Goal: Information Seeking & Learning: Find specific page/section

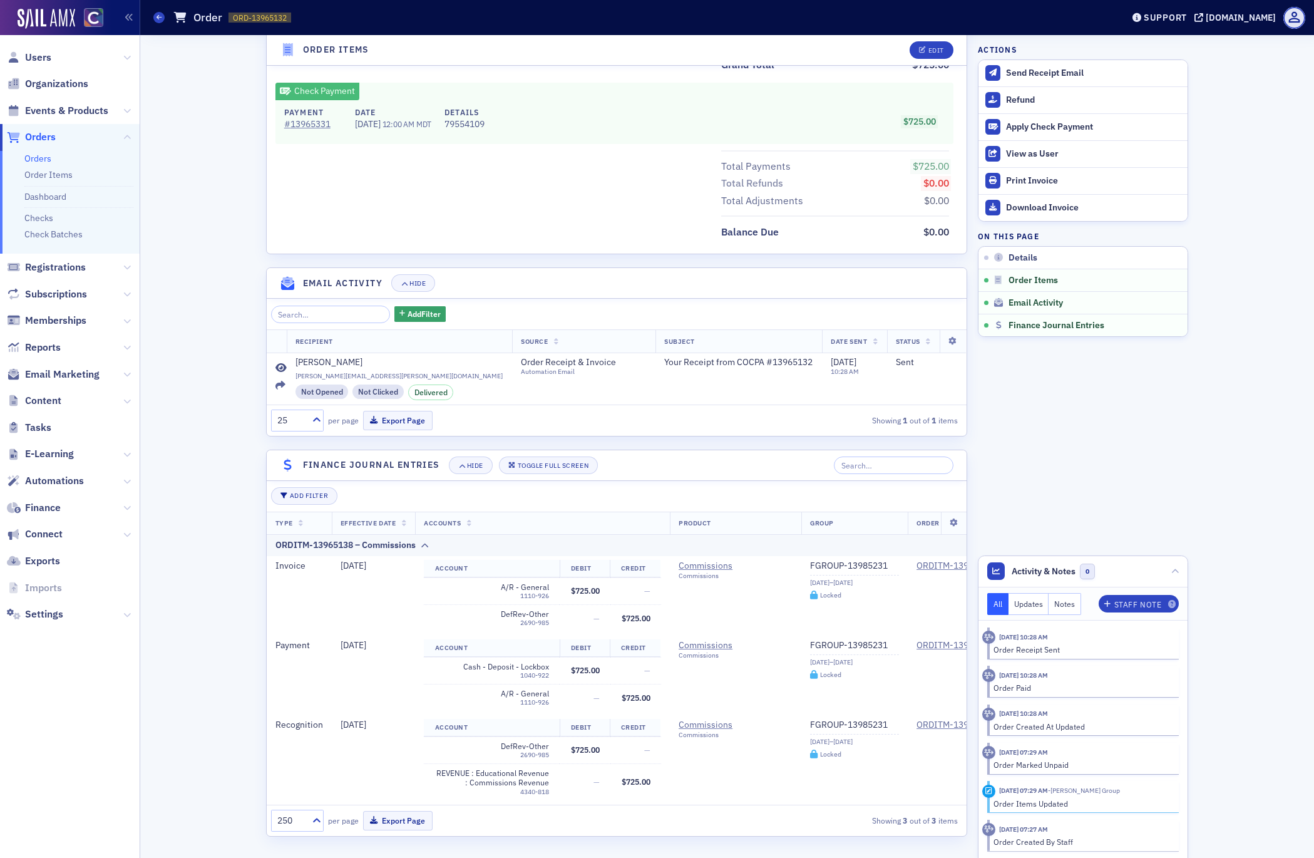
scroll to position [549, 0]
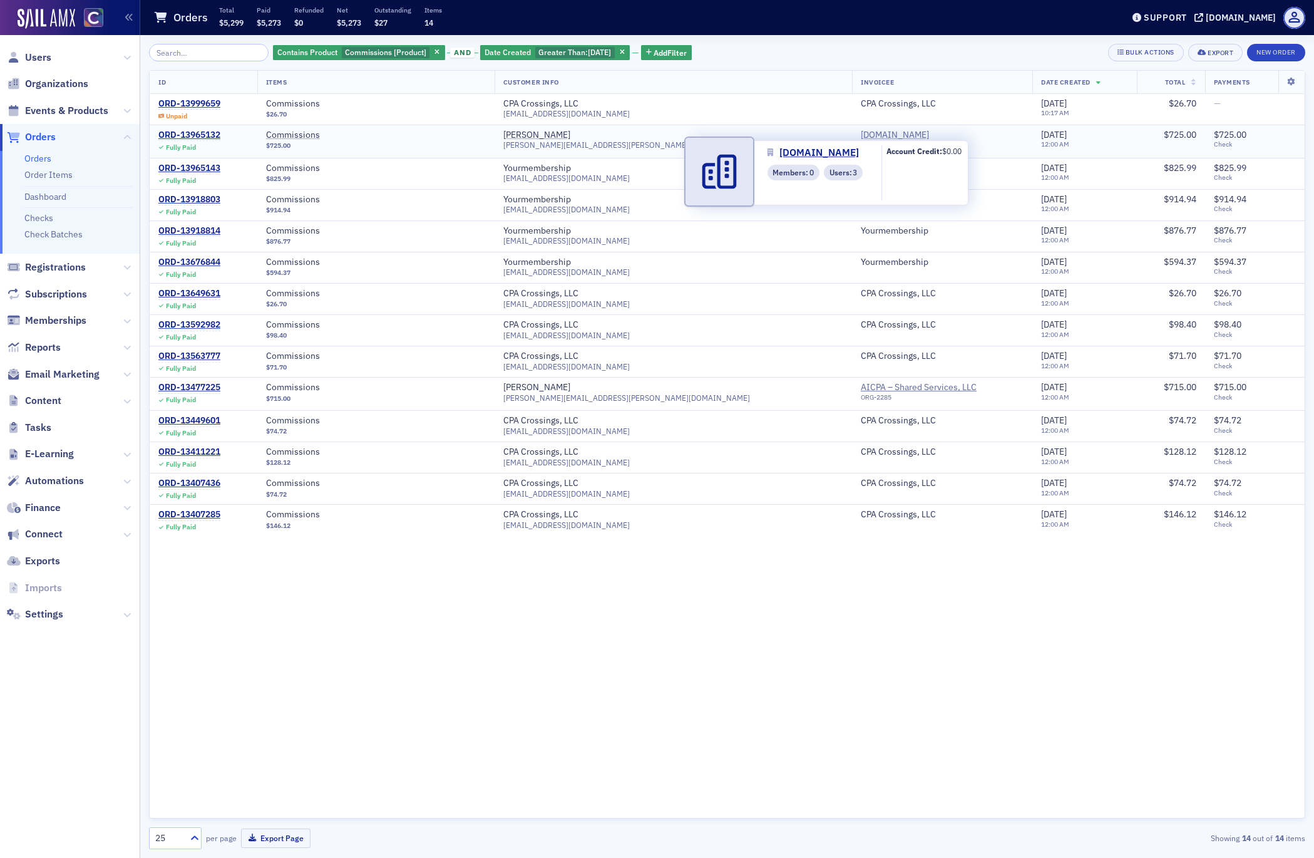
click at [861, 134] on span "CPA.com" at bounding box center [918, 135] width 114 height 11
select select "US"
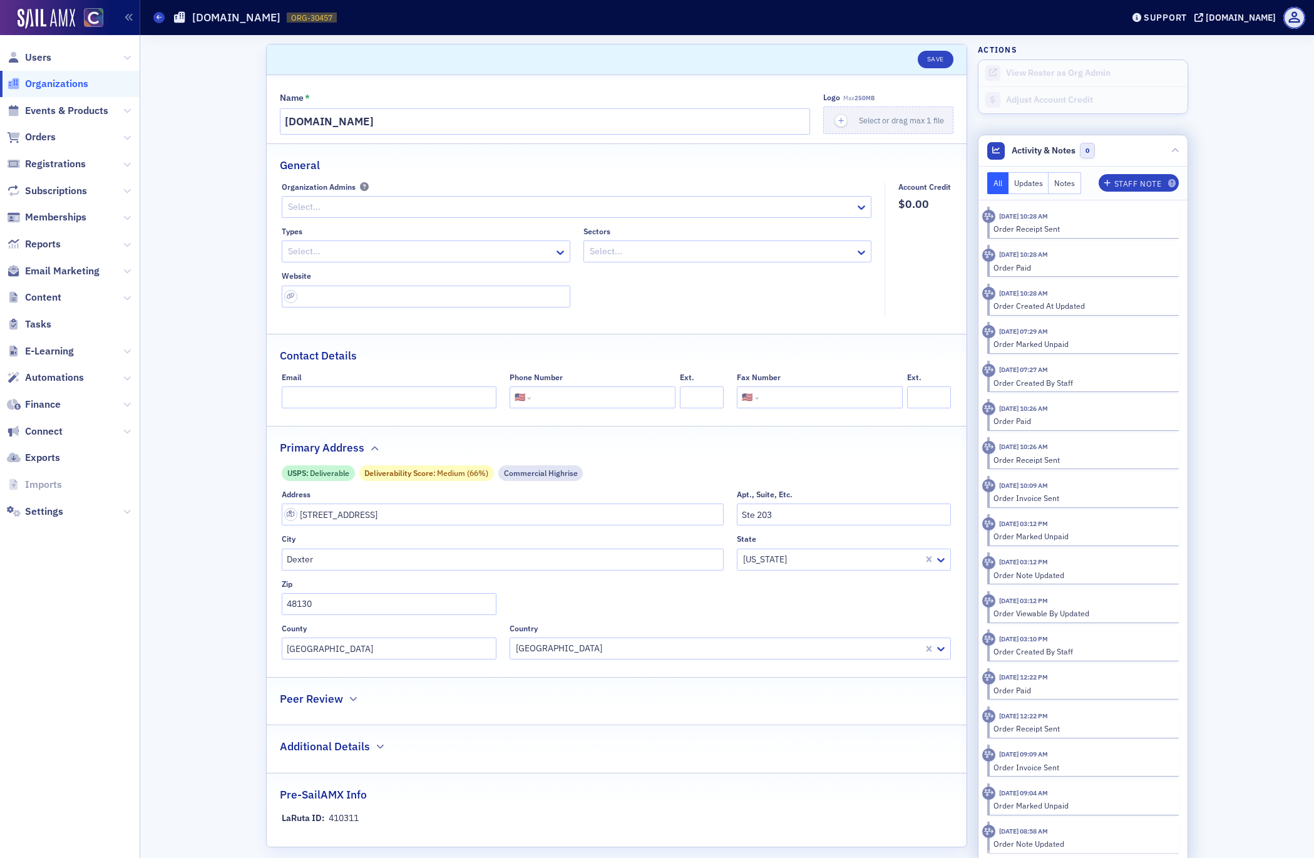
click at [999, 497] on div "Order Invoice Sent" at bounding box center [1081, 497] width 177 height 11
click at [1048, 485] on time "10/14/2024 10:09 AM" at bounding box center [1023, 485] width 49 height 9
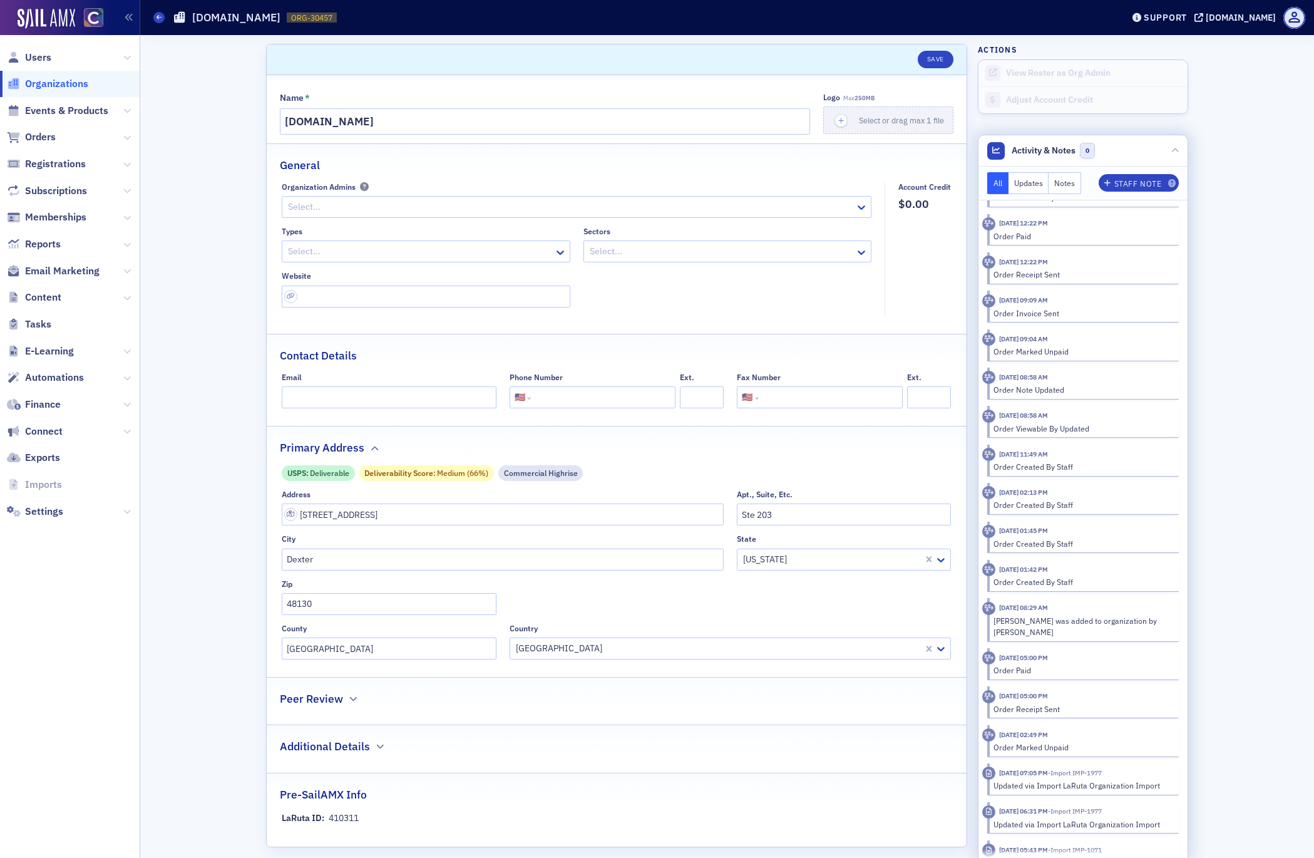
scroll to position [474, 0]
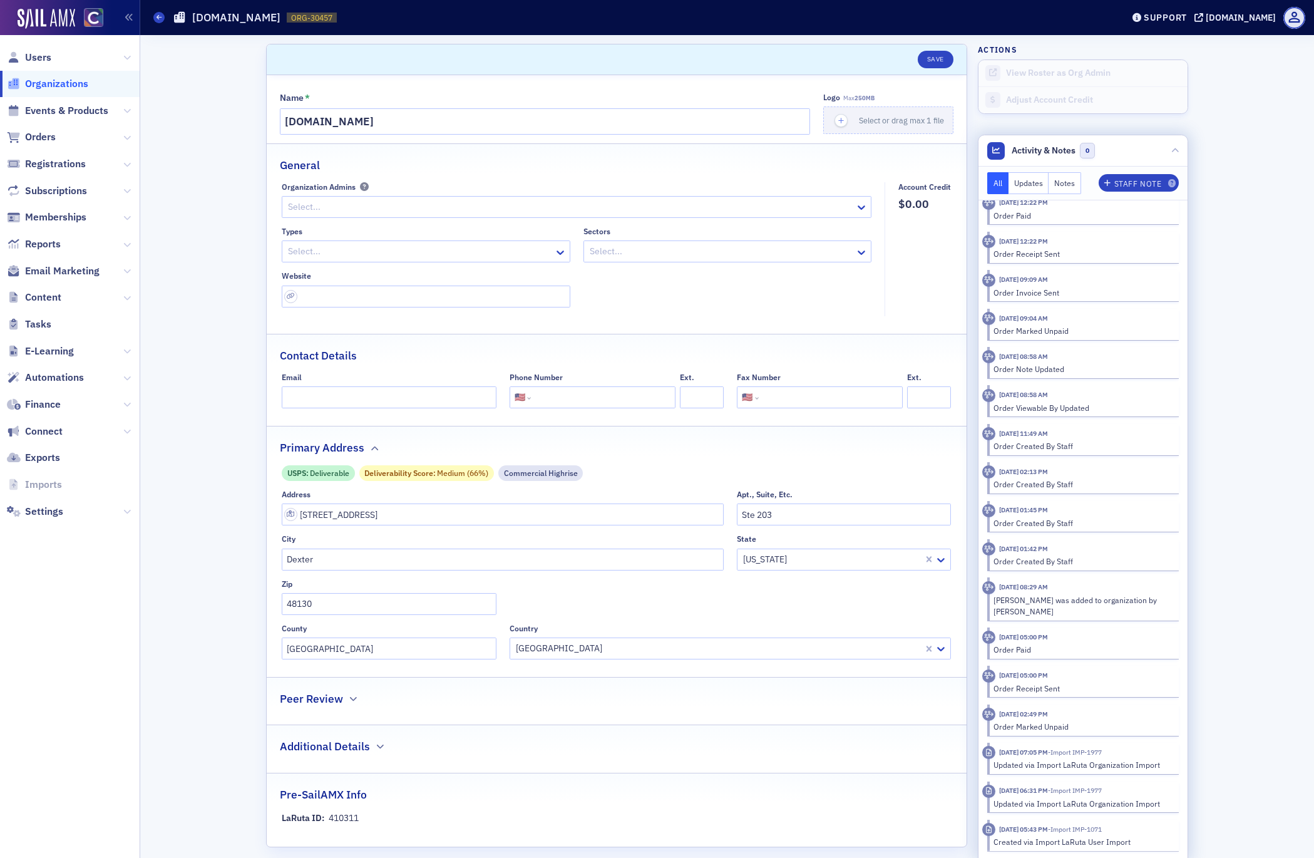
click at [1030, 242] on time "9/17/2024 12:22 PM" at bounding box center [1023, 241] width 49 height 9
click at [992, 242] on icon at bounding box center [988, 242] width 9 height 8
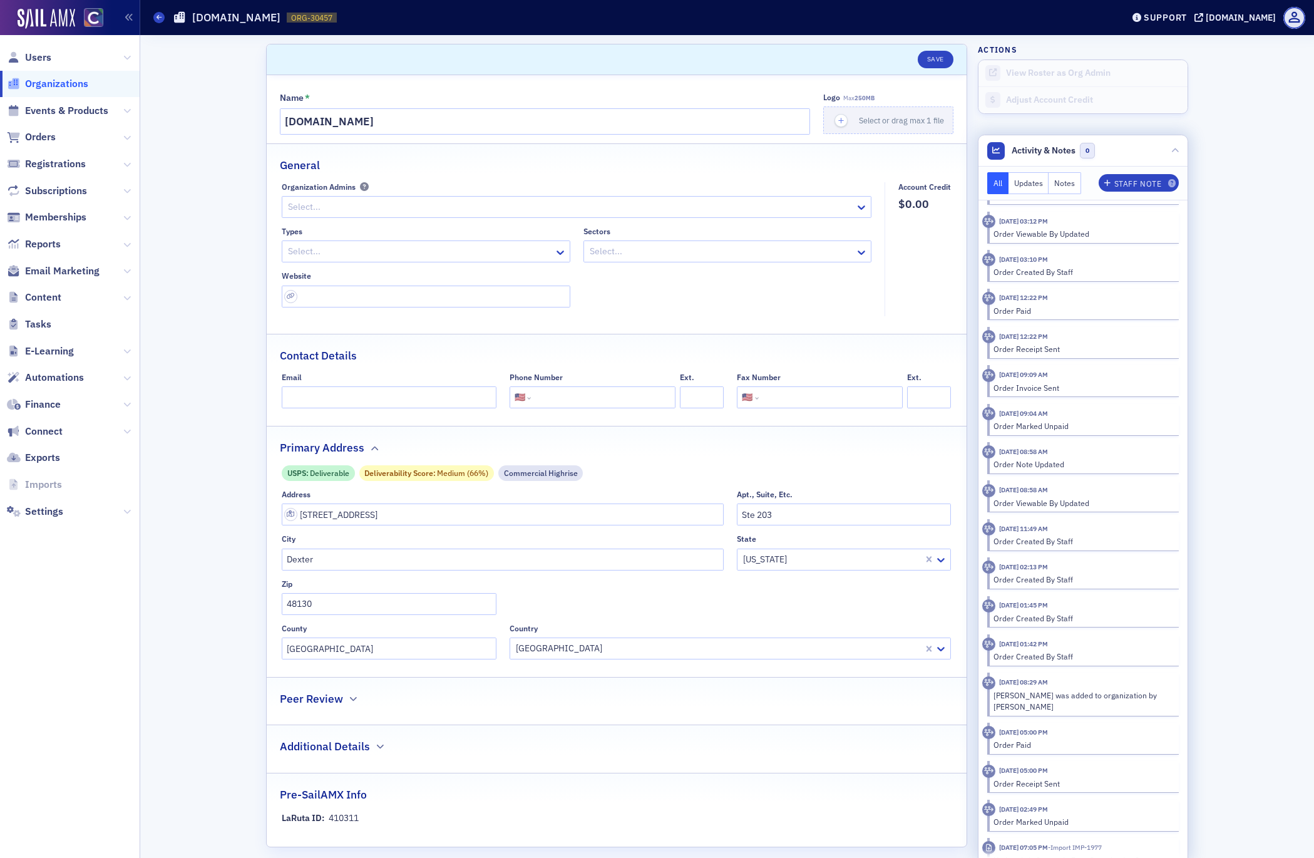
scroll to position [376, 0]
click at [987, 300] on icon at bounding box center [988, 301] width 9 height 8
click at [1022, 306] on header "9/17/2024 12:22 PM" at bounding box center [1076, 301] width 188 height 13
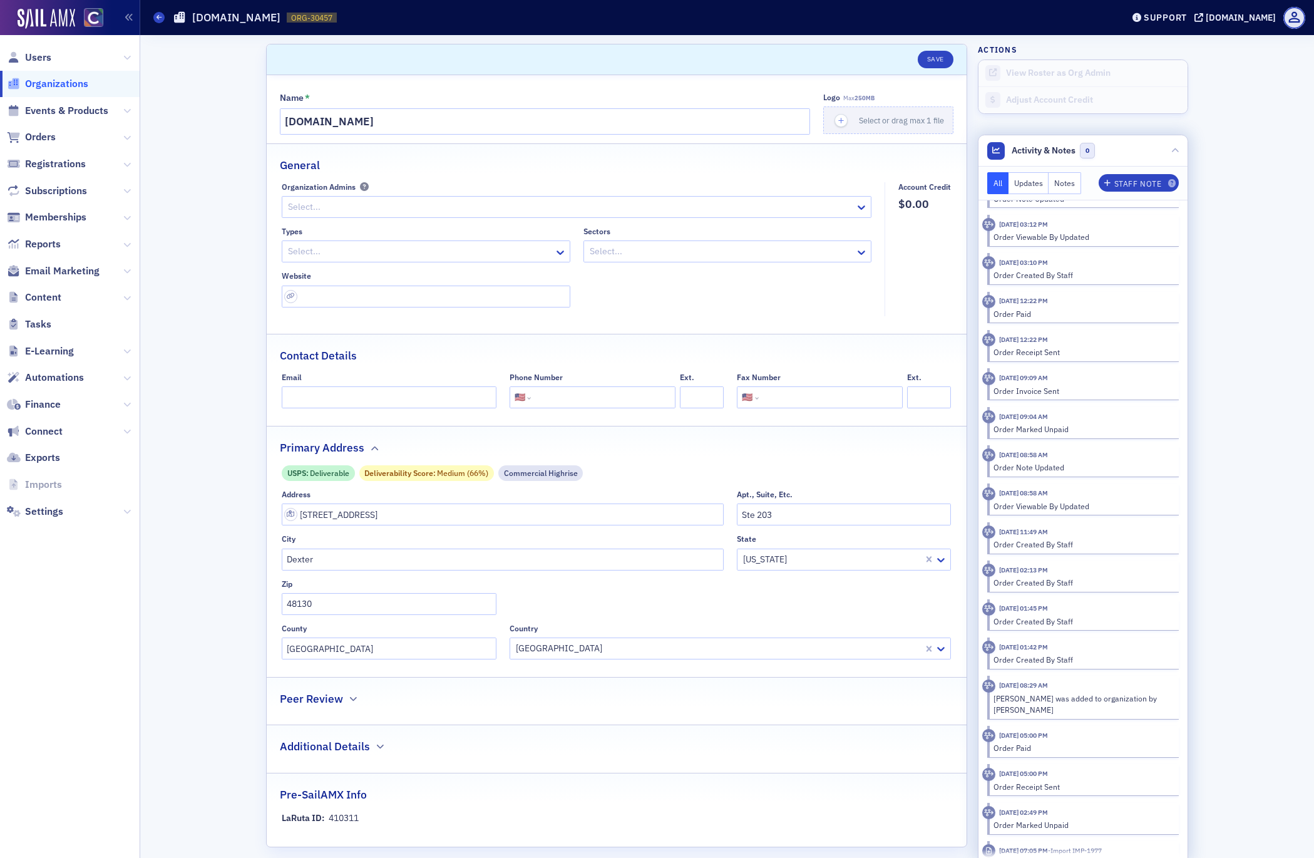
click at [1022, 306] on header "9/17/2024 12:22 PM" at bounding box center [1076, 301] width 188 height 13
click at [1048, 302] on time "9/17/2024 12:22 PM" at bounding box center [1023, 300] width 49 height 9
click at [1124, 310] on div "Order Paid" at bounding box center [1081, 313] width 177 height 11
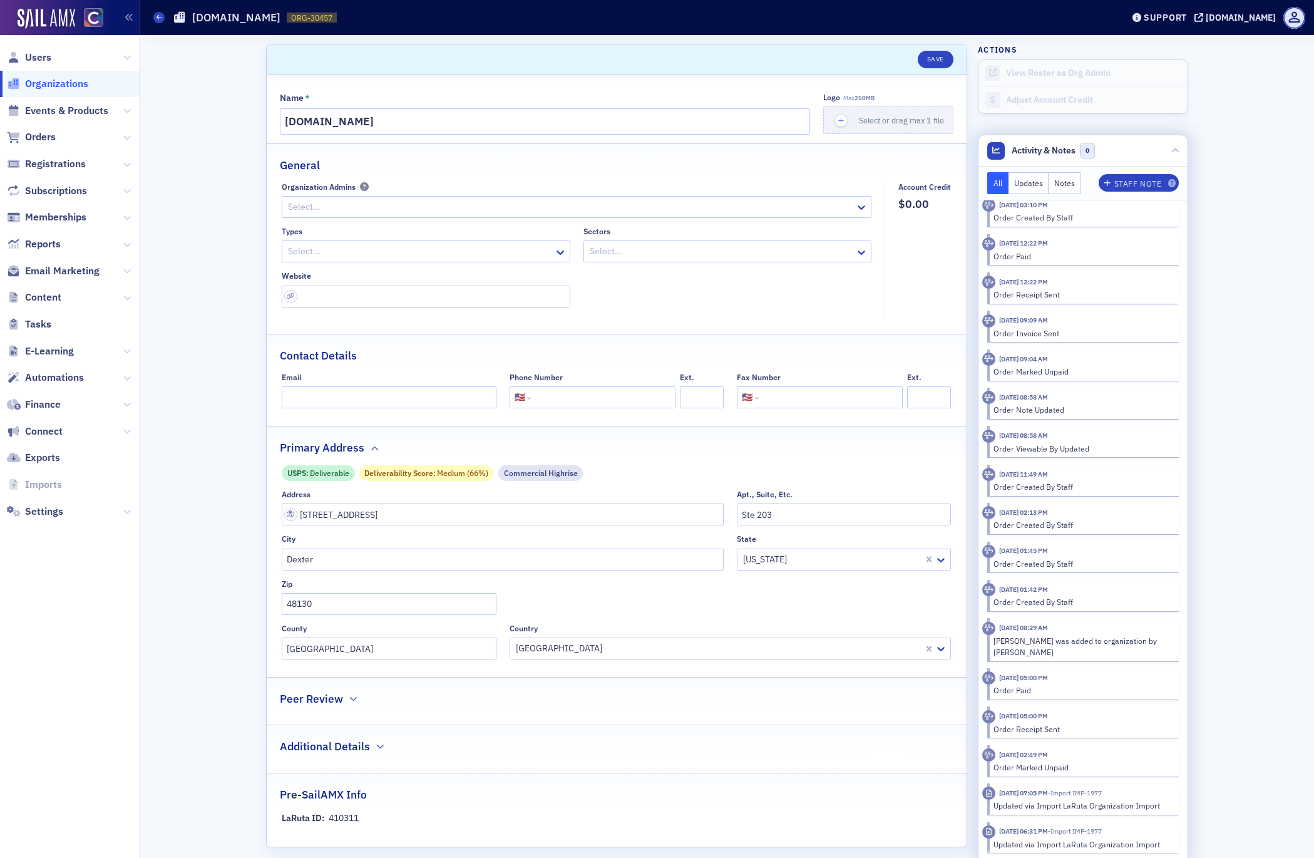
scroll to position [433, 0]
click at [1058, 182] on button "Notes" at bounding box center [1064, 183] width 33 height 22
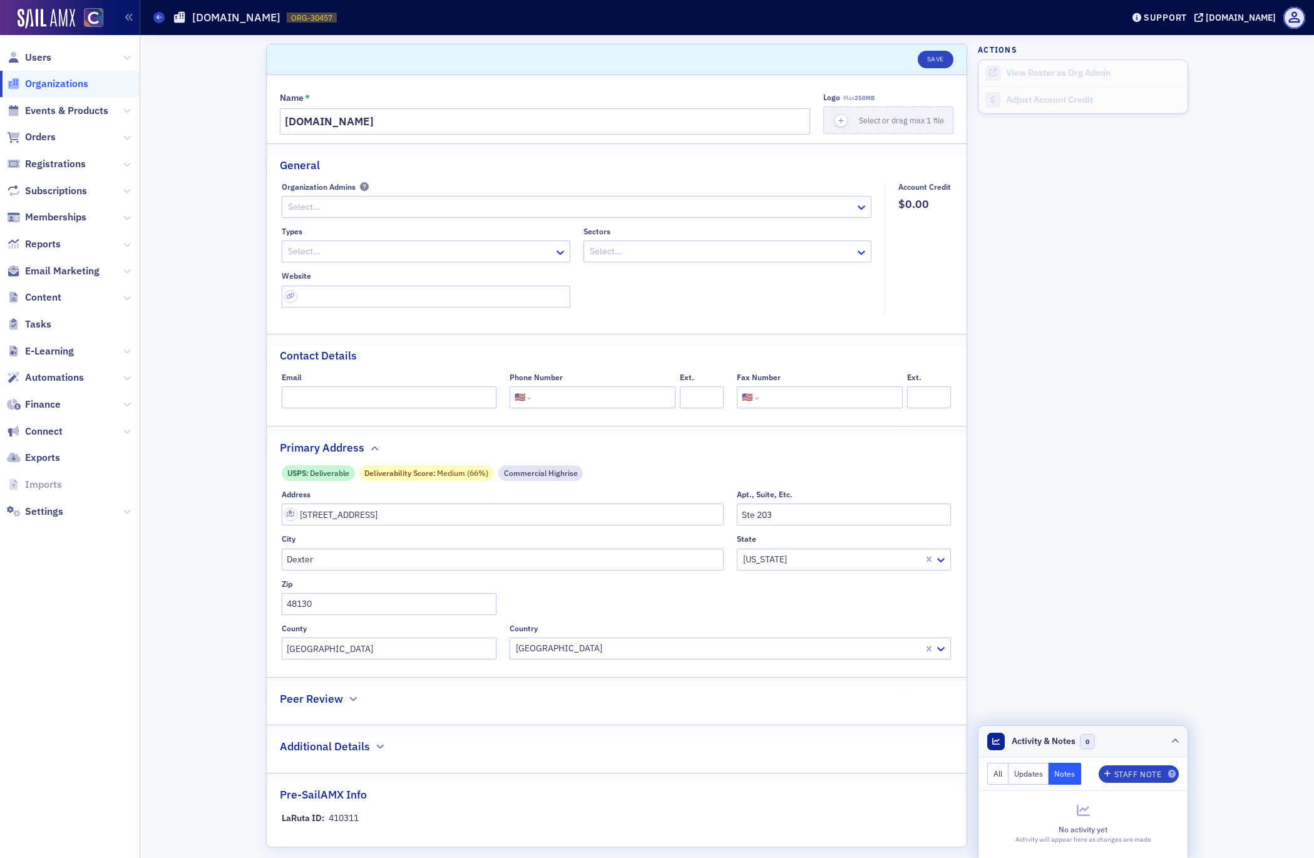
click at [994, 740] on icon at bounding box center [996, 741] width 8 height 8
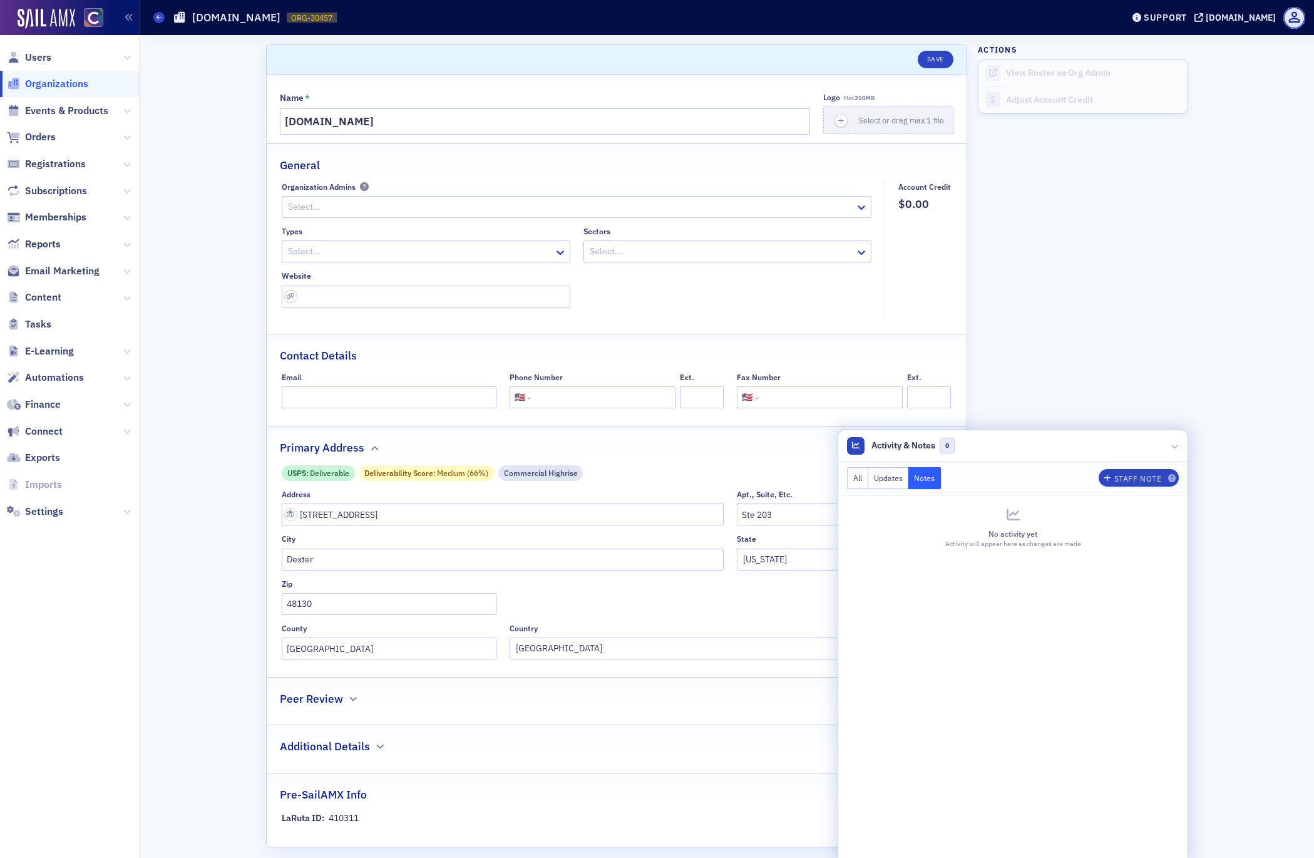
click at [1090, 323] on aside "Actions View Roster as Org Admin Adjust Account Credit Activity & Notes 0 All U…" at bounding box center [1083, 850] width 210 height 1631
click at [855, 476] on button "All" at bounding box center [857, 478] width 21 height 22
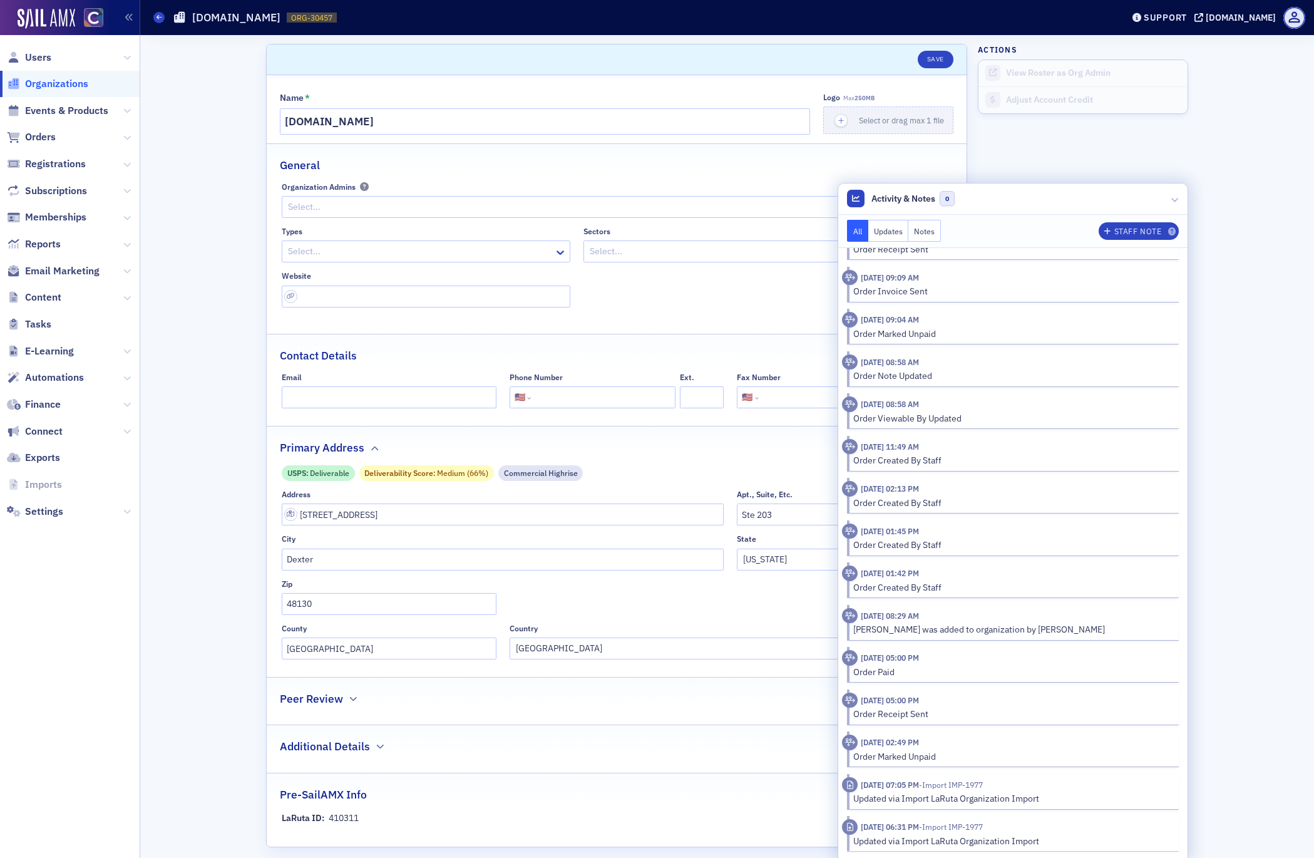
scroll to position [622, 0]
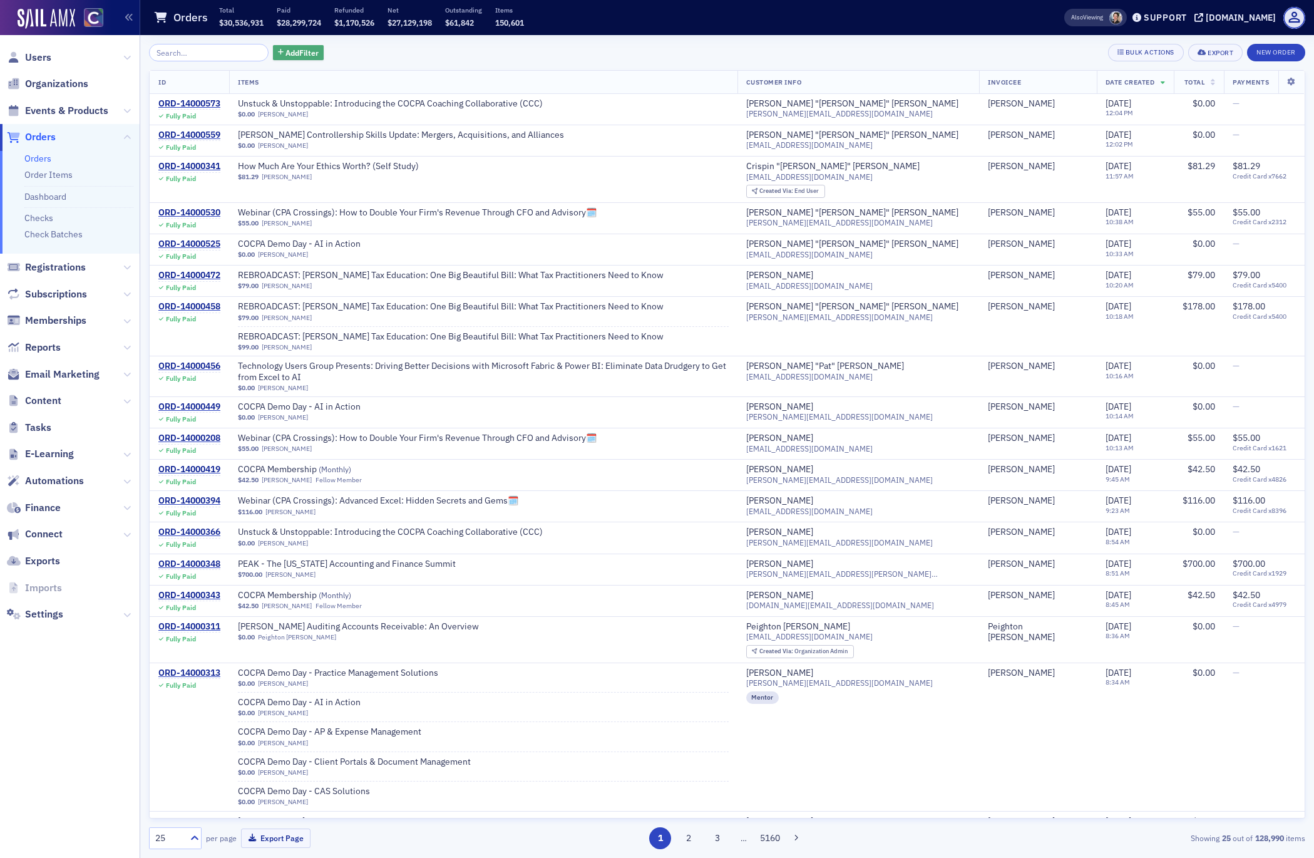
click at [285, 48] on span "Add Filter" at bounding box center [301, 52] width 33 height 11
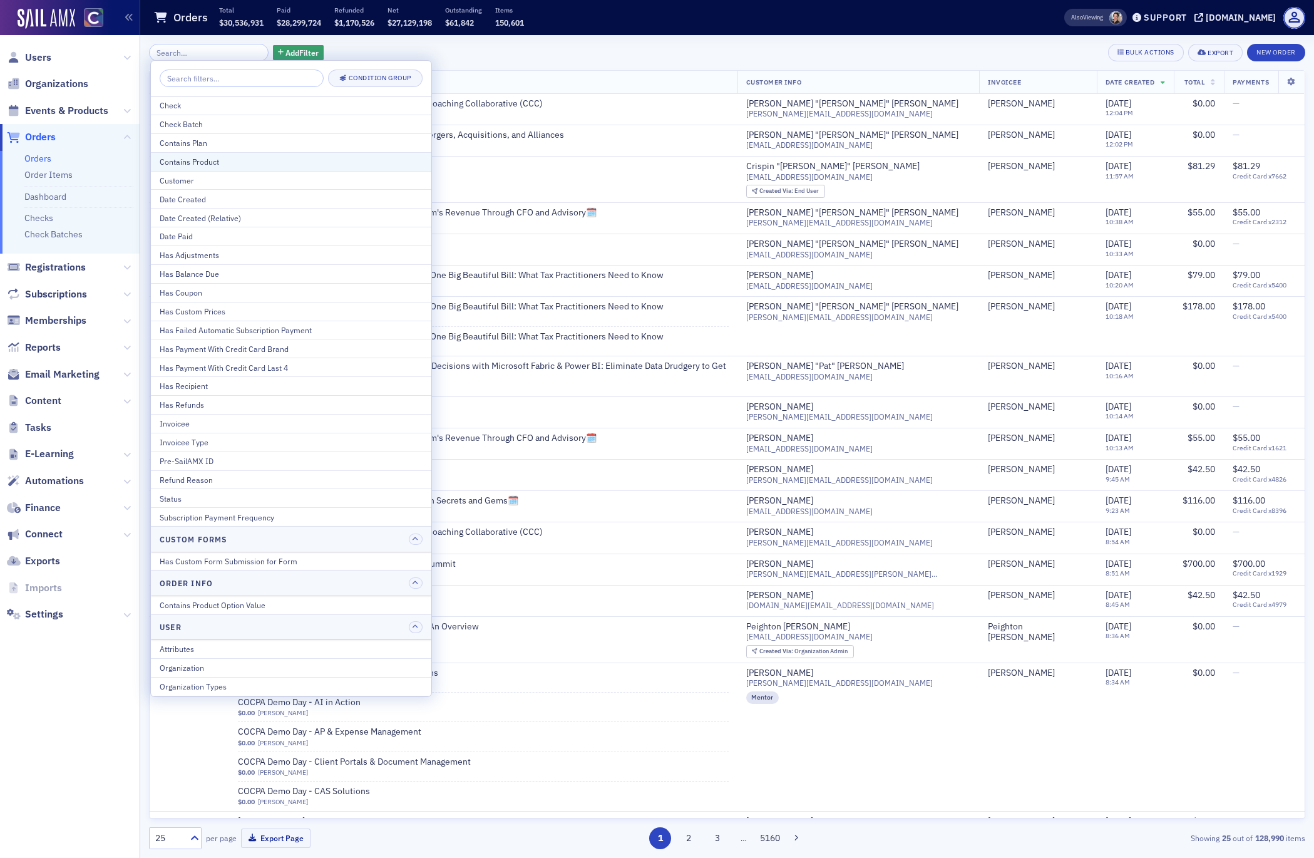
click at [203, 162] on div "Contains Product" at bounding box center [291, 161] width 263 height 11
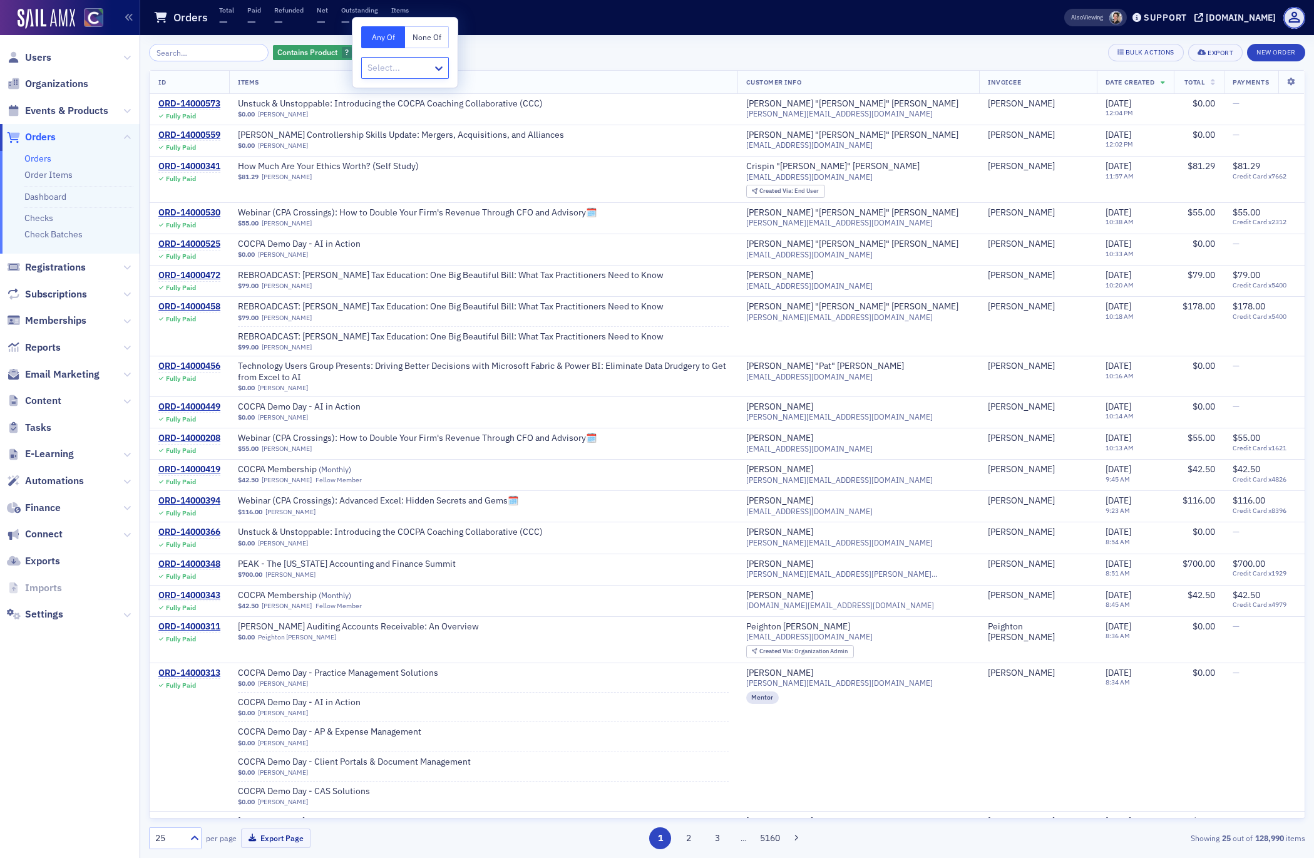
click at [380, 66] on div at bounding box center [398, 68] width 65 height 16
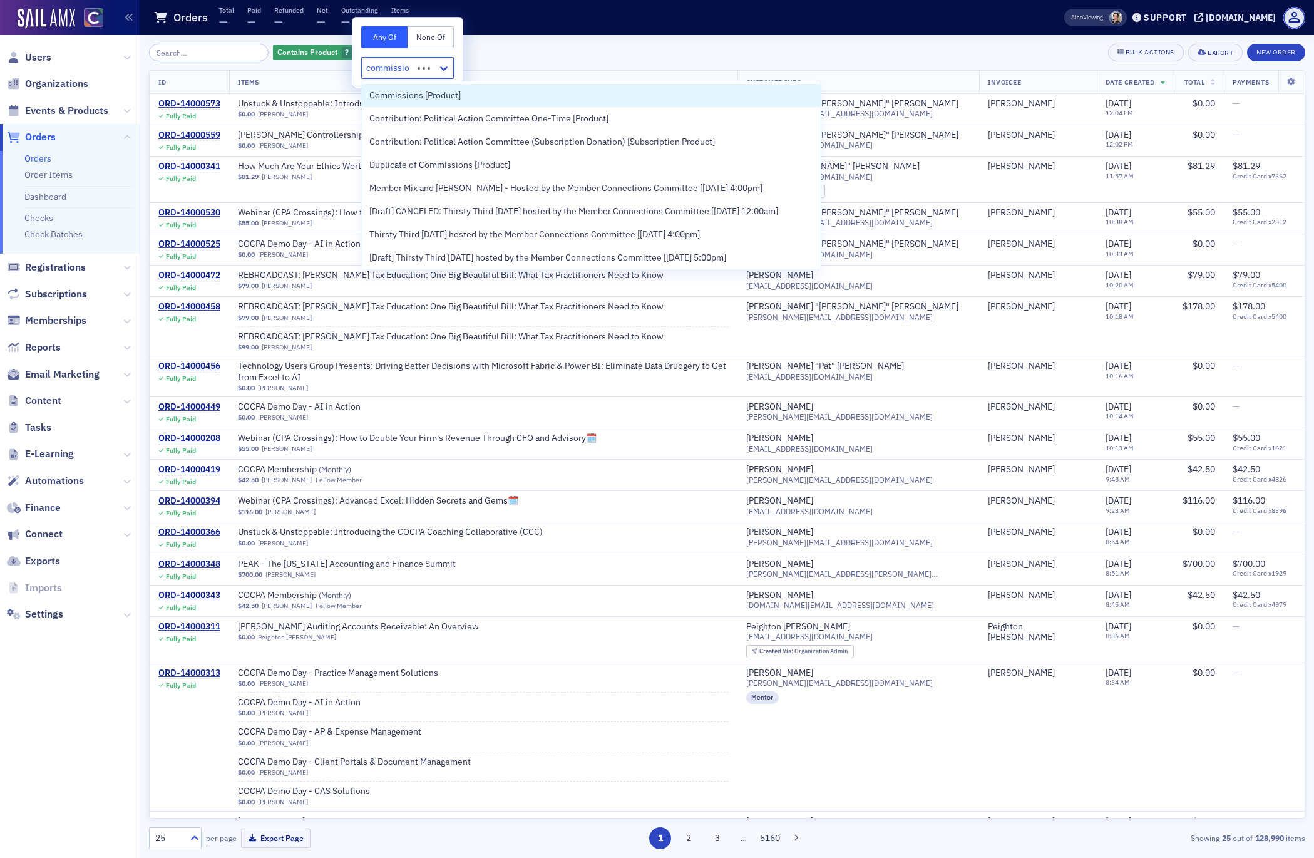
type input "commission"
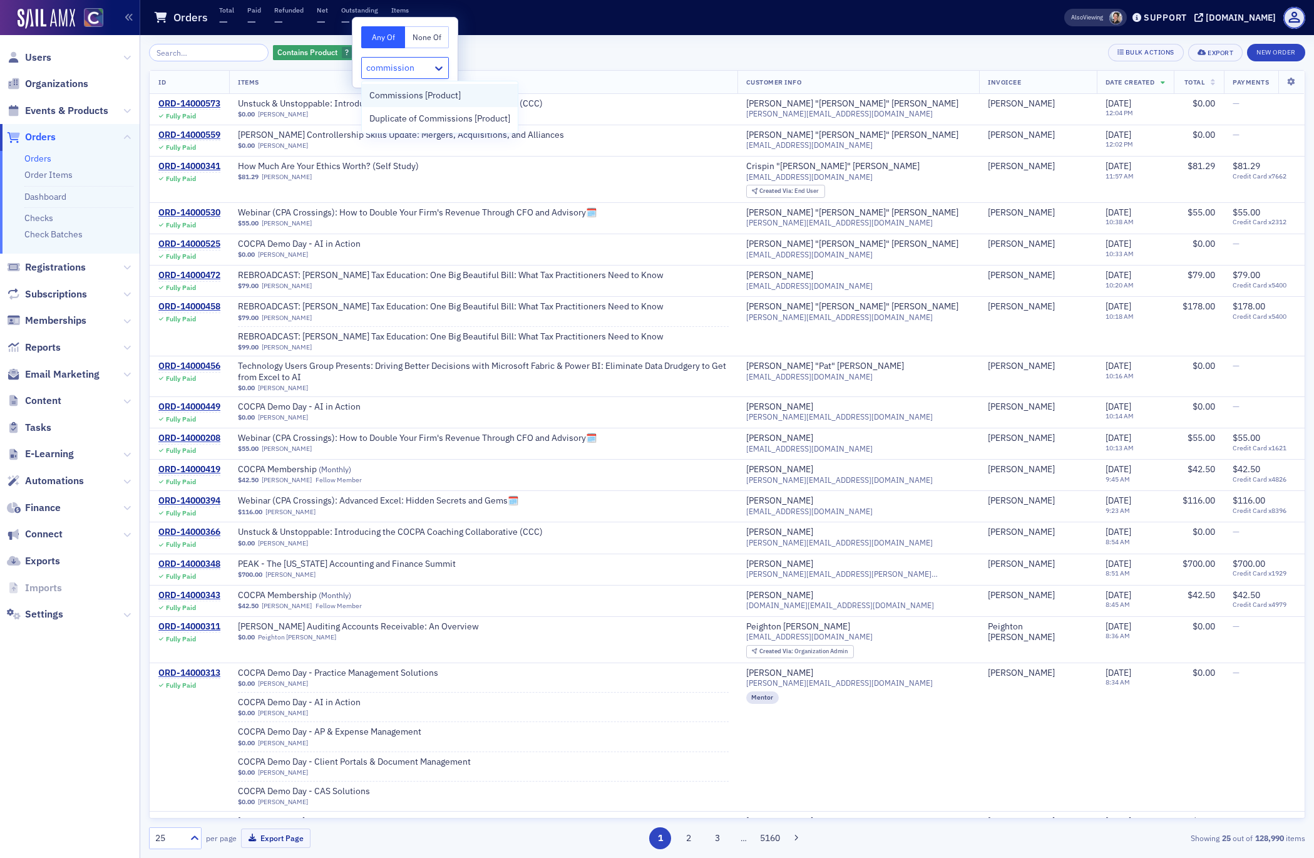
click at [396, 98] on span "Commissions [Product]" at bounding box center [414, 95] width 91 height 13
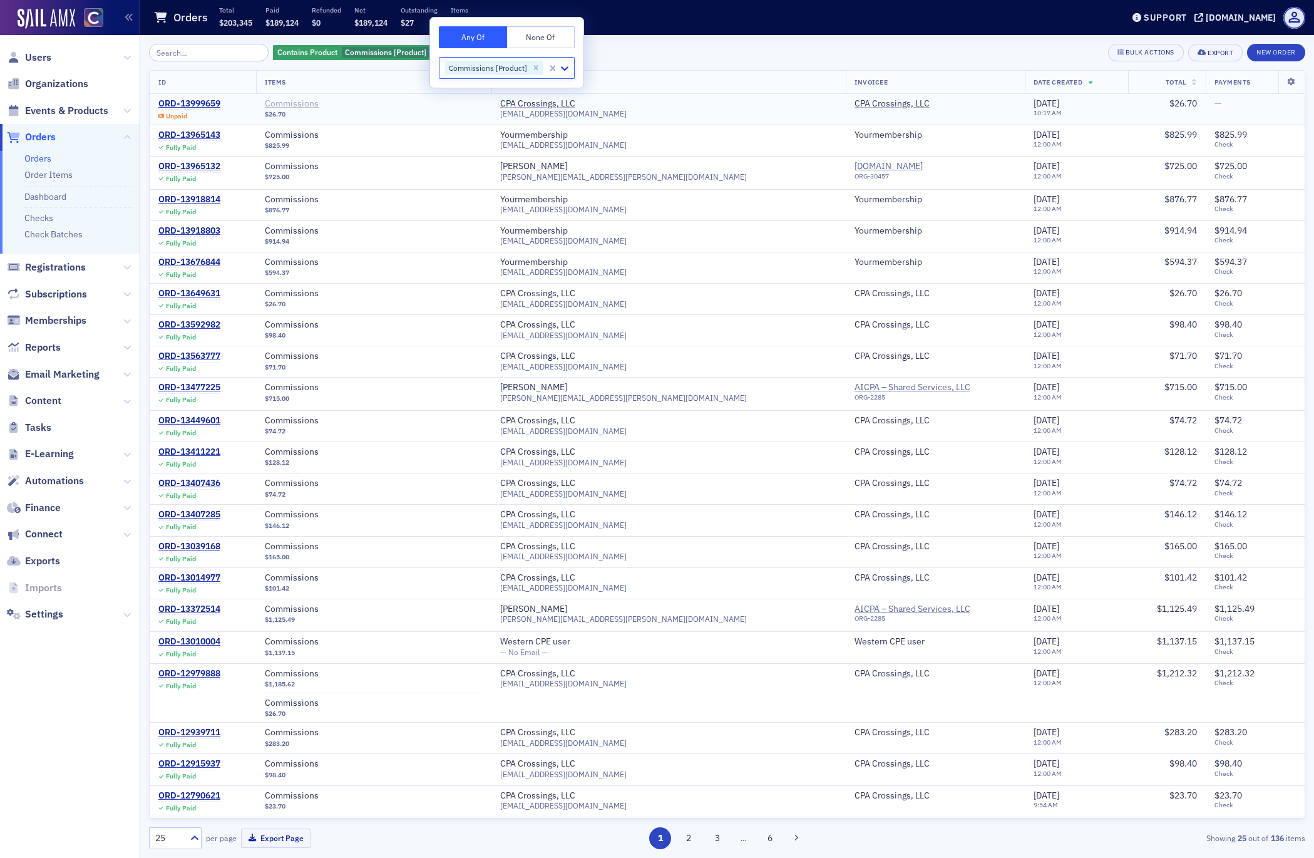
drag, startPoint x: 455, startPoint y: 130, endPoint x: 443, endPoint y: 101, distance: 31.4
click at [455, 130] on div "Commissions" at bounding box center [374, 136] width 218 height 12
click at [434, 53] on icon "button" at bounding box center [436, 52] width 5 height 7
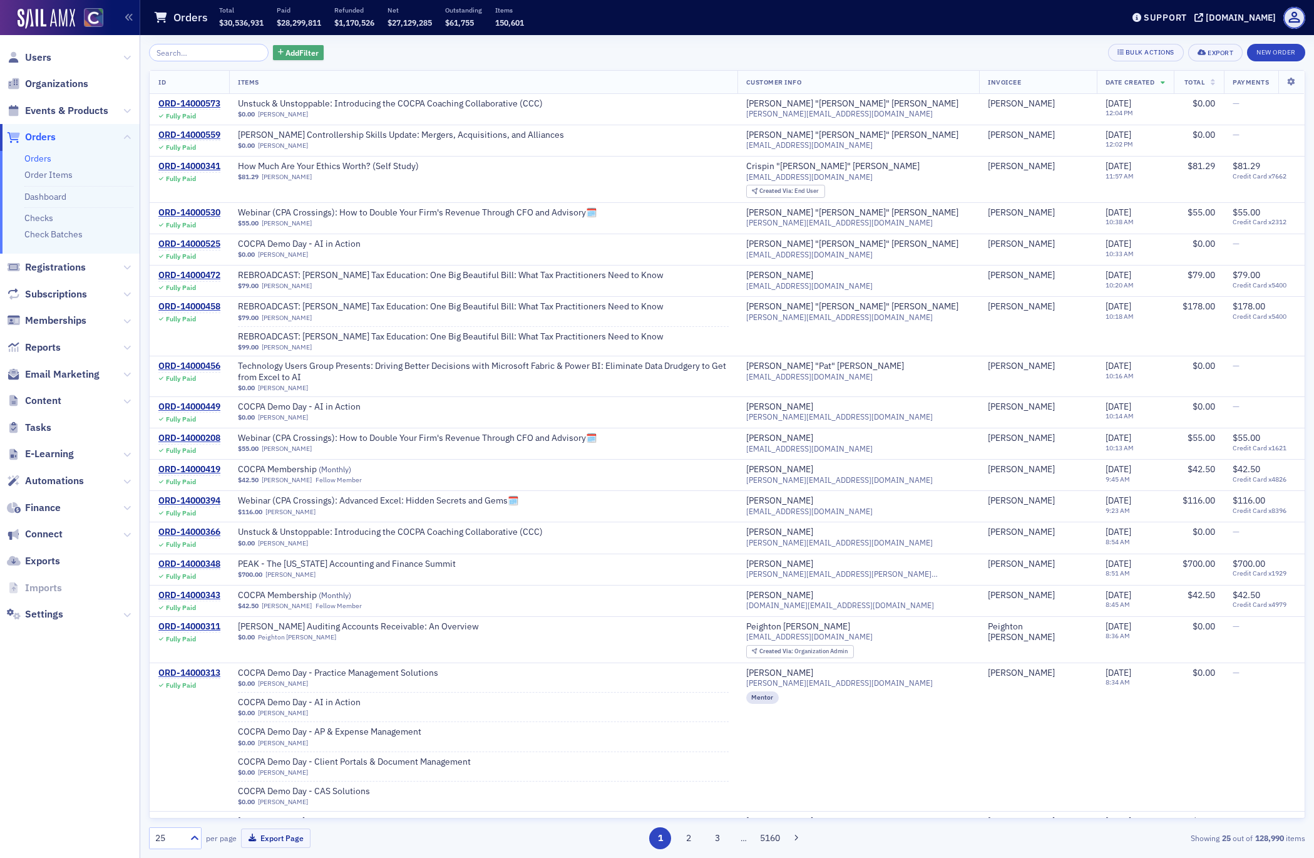
click at [289, 53] on span "Add Filter" at bounding box center [301, 52] width 33 height 11
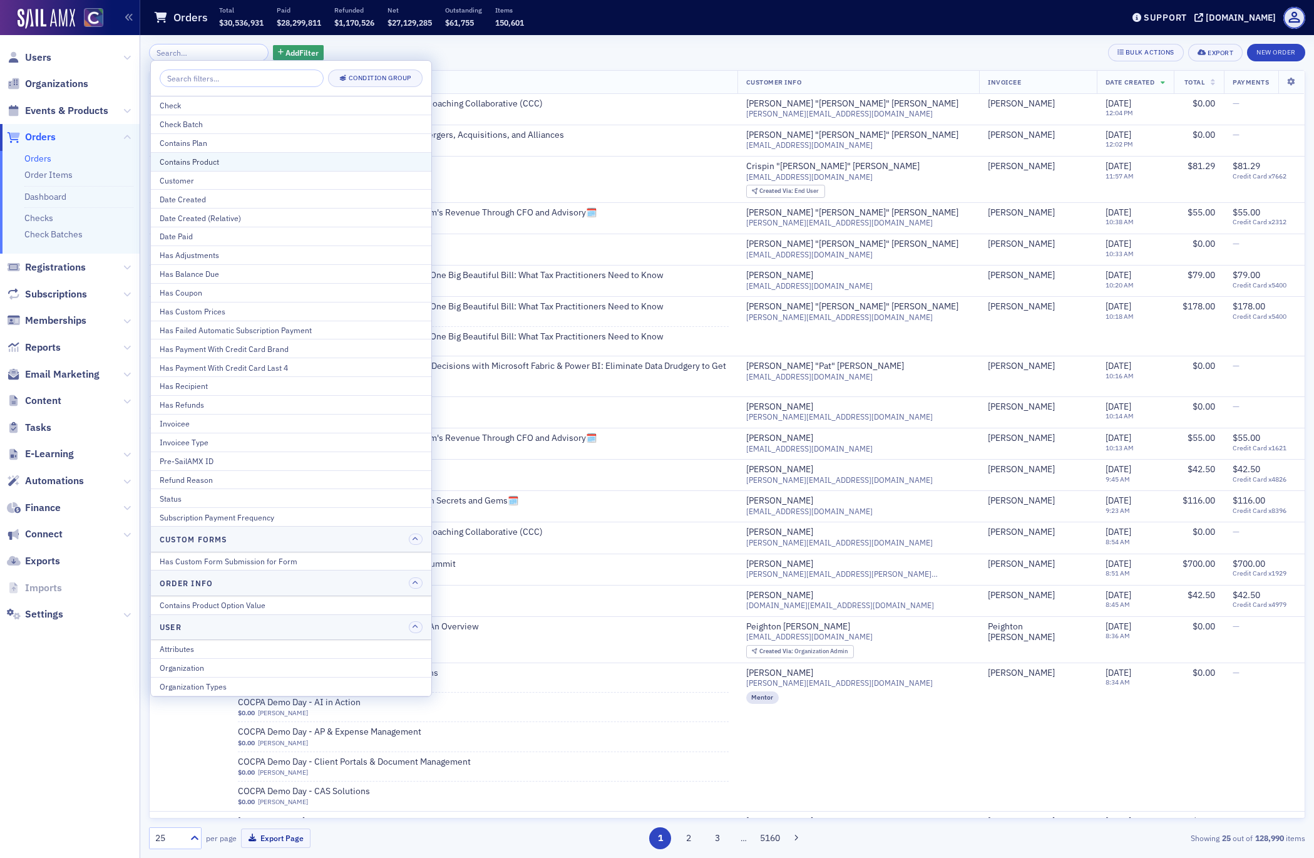
click at [215, 161] on div "Contains Product" at bounding box center [291, 161] width 263 height 11
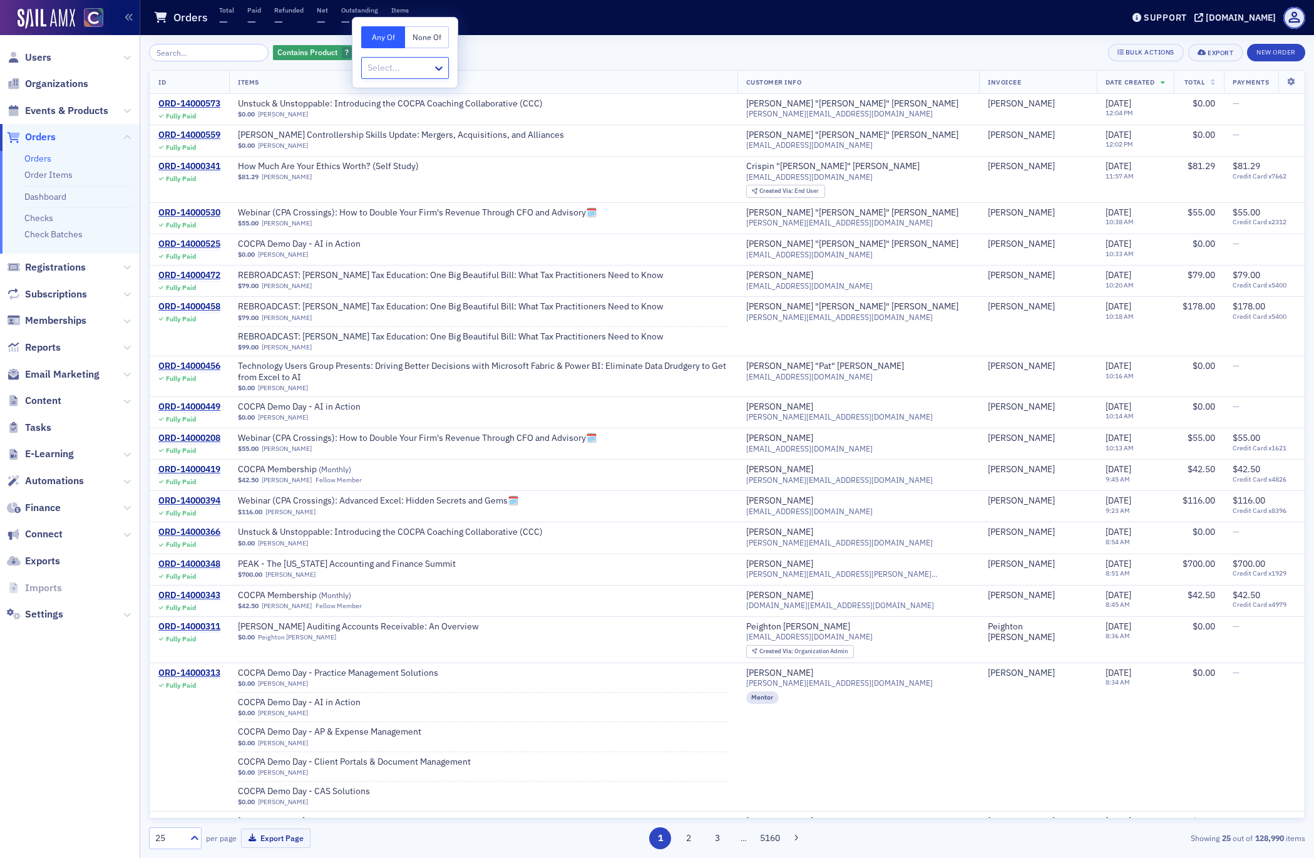
click at [407, 66] on div at bounding box center [398, 68] width 65 height 16
type input "room rental"
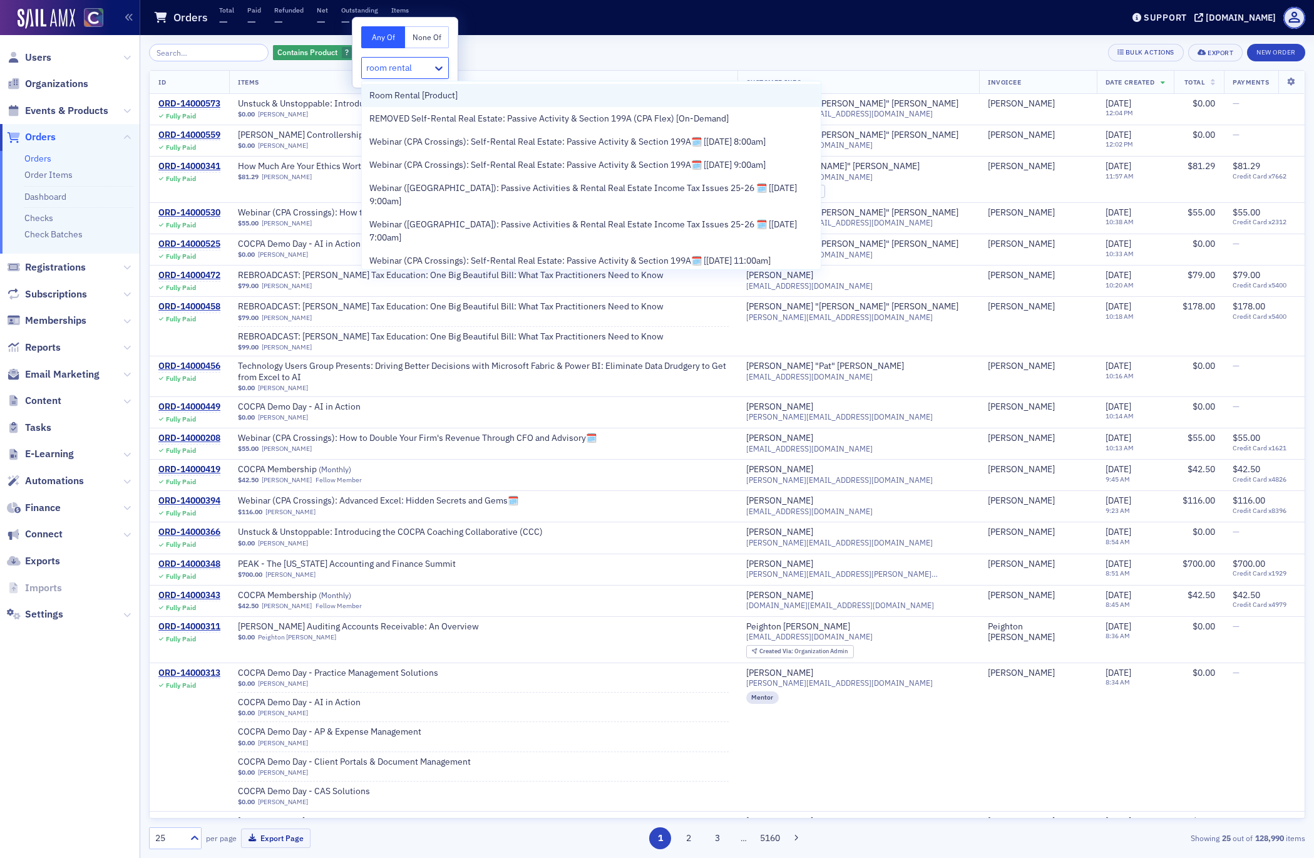
click at [430, 96] on span "Room Rental [Product]" at bounding box center [413, 95] width 88 height 13
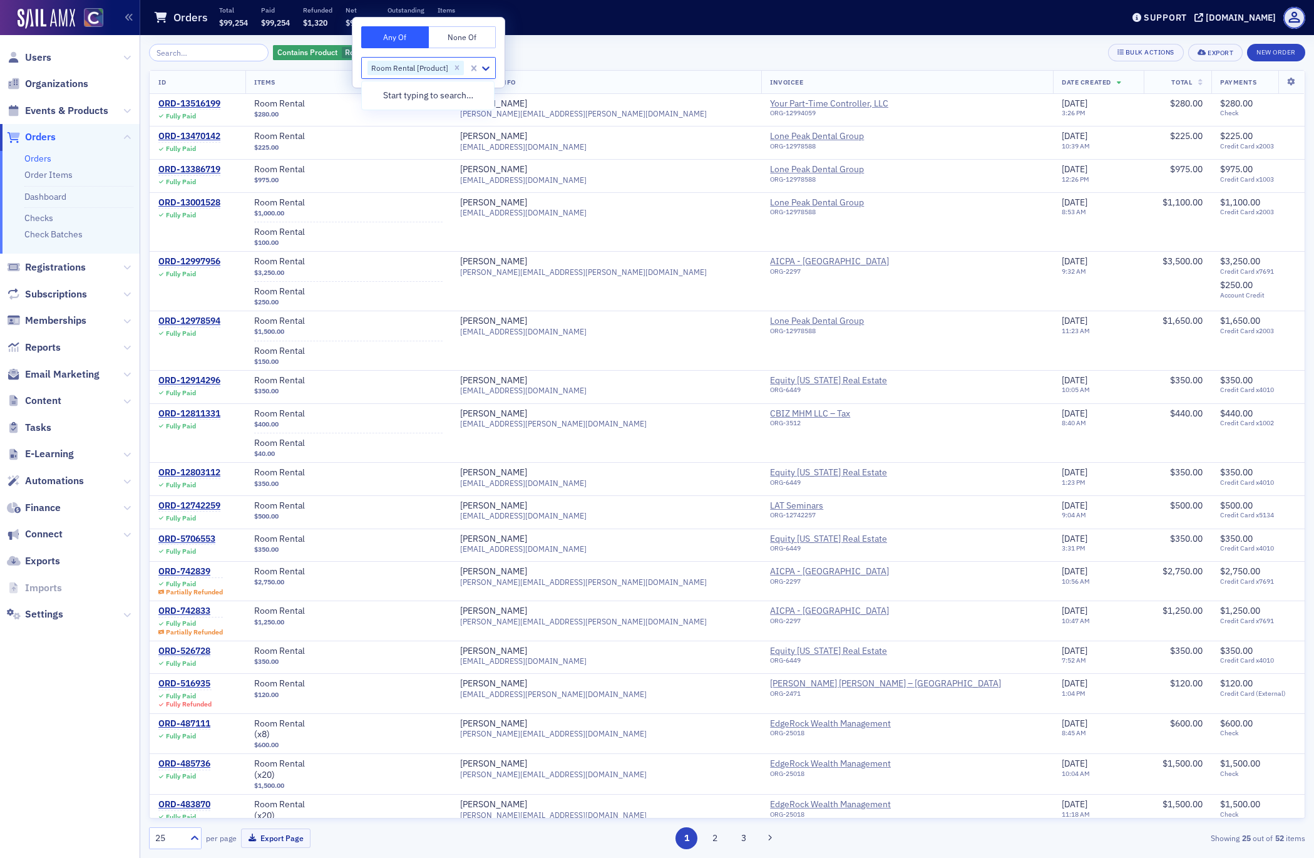
click at [591, 25] on div "Orders Total $99,254 Paid $99,254 Refunded $1,320 Net $97,934 Outstanding $0 It…" at bounding box center [628, 17] width 950 height 33
click at [467, 49] on span "Add Filter" at bounding box center [483, 52] width 33 height 11
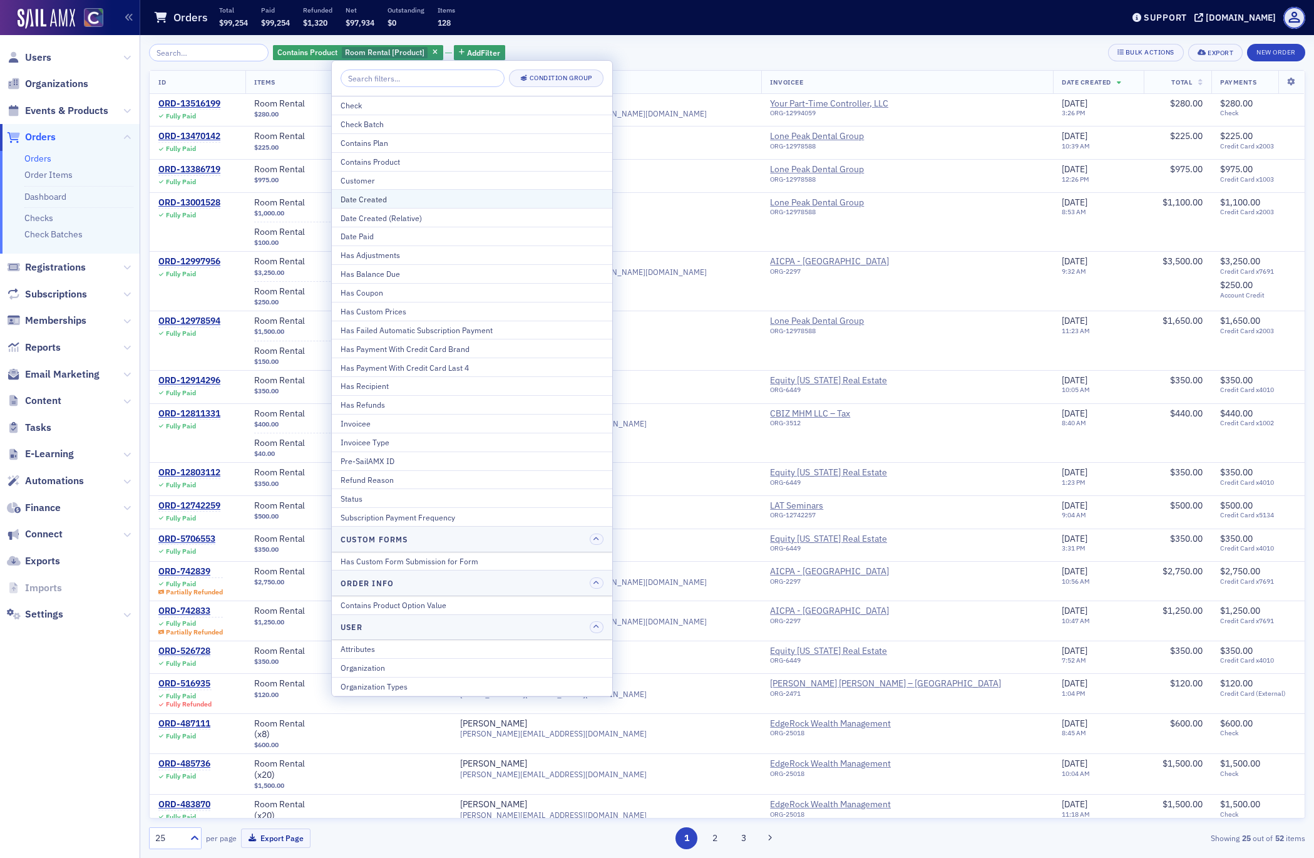
click at [449, 190] on button "Date Created" at bounding box center [472, 198] width 280 height 19
select select "7"
select select "2025"
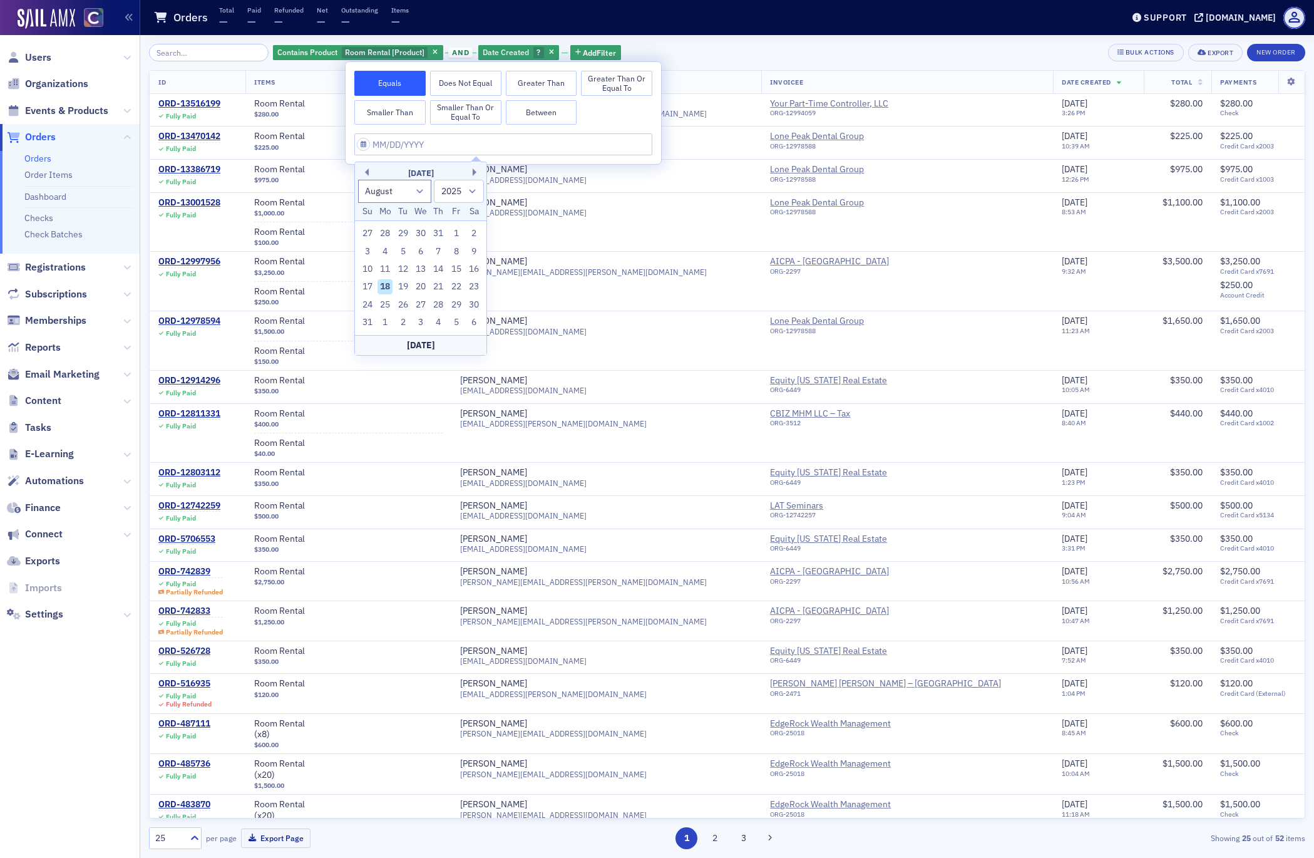
click at [536, 78] on button "Greater Than" at bounding box center [541, 83] width 71 height 25
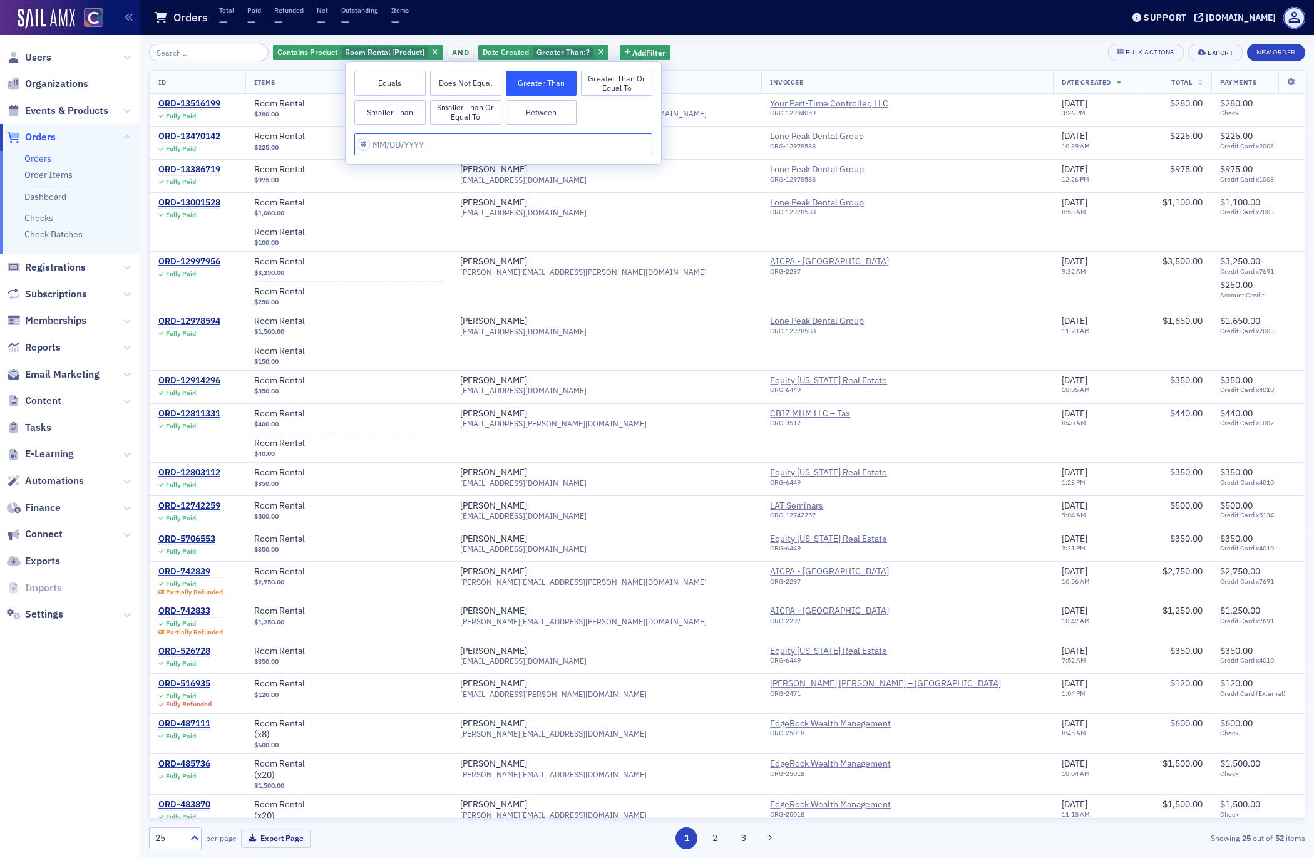
select select "7"
select select "2025"
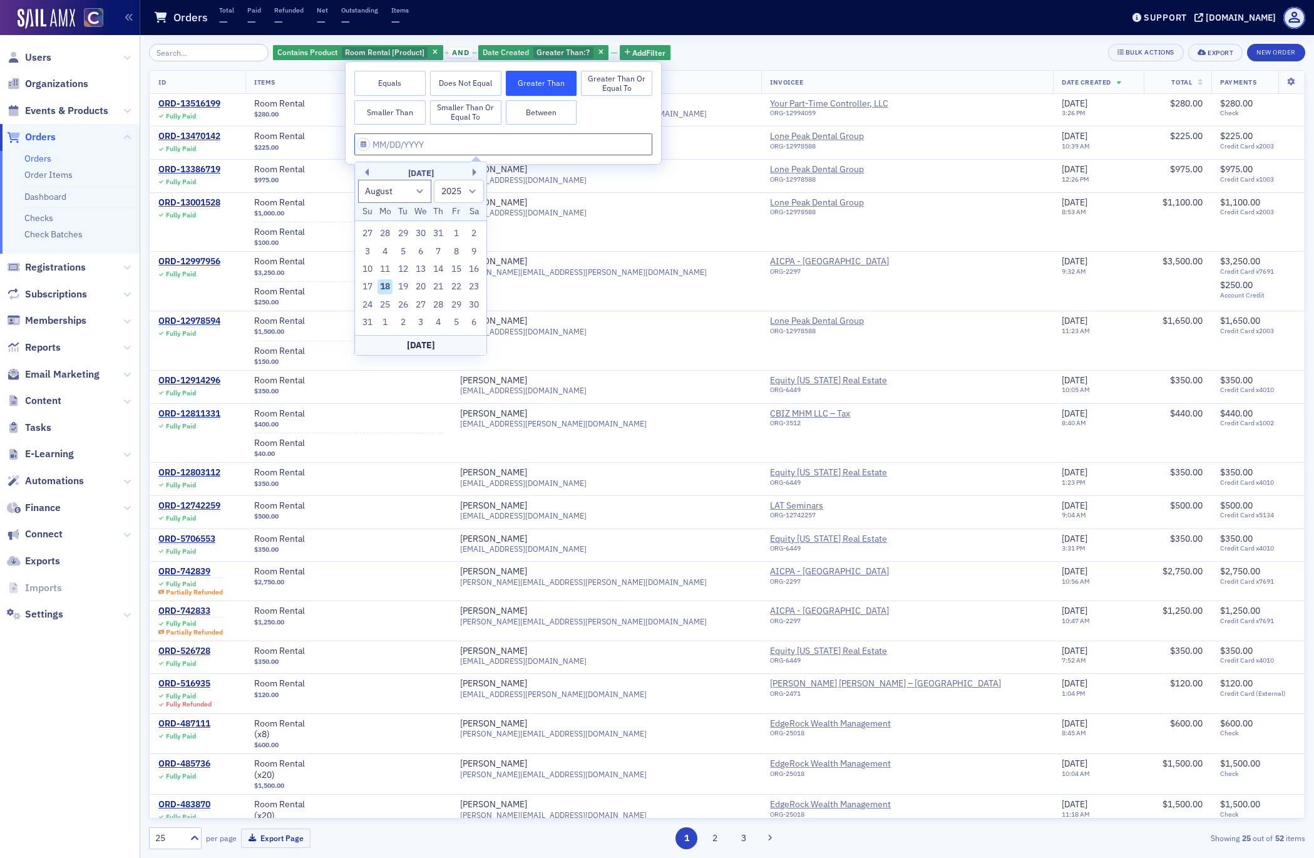
click at [361, 146] on input "text" at bounding box center [503, 144] width 298 height 22
click at [367, 173] on button "Previous Month" at bounding box center [365, 172] width 8 height 8
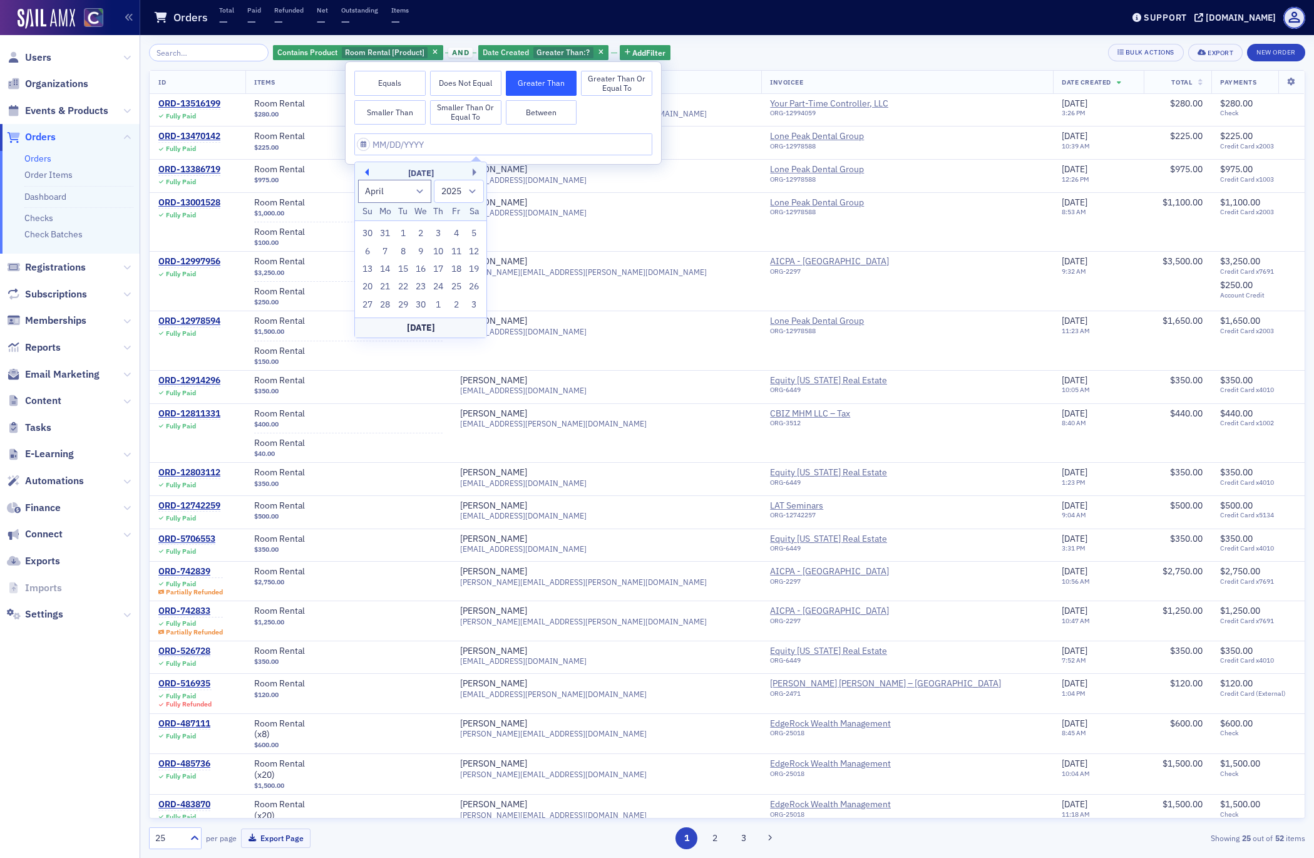
click at [367, 173] on button "Previous Month" at bounding box center [365, 172] width 8 height 8
select select "11"
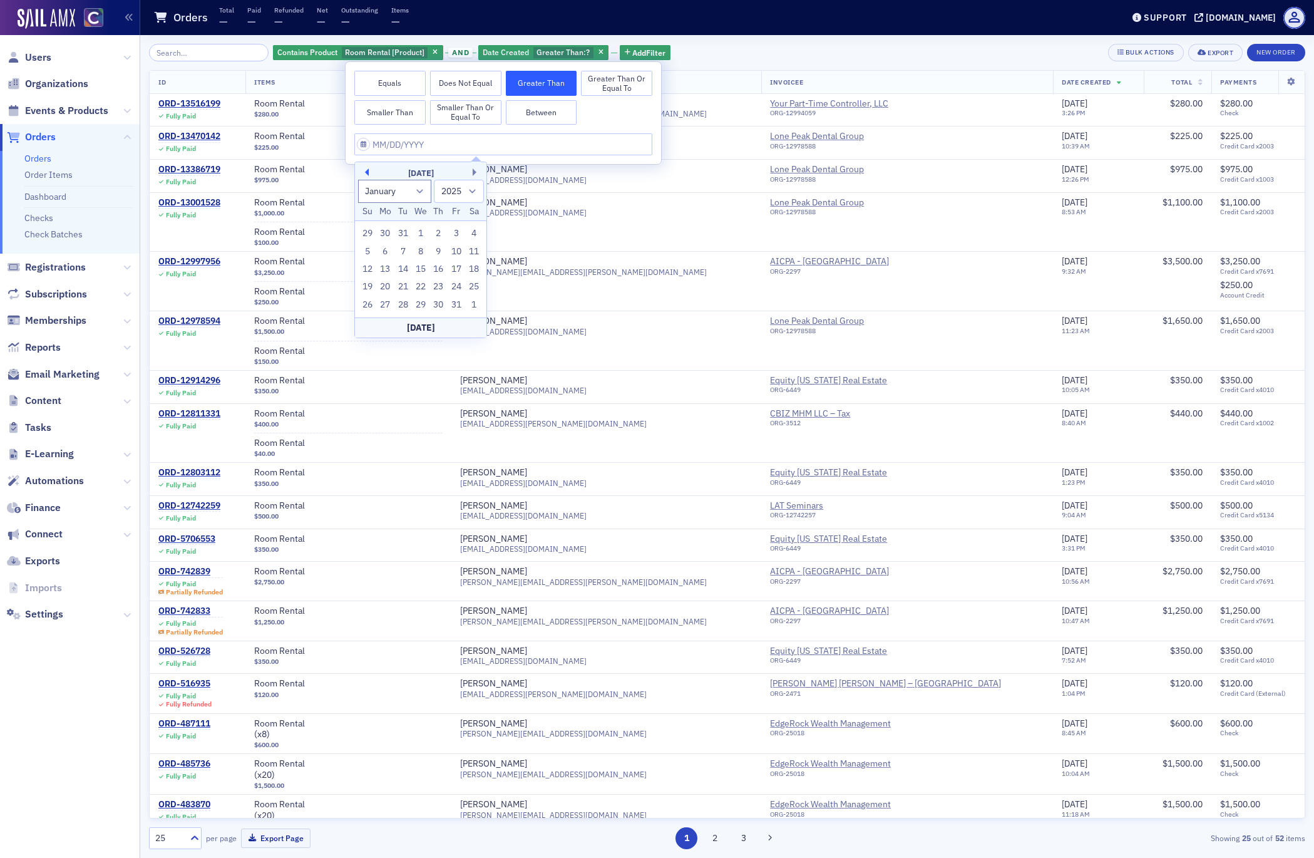
select select "2024"
click at [367, 173] on button "Previous Month" at bounding box center [365, 172] width 8 height 8
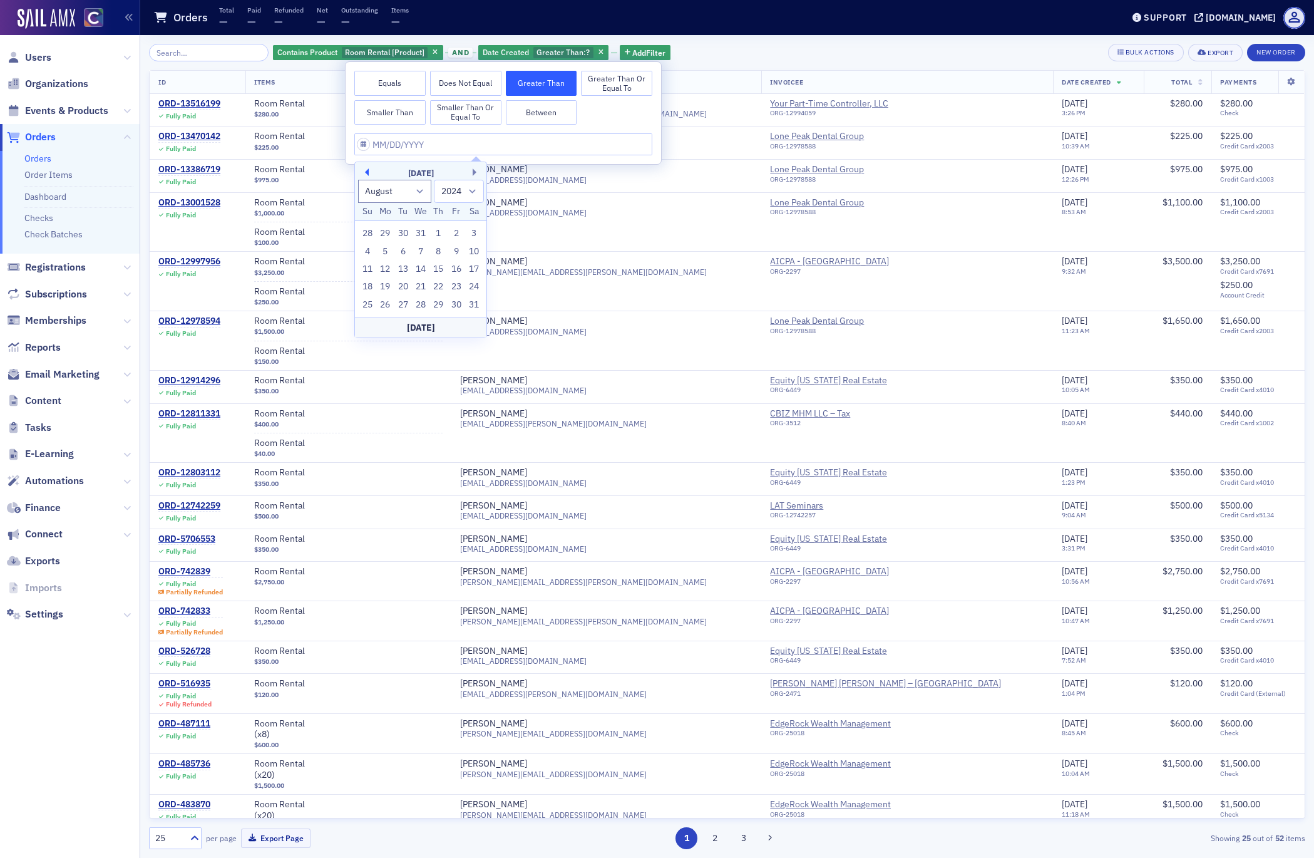
click at [367, 173] on button "Previous Month" at bounding box center [365, 172] width 8 height 8
select select "4"
click at [420, 235] on div "1" at bounding box center [420, 233] width 15 height 15
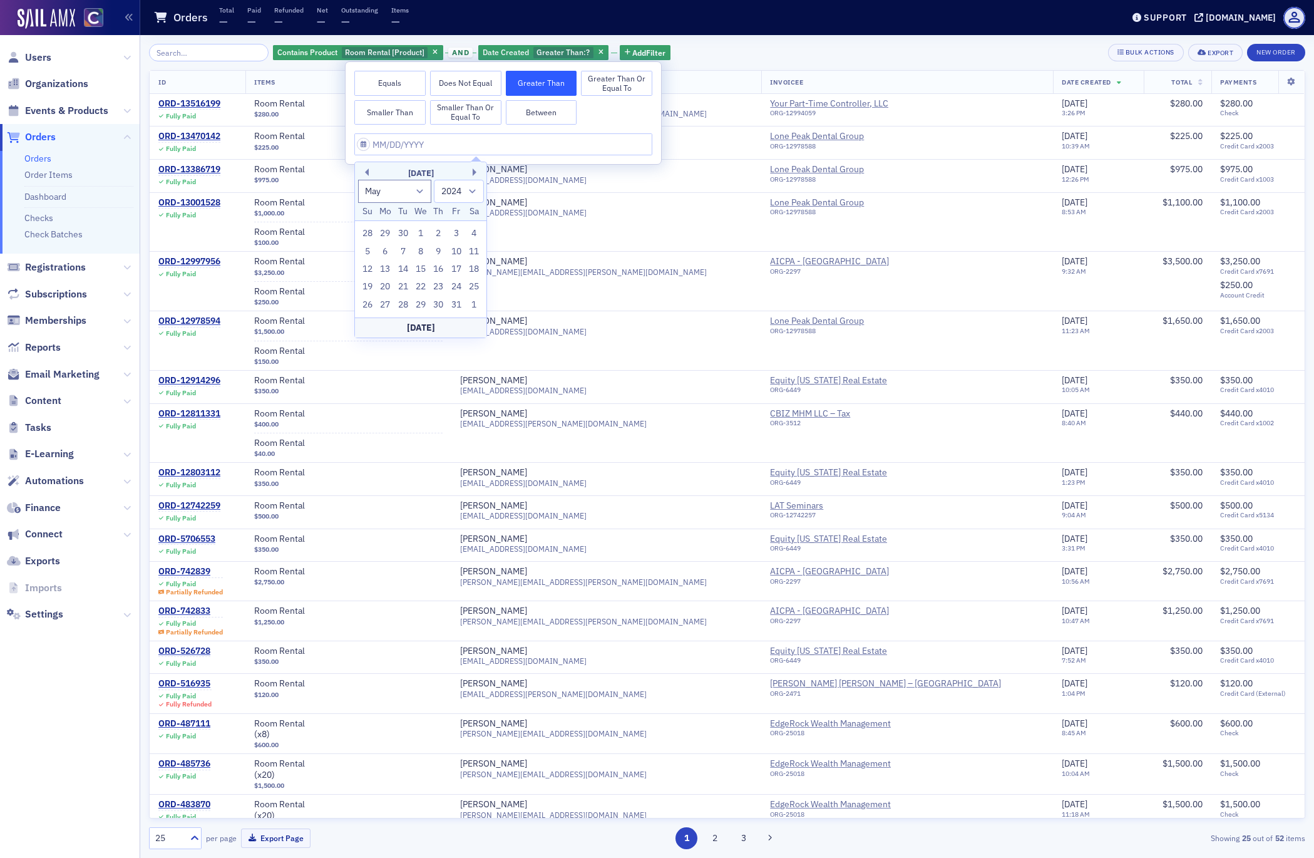
type input "05/01/2024"
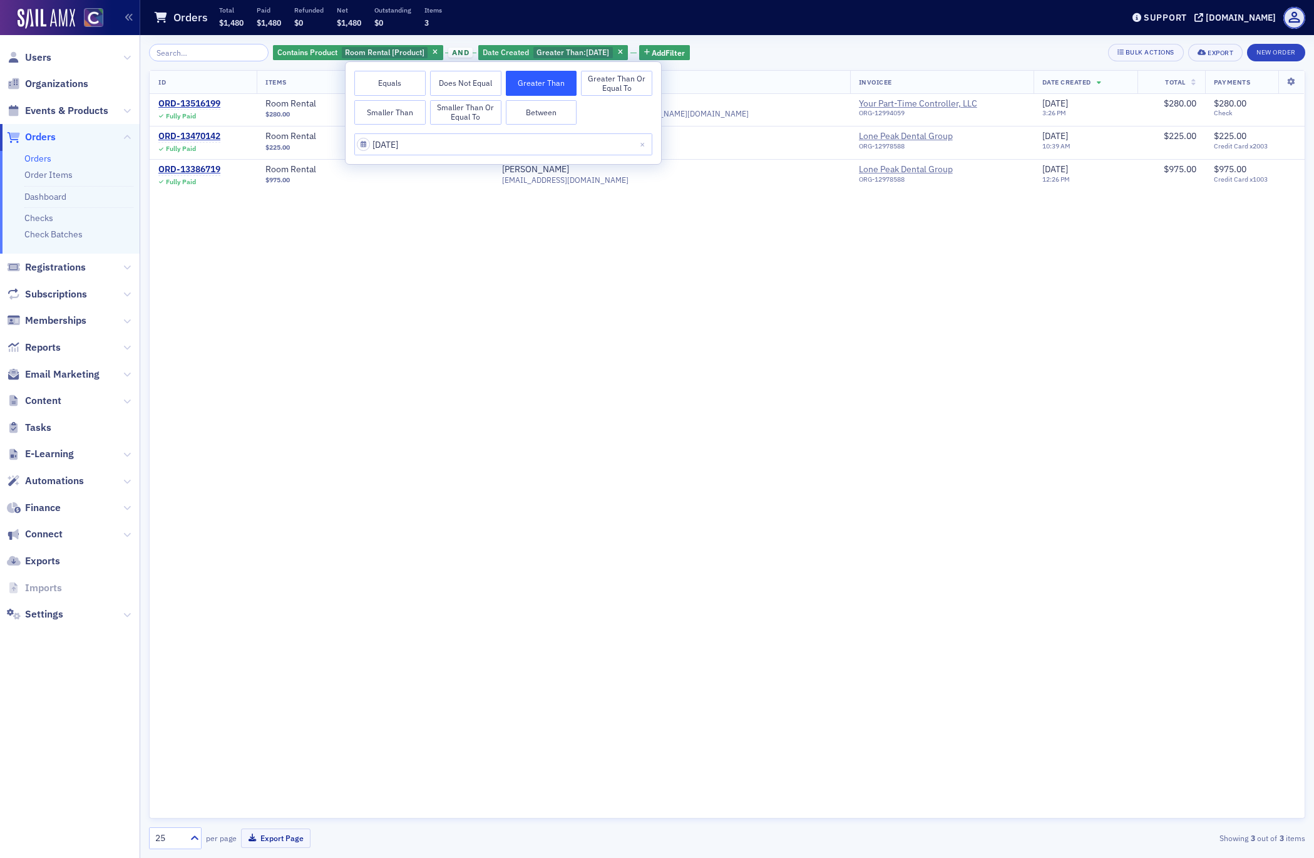
click at [650, 329] on div "ID Items Customer Info Invoicee Date Created Total Payments ORD-13516199 Fully …" at bounding box center [727, 444] width 1156 height 748
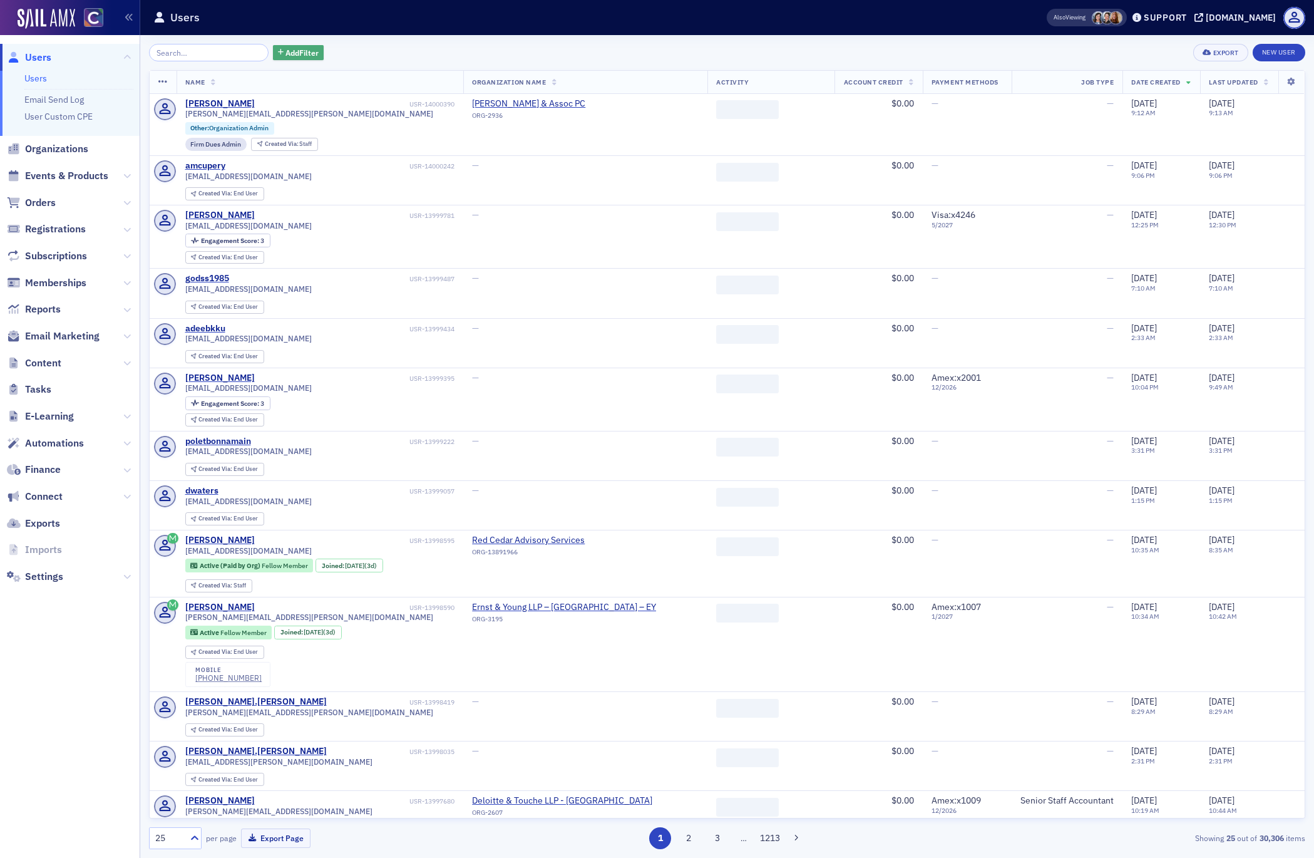
click at [295, 54] on span "Add Filter" at bounding box center [301, 52] width 33 height 11
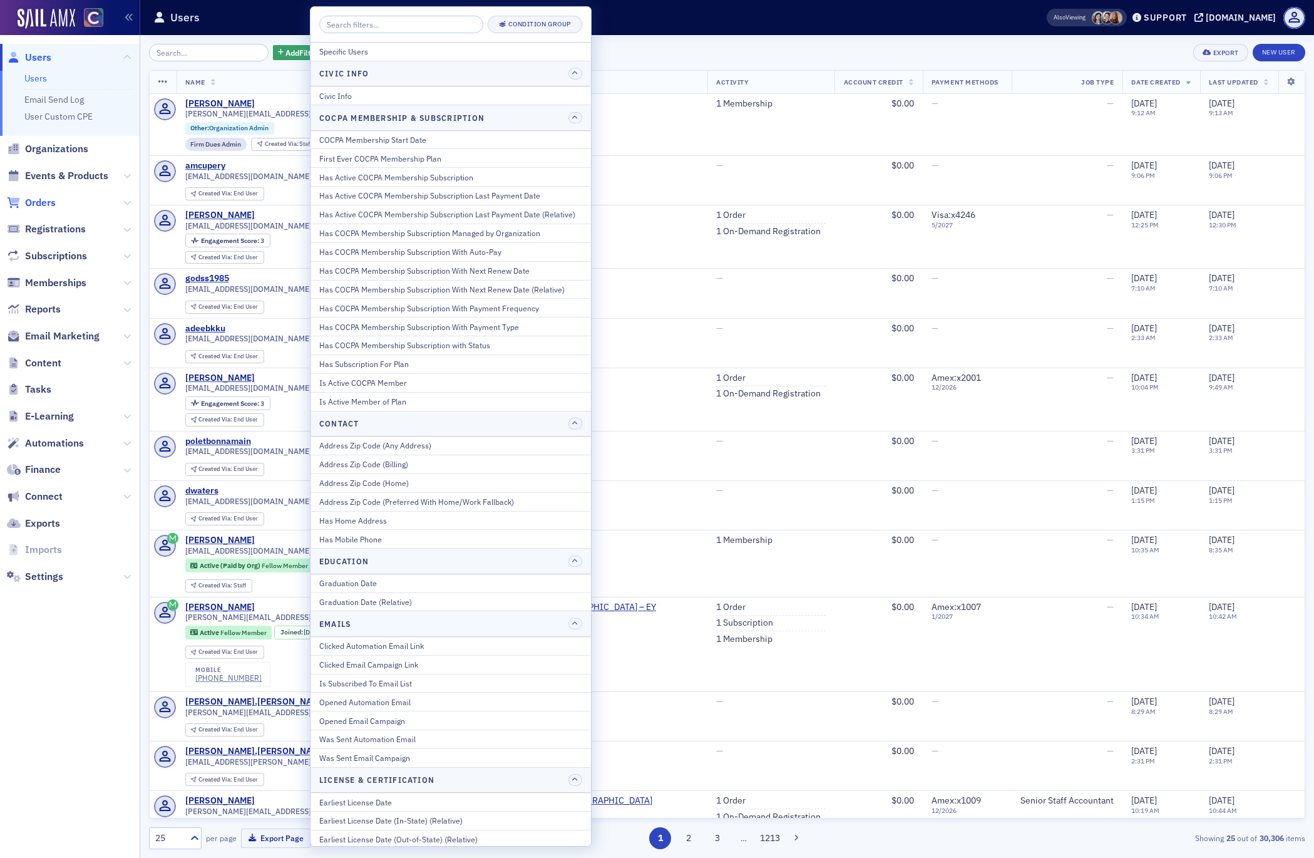
click at [42, 201] on span "Orders" at bounding box center [40, 203] width 31 height 14
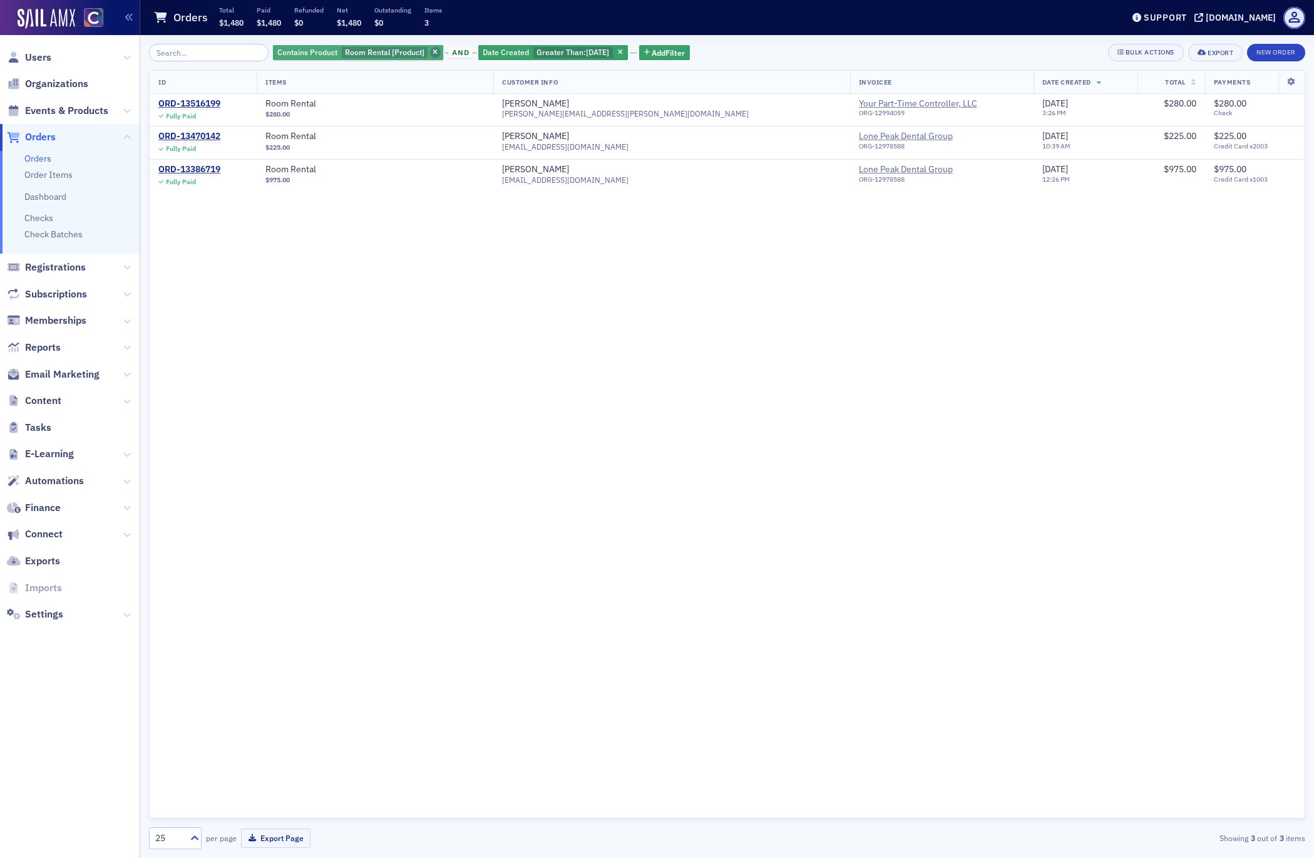
click at [433, 50] on icon "button" at bounding box center [435, 52] width 5 height 7
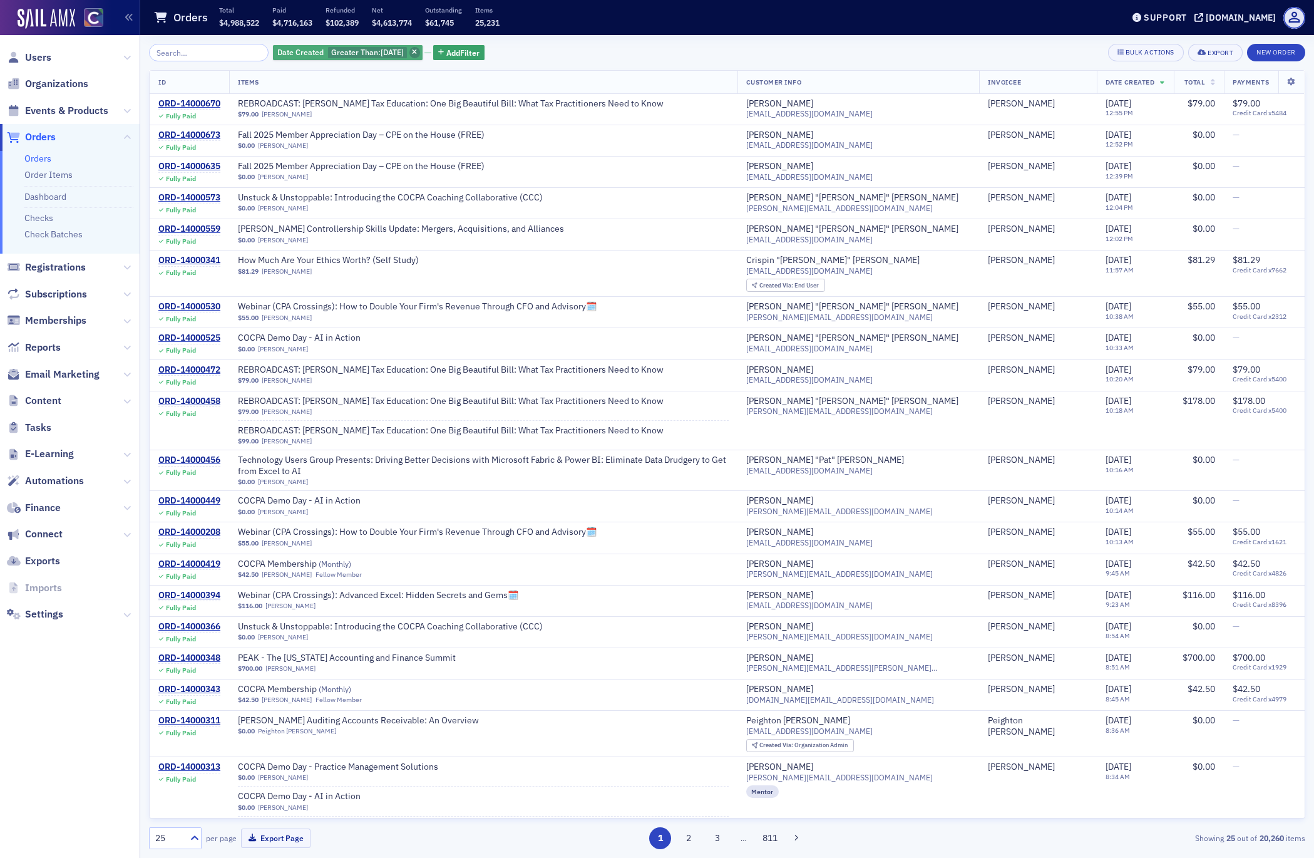
click at [412, 53] on icon "button" at bounding box center [414, 52] width 5 height 7
click at [285, 54] on span "Add Filter" at bounding box center [301, 52] width 33 height 11
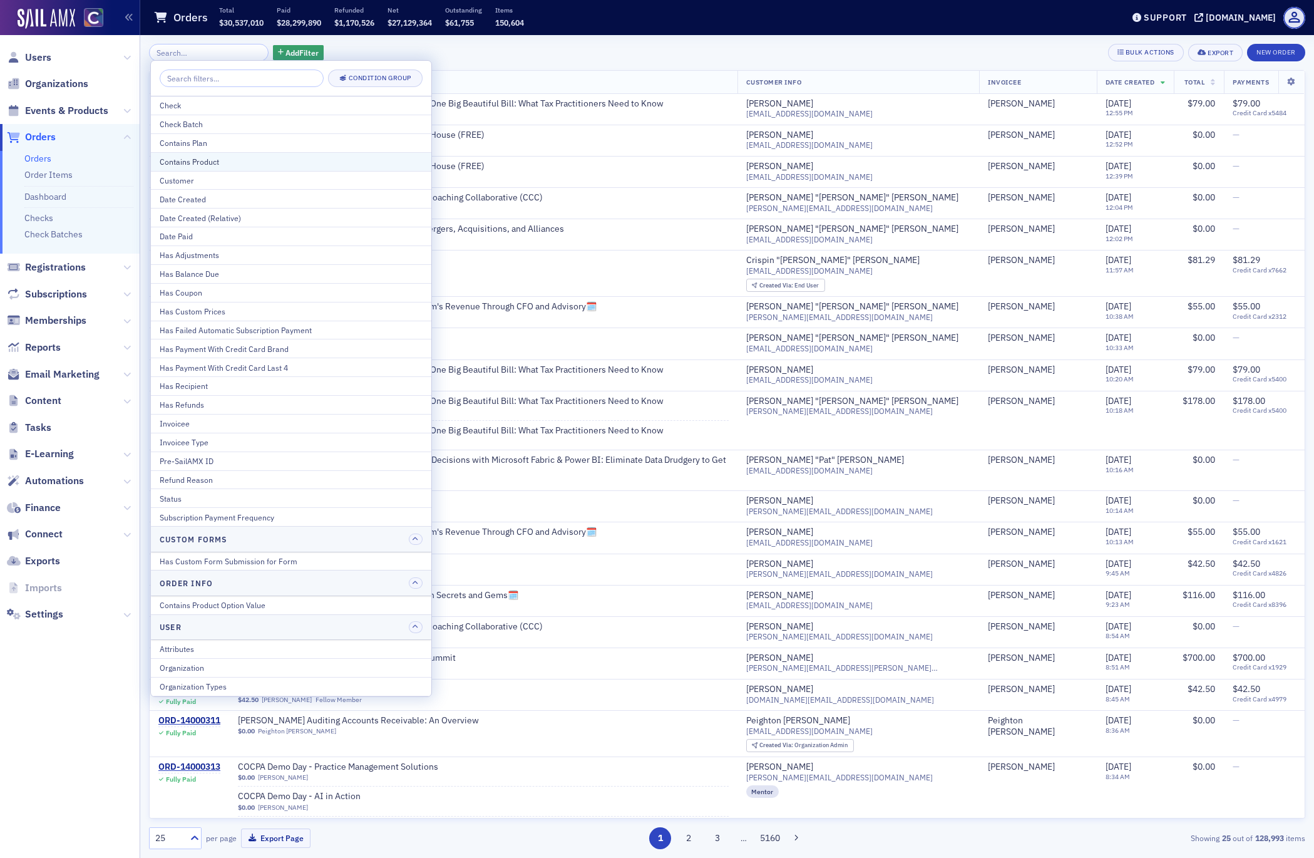
click at [213, 158] on div "Contains Product" at bounding box center [291, 161] width 263 height 11
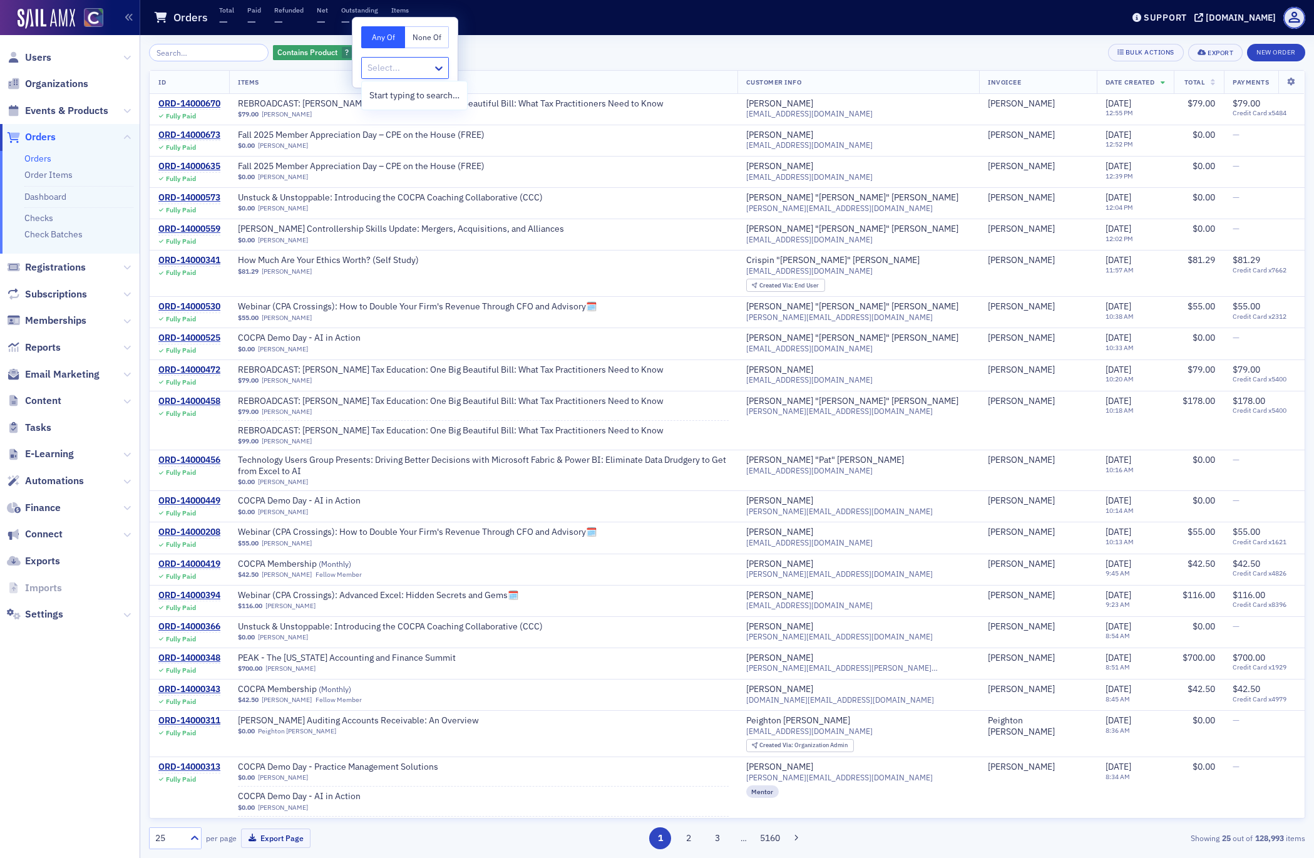
click at [390, 64] on div at bounding box center [398, 68] width 65 height 16
type input "on-site"
click at [395, 94] on span "On-Site Billing [Product]" at bounding box center [416, 95] width 95 height 13
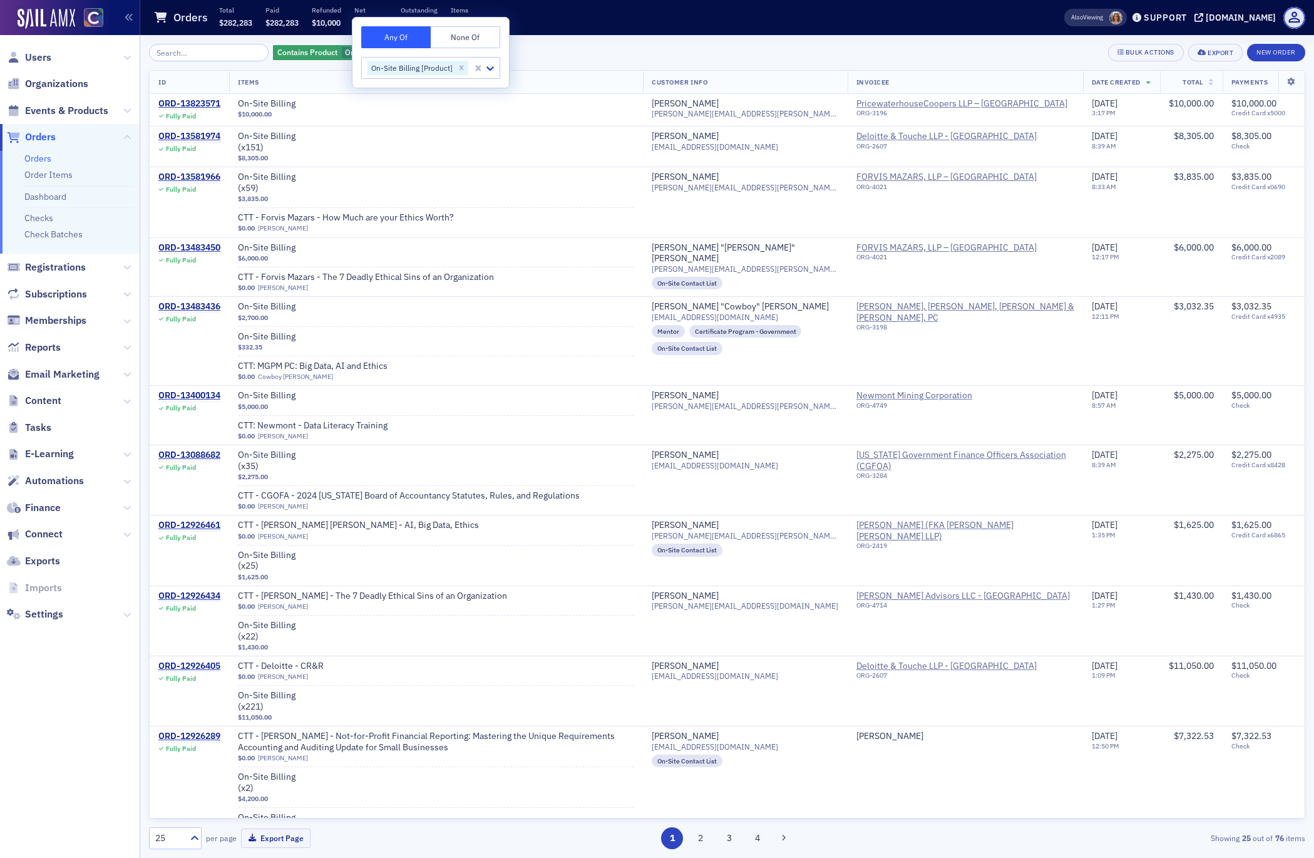
click at [575, 53] on div "Contains Product On-Site Billing [Product] Add Filter Bulk Actions Export New O…" at bounding box center [727, 53] width 1156 height 18
click at [482, 50] on span "Add Filter" at bounding box center [487, 52] width 33 height 11
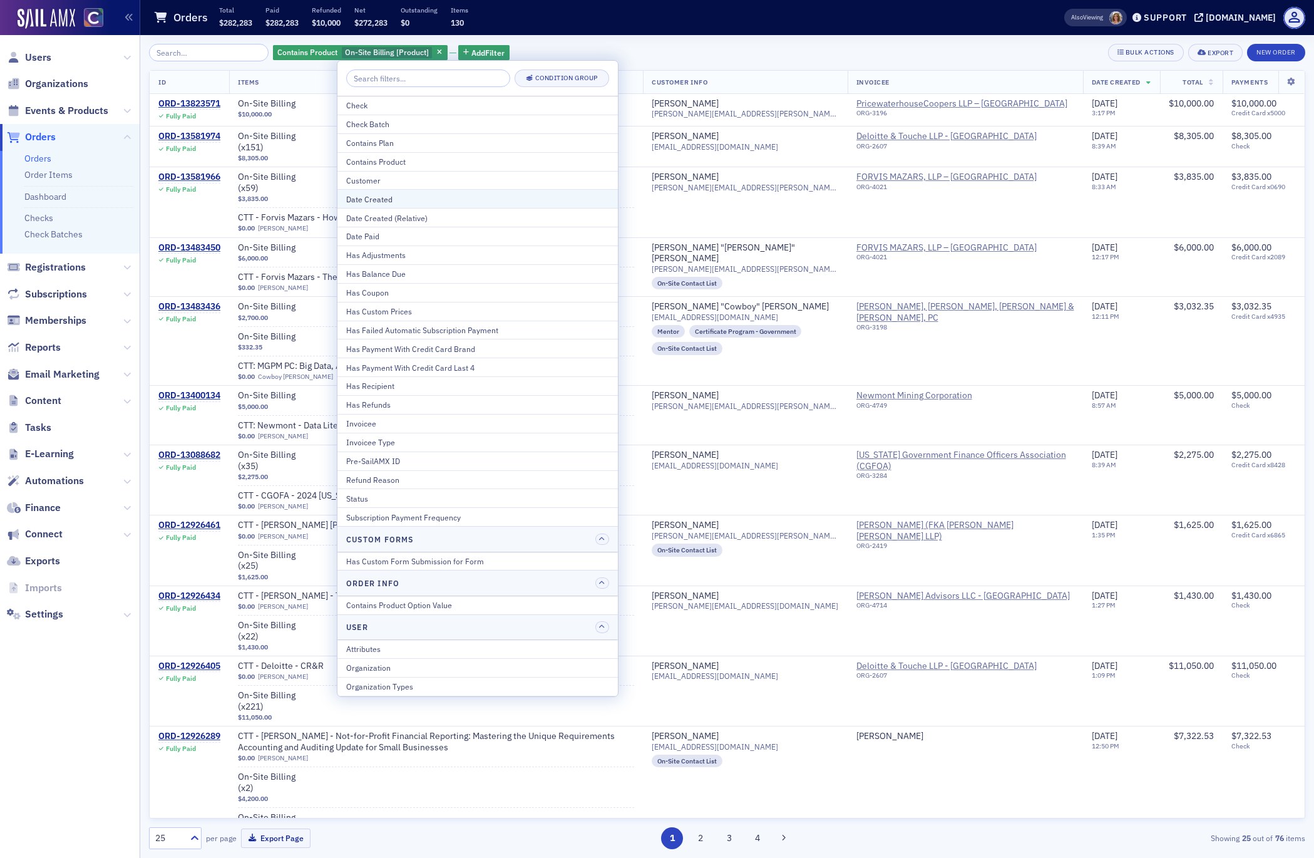
click at [387, 200] on div "Date Created" at bounding box center [477, 198] width 263 height 11
select select "7"
select select "2025"
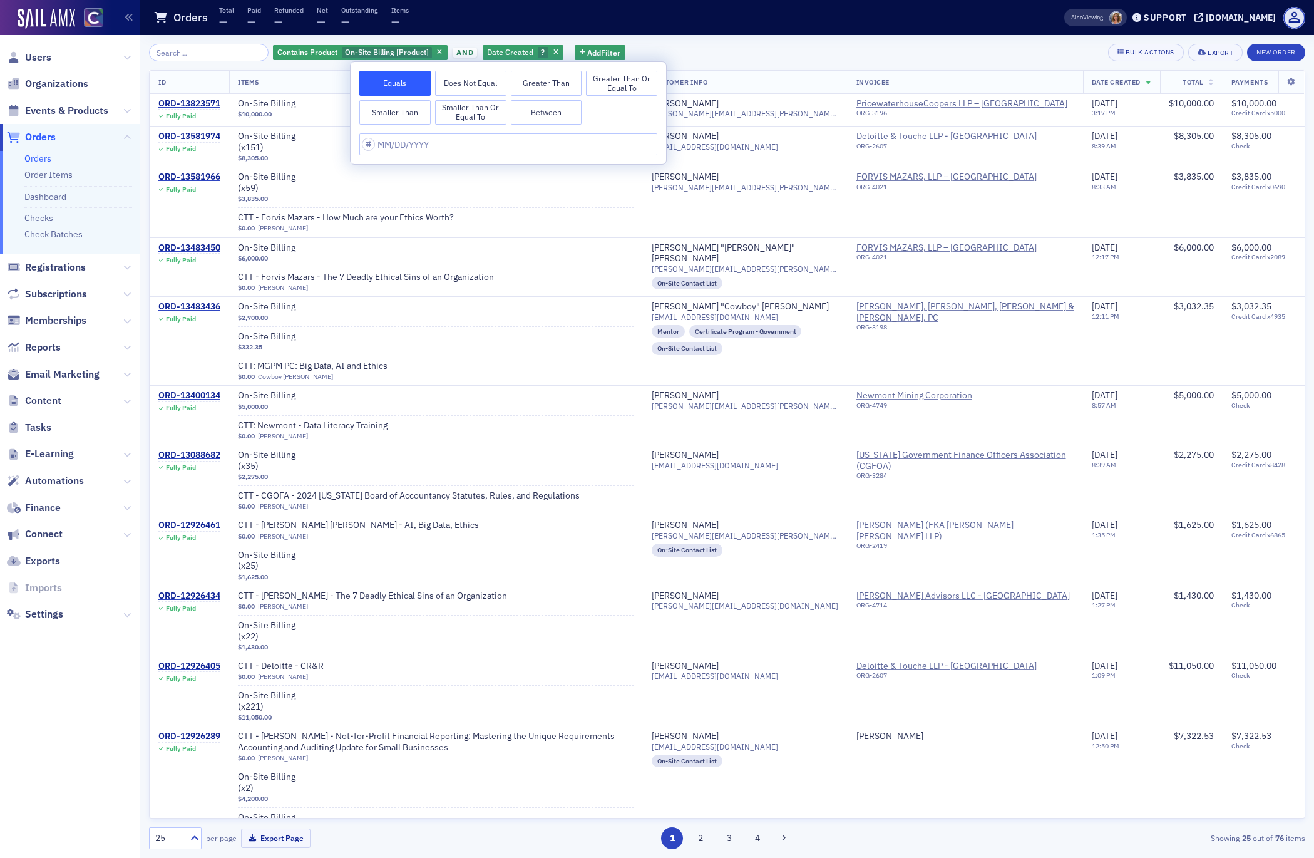
click at [544, 83] on button "Greater Than" at bounding box center [546, 83] width 71 height 25
click at [391, 150] on input "text" at bounding box center [508, 144] width 298 height 22
select select "7"
select select "2025"
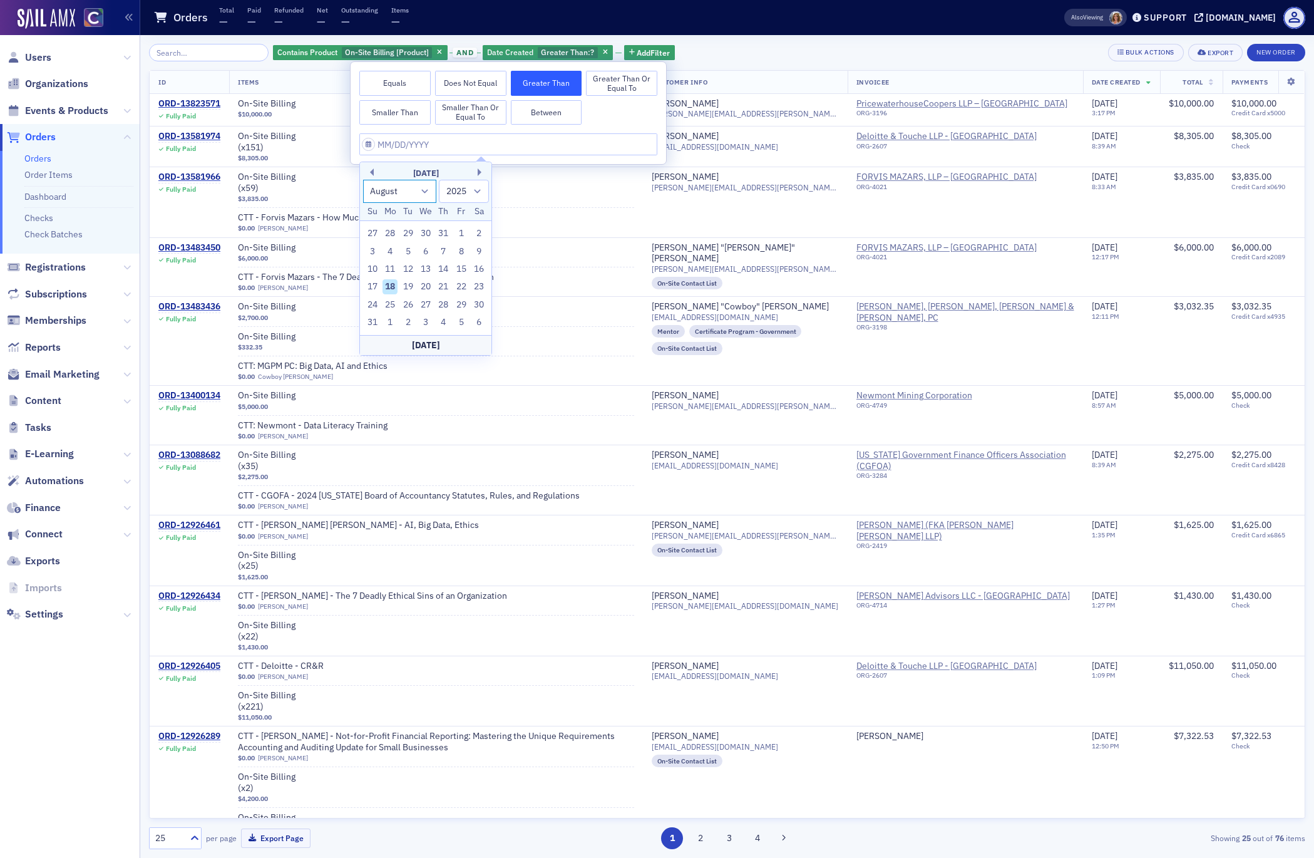
click at [426, 193] on select "January February March April May June July August September October November De…" at bounding box center [400, 191] width 74 height 23
select select "3"
click at [363, 180] on select "January February March April May June July August September October November De…" at bounding box center [400, 191] width 74 height 23
click at [429, 304] on div "30" at bounding box center [425, 304] width 15 height 15
type input "04/30/2025"
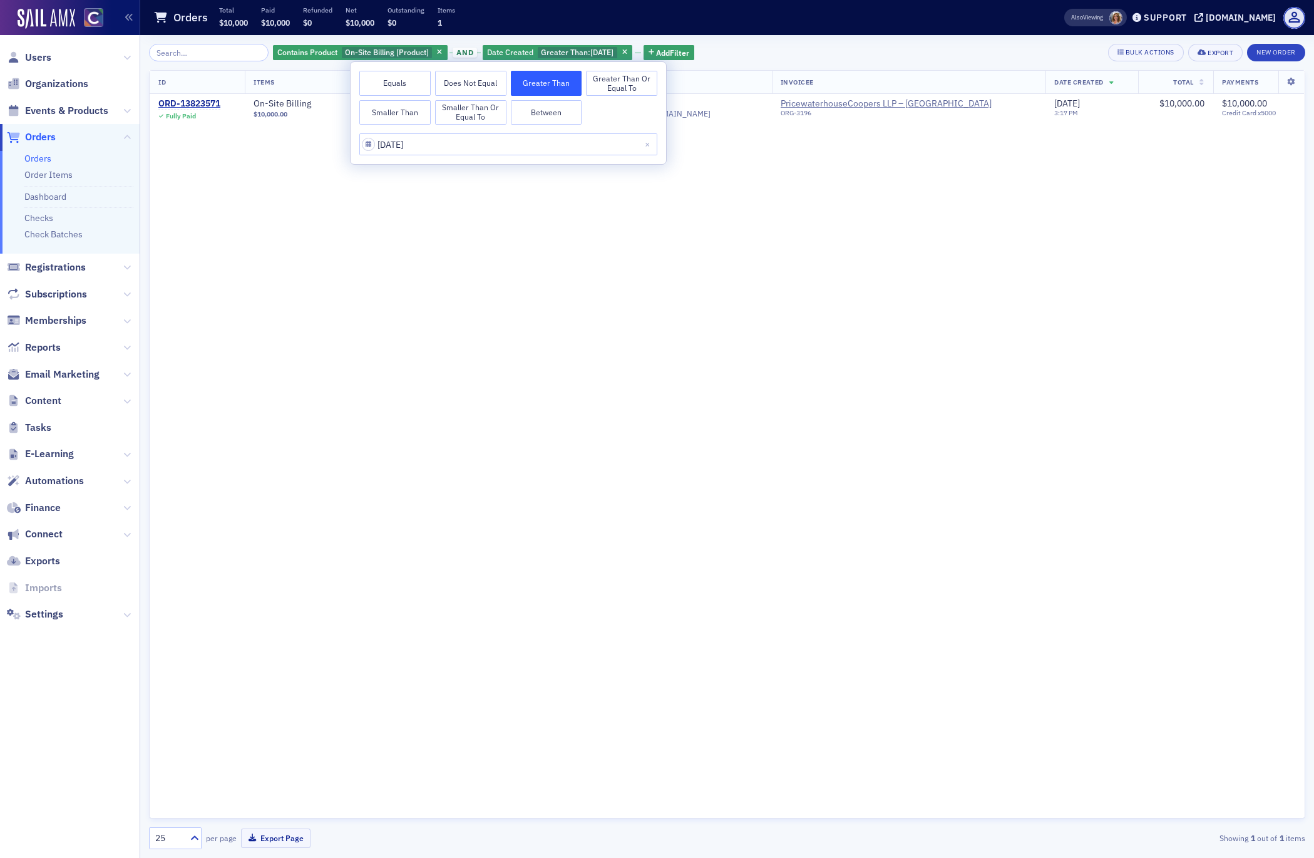
click at [446, 287] on div "ID Items Customer Info Invoicee Date Created Total Payments ORD-13823571 Fully …" at bounding box center [727, 444] width 1156 height 748
click at [193, 105] on div "ORD-13823571" at bounding box center [189, 103] width 62 height 11
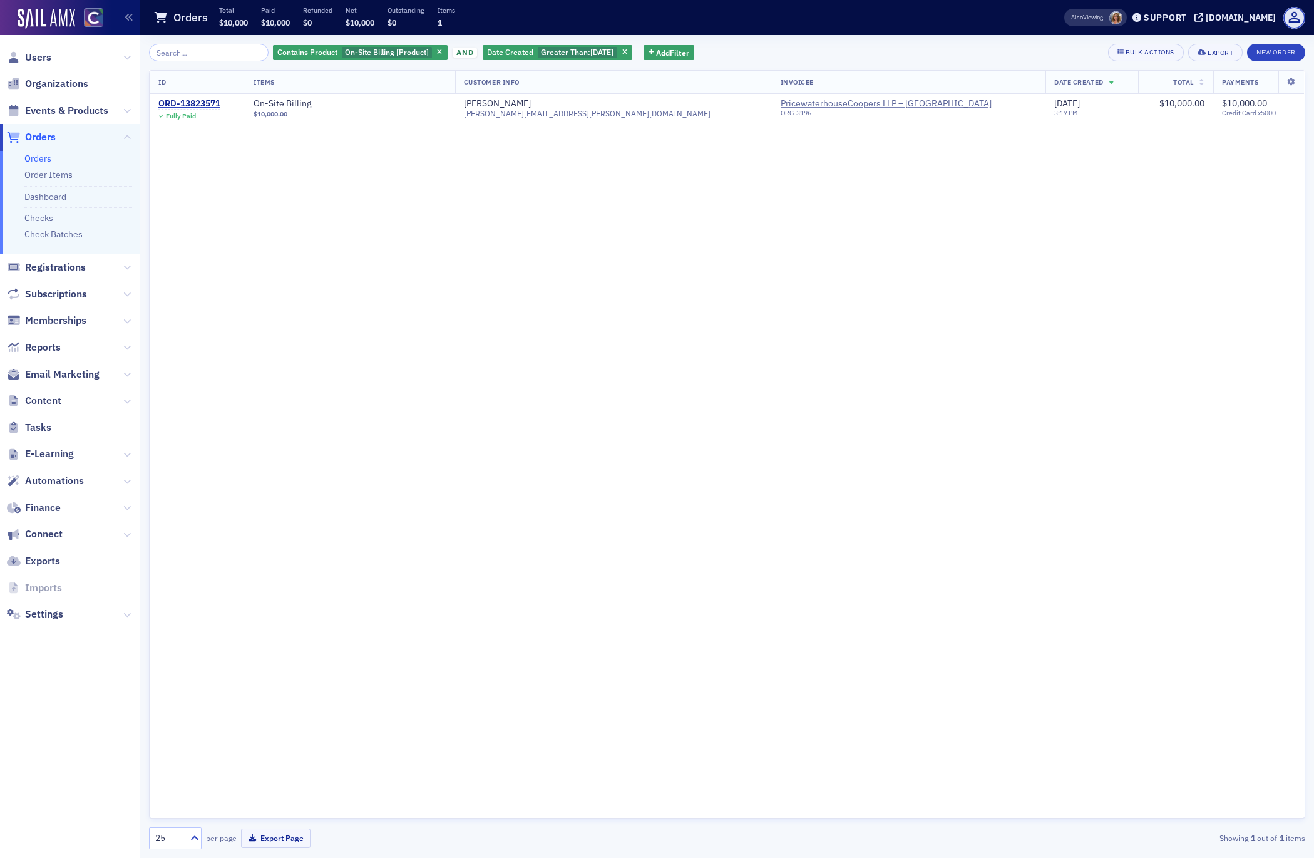
click at [625, 52] on icon "button" at bounding box center [624, 52] width 5 height 7
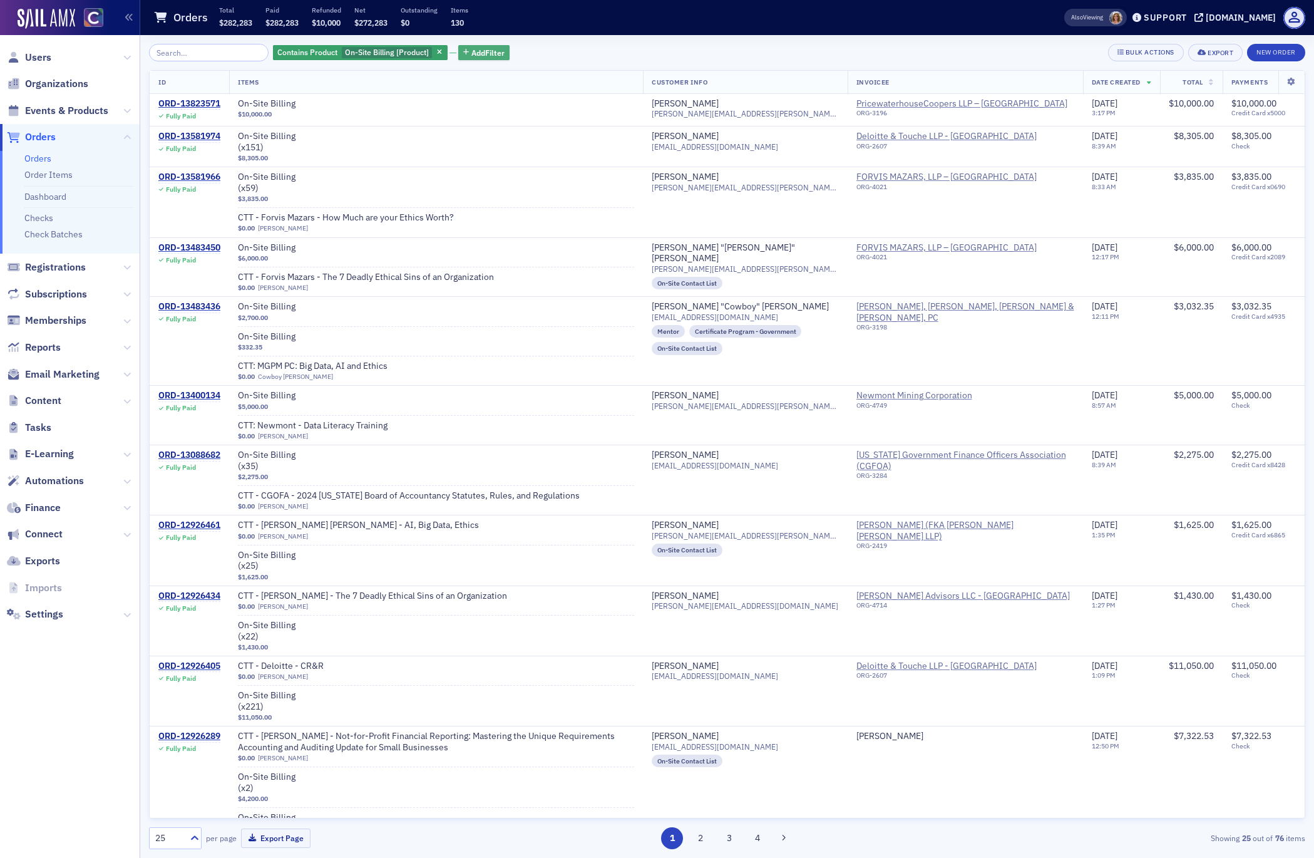
click at [484, 54] on span "Add Filter" at bounding box center [487, 52] width 33 height 11
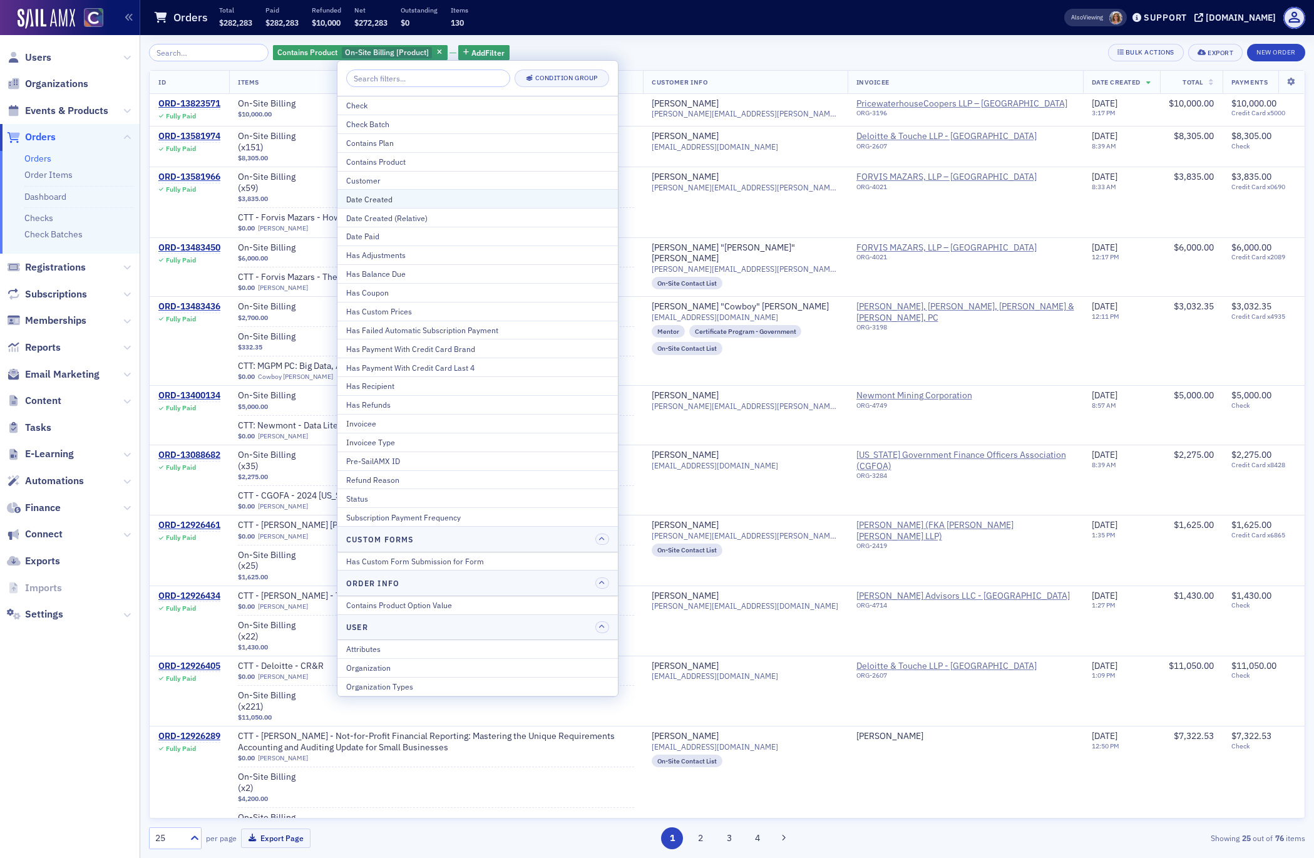
click at [391, 199] on div "Date Created" at bounding box center [477, 198] width 263 height 11
select select "7"
select select "2025"
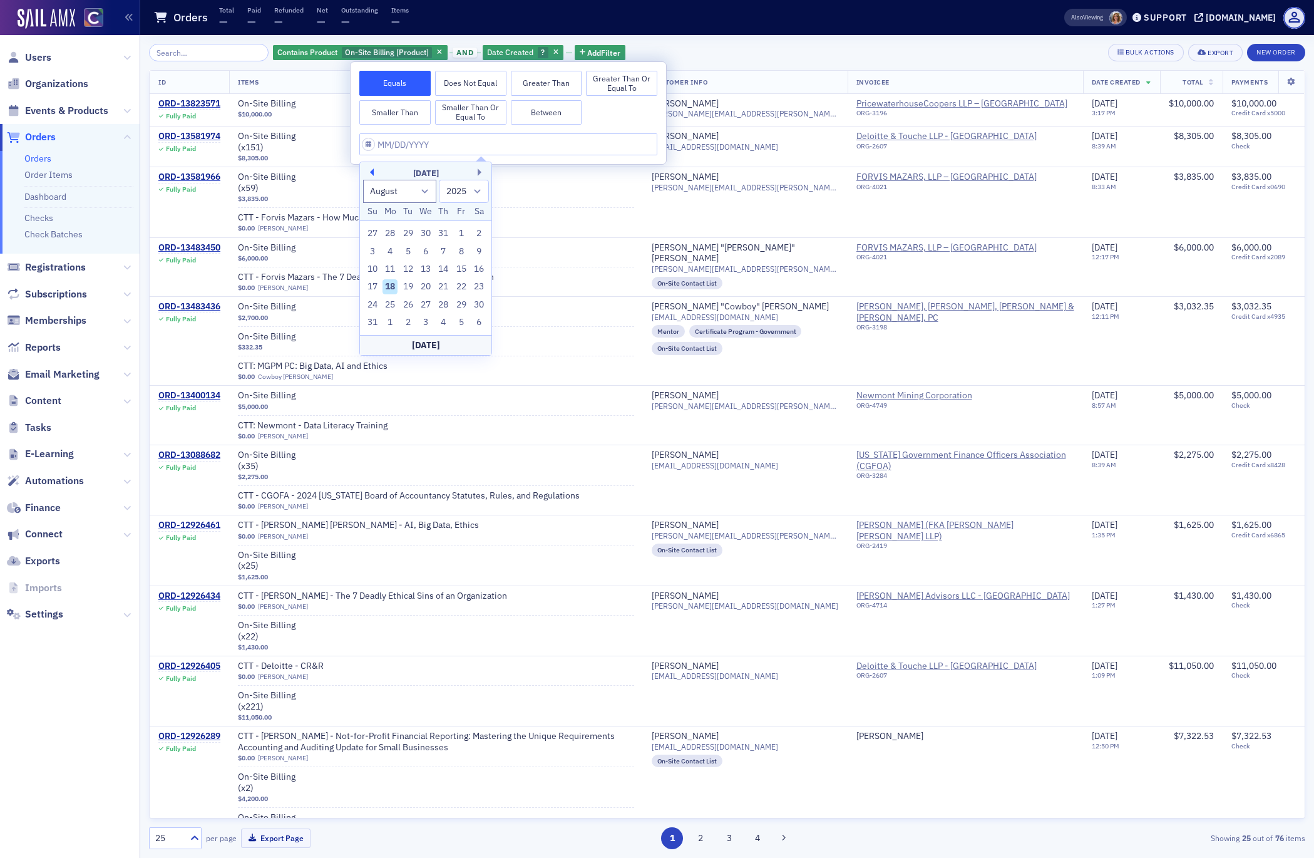
click at [371, 170] on button "Previous Month" at bounding box center [370, 172] width 8 height 8
select select "6"
click at [552, 82] on button "Greater Than" at bounding box center [546, 83] width 71 height 25
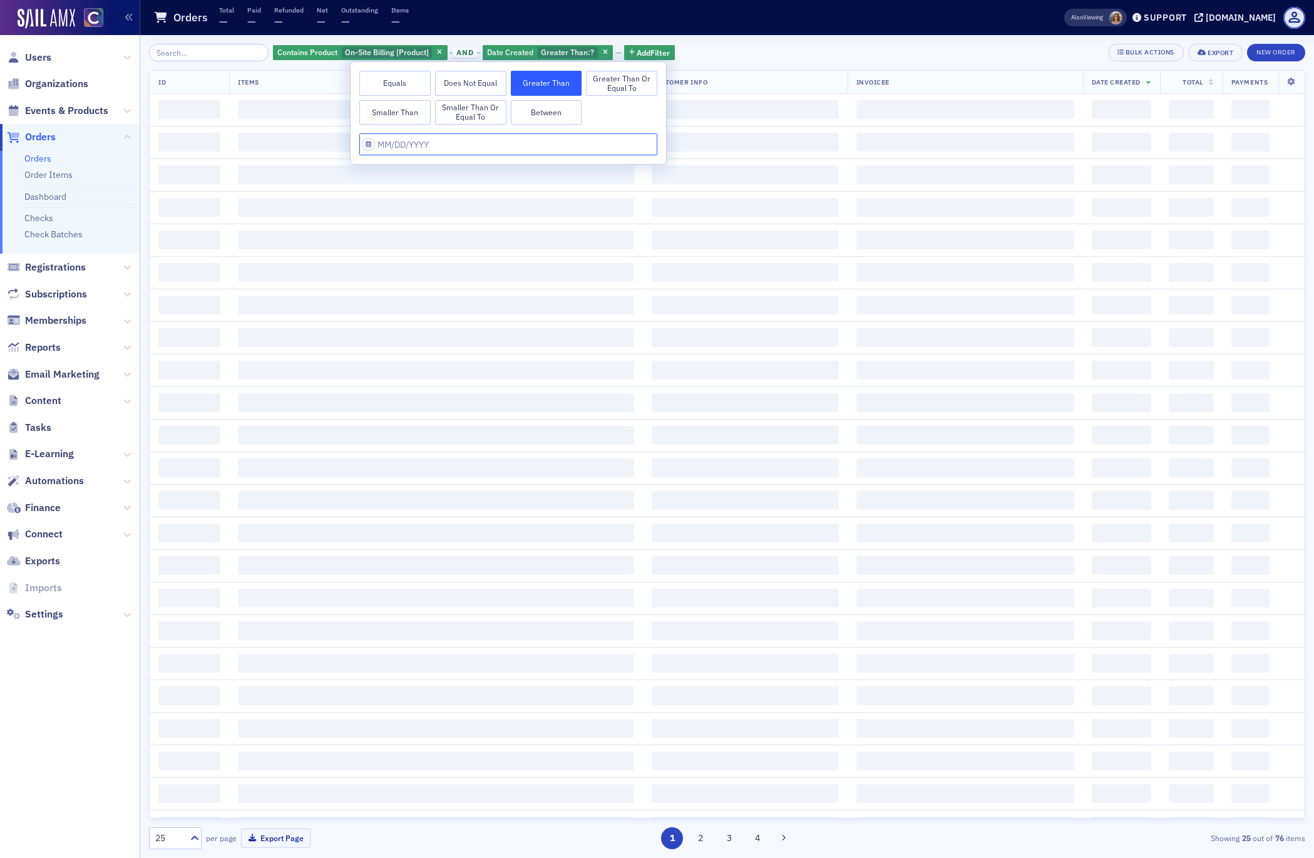
select select "7"
select select "2025"
click at [397, 146] on input "text" at bounding box center [508, 144] width 298 height 22
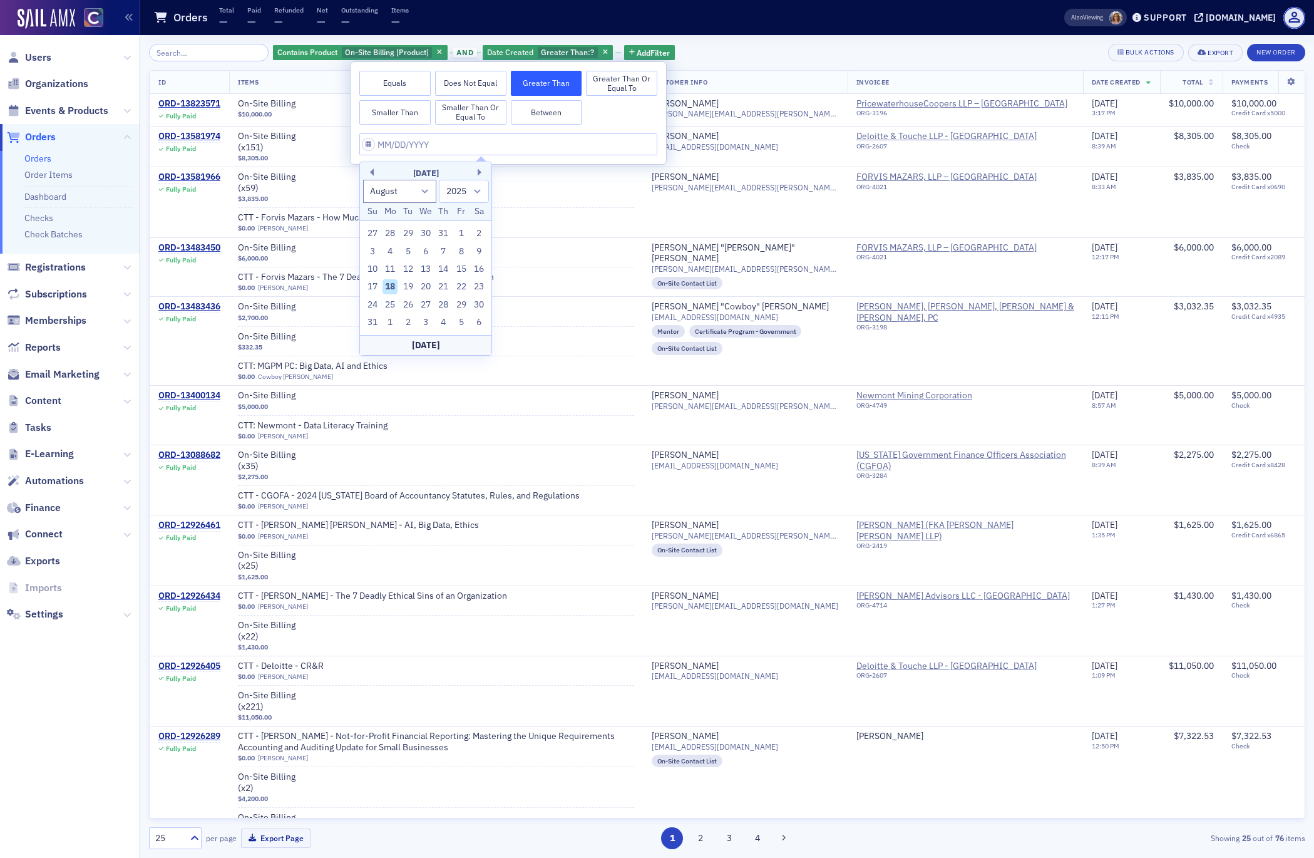
click at [374, 173] on div "August 2025" at bounding box center [425, 173] width 131 height 13
click at [372, 173] on button "Previous Month" at bounding box center [370, 172] width 8 height 8
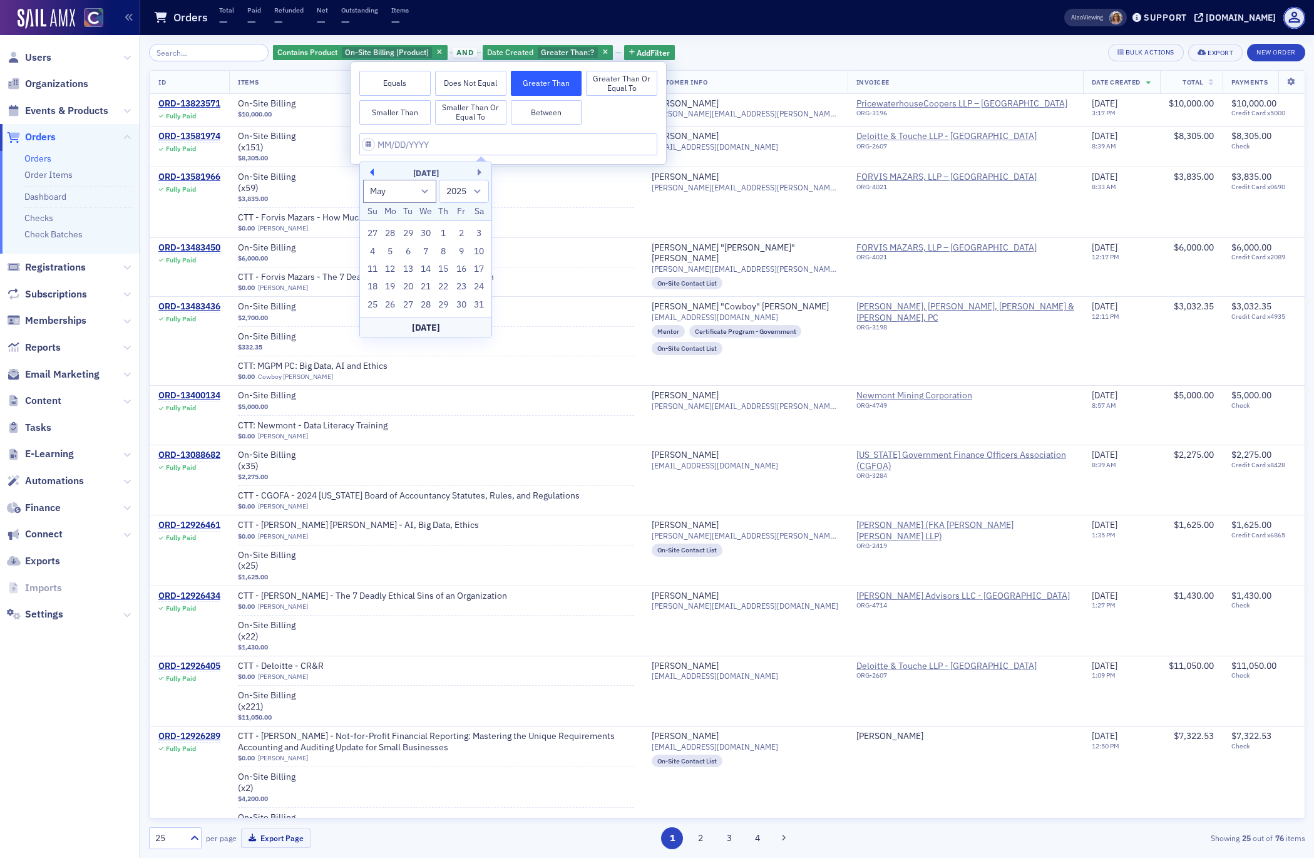
click at [372, 173] on button "Previous Month" at bounding box center [370, 172] width 8 height 8
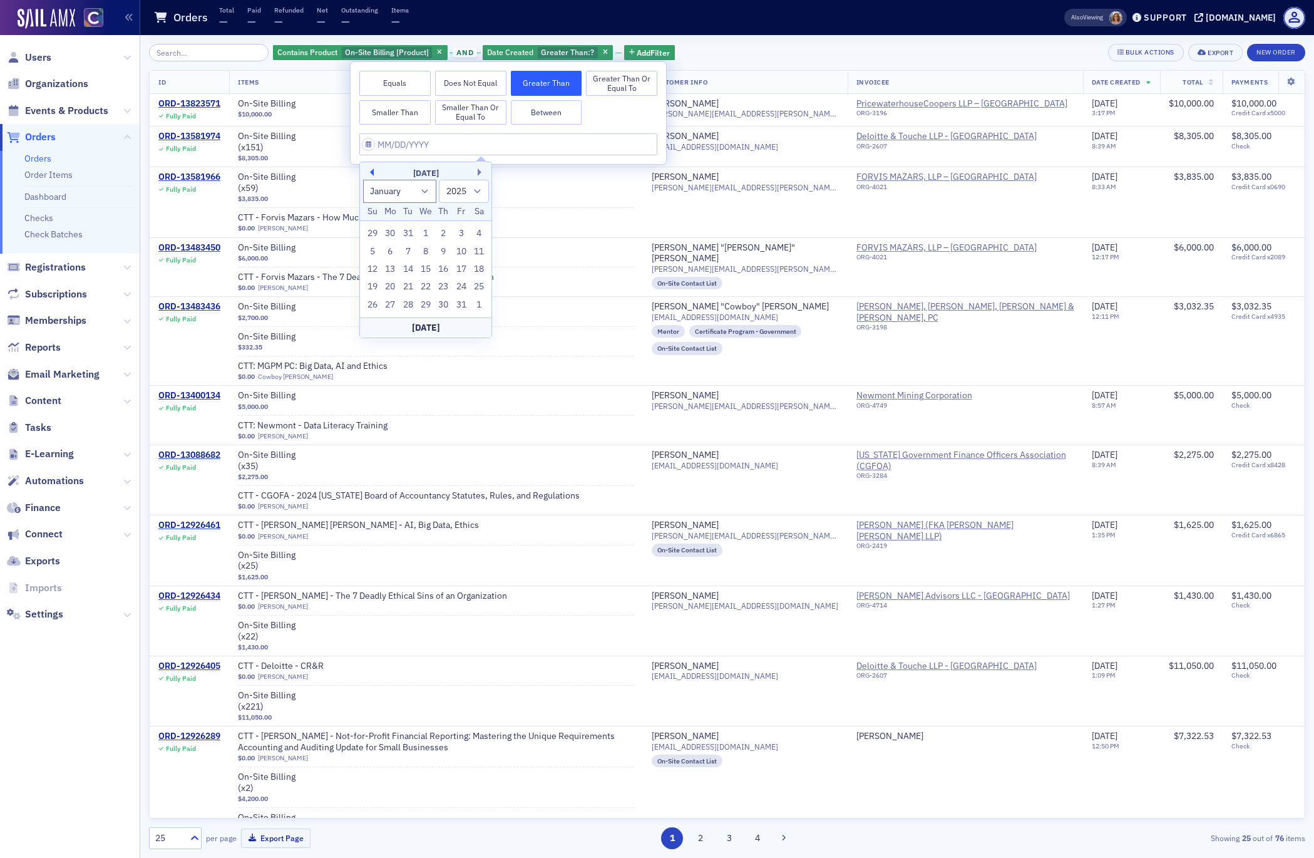
select select "11"
select select "2024"
click at [372, 173] on button "Previous Month" at bounding box center [370, 172] width 8 height 8
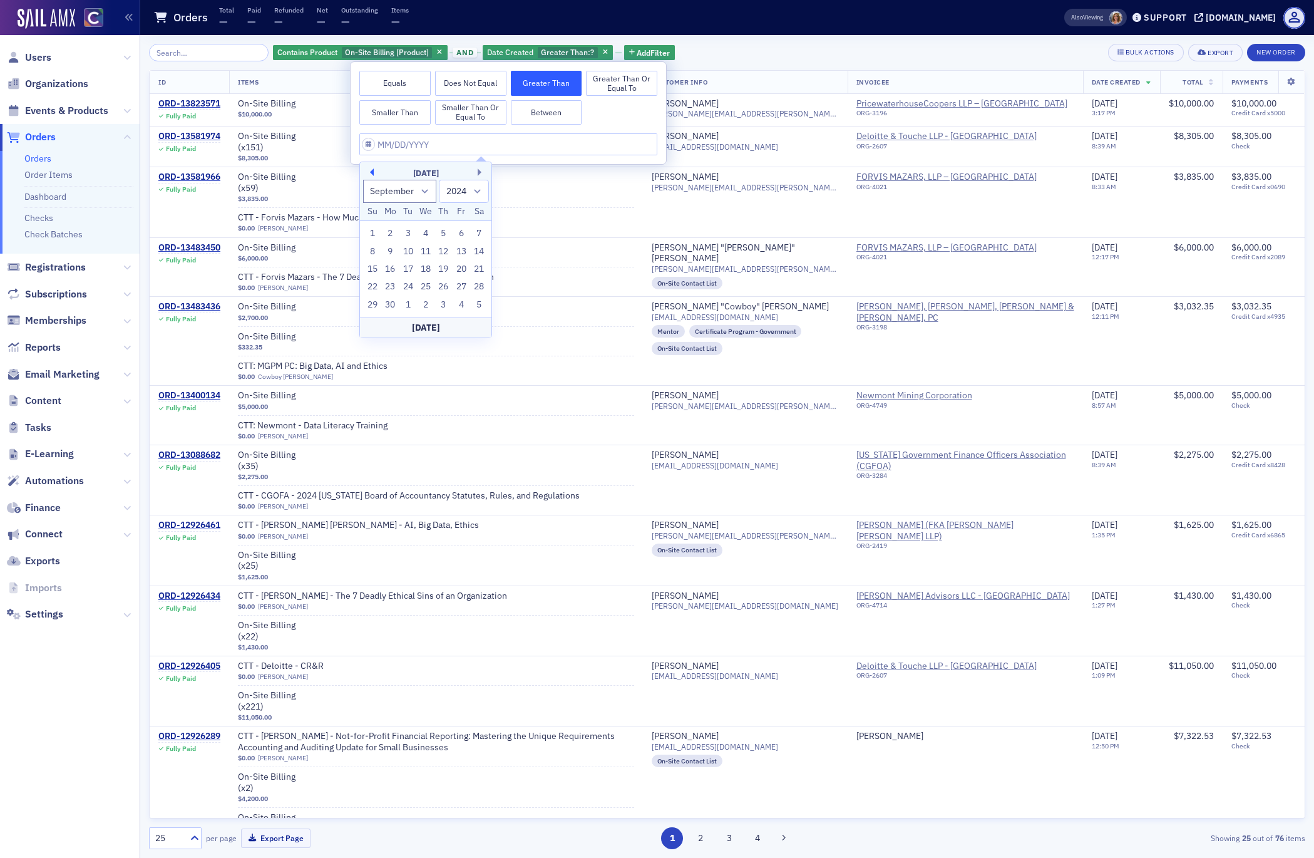
click at [372, 173] on button "Previous Month" at bounding box center [370, 172] width 8 height 8
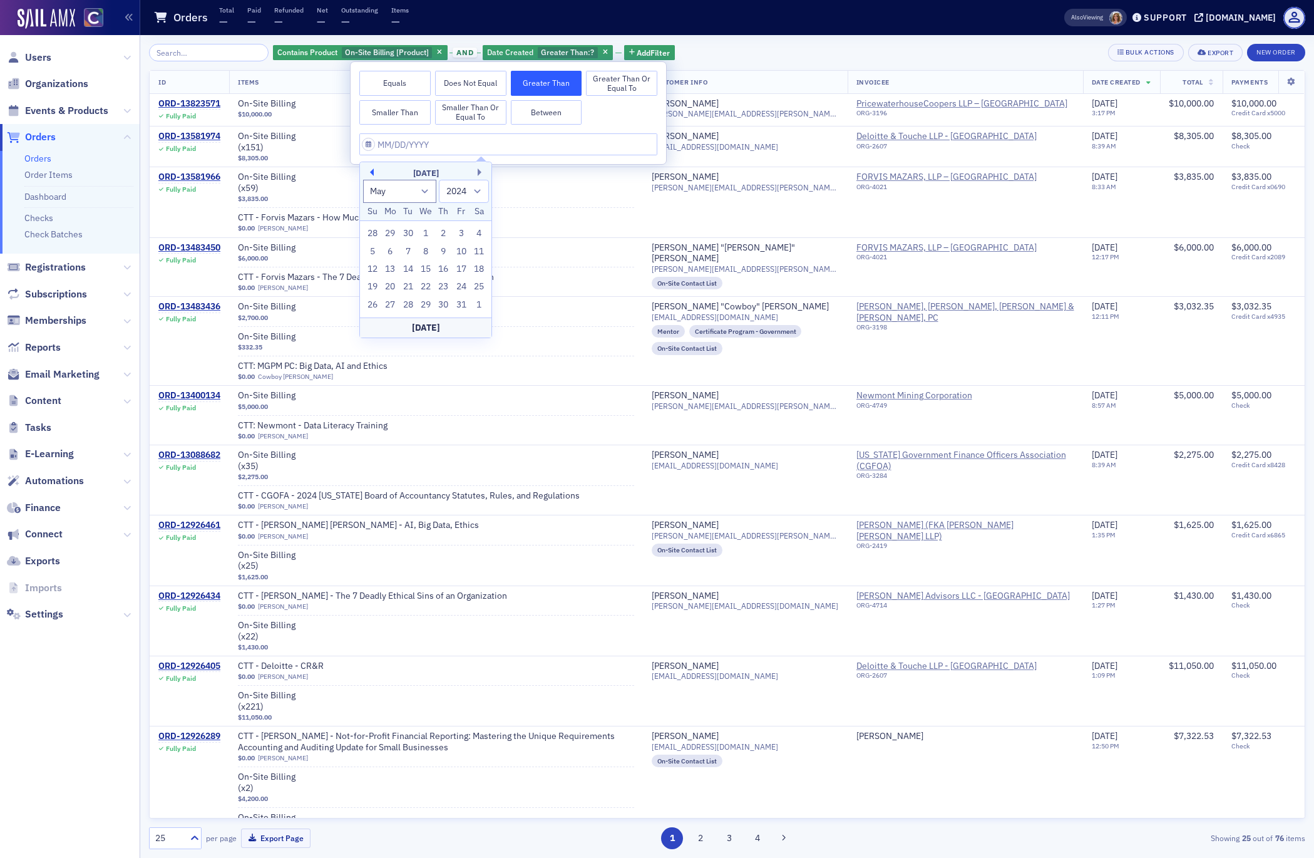
select select "3"
click at [407, 306] on div "30" at bounding box center [408, 304] width 15 height 15
type input "04/30/2024"
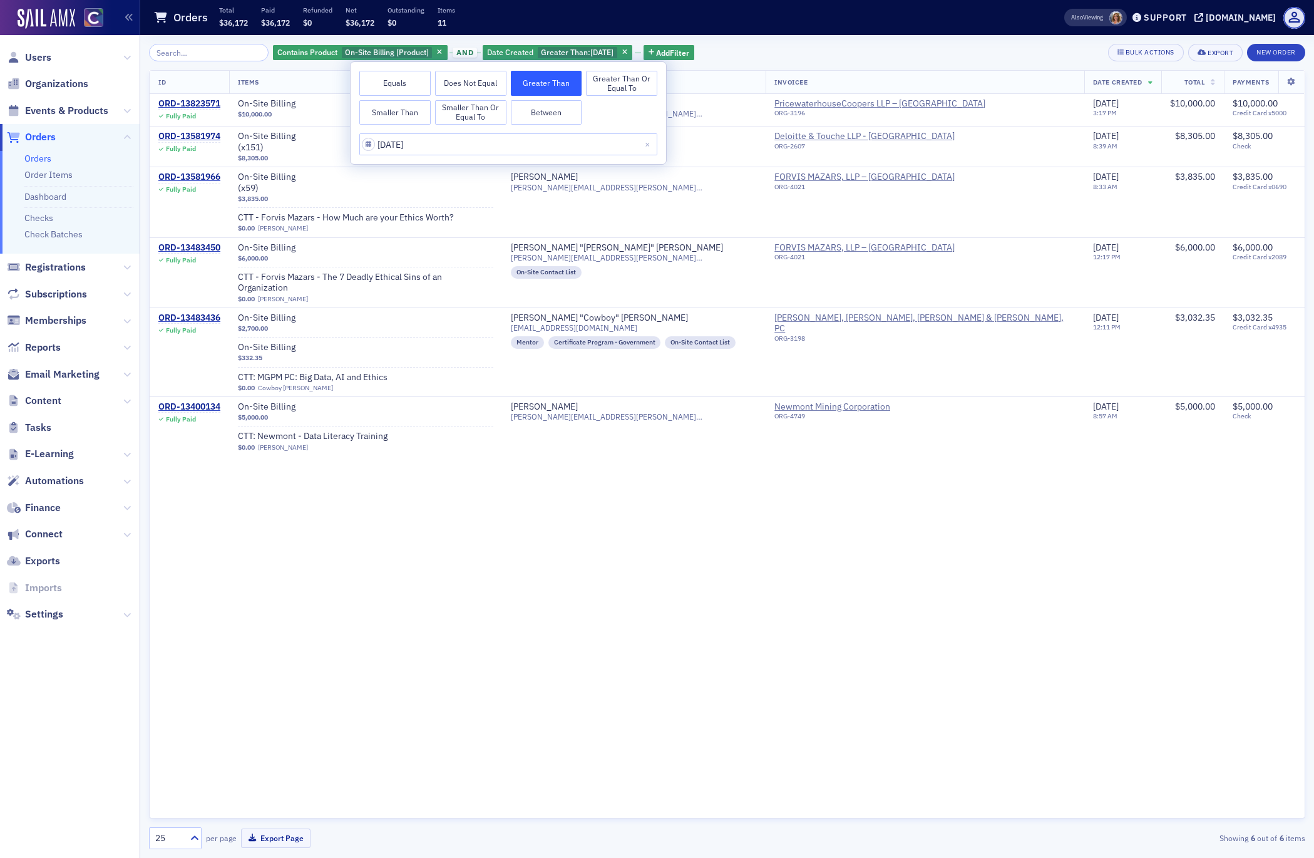
click at [460, 564] on div "ID Items Customer Info Invoicee Date Created Total Payments ORD-13823571 Fully …" at bounding box center [727, 444] width 1156 height 748
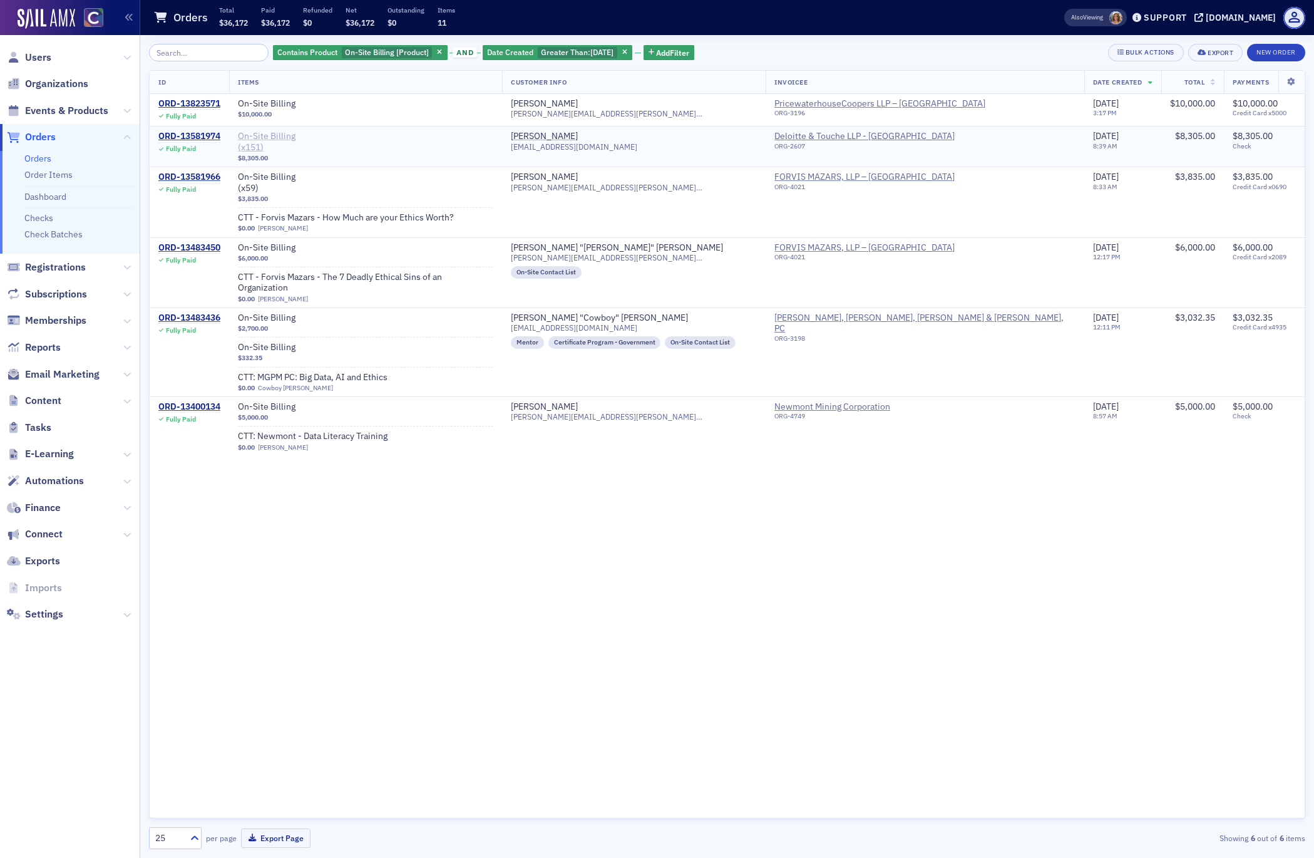
click at [263, 136] on span "On-Site Billing" at bounding box center [317, 136] width 158 height 11
click at [170, 104] on div "ORD-13823571" at bounding box center [189, 103] width 62 height 11
click at [187, 137] on div "ORD-13581974" at bounding box center [189, 136] width 62 height 11
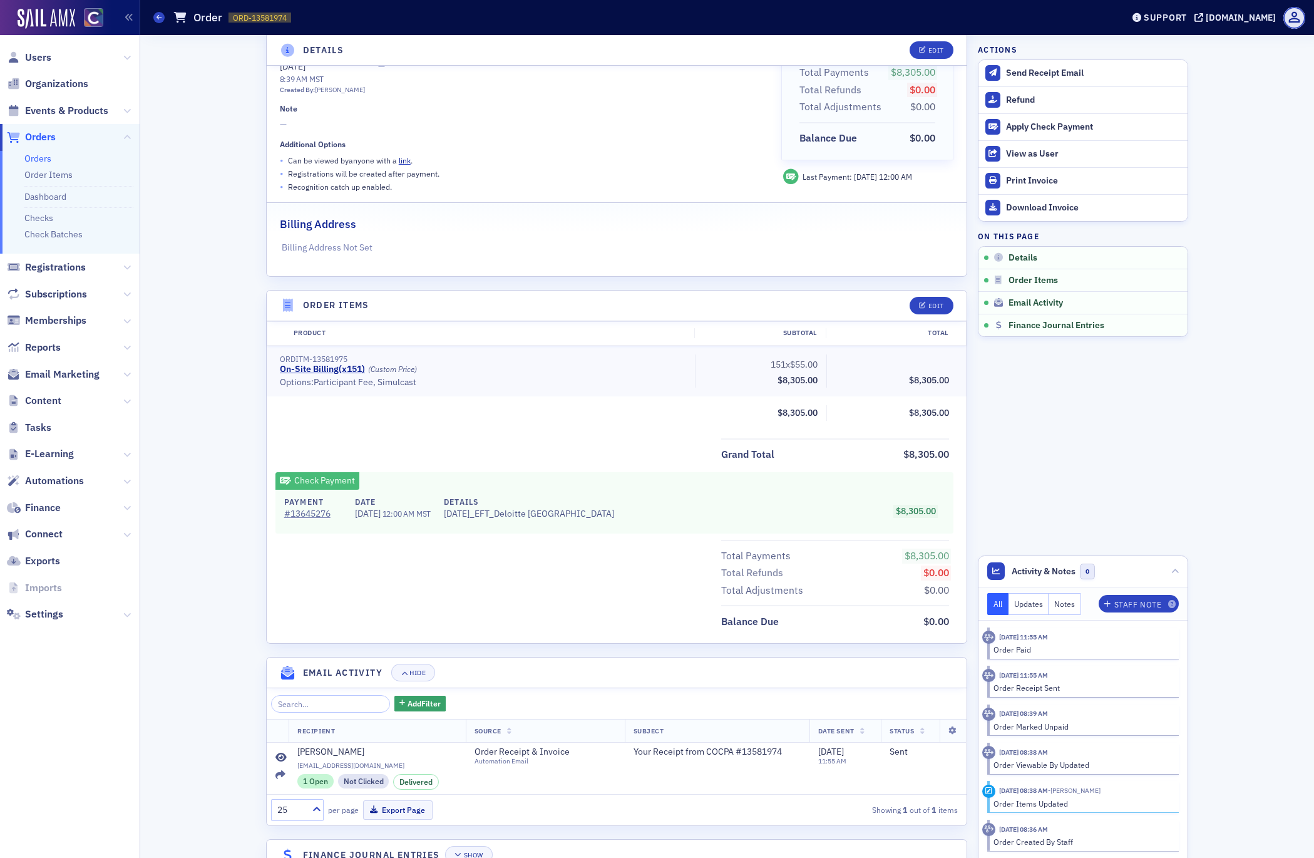
scroll to position [194, 0]
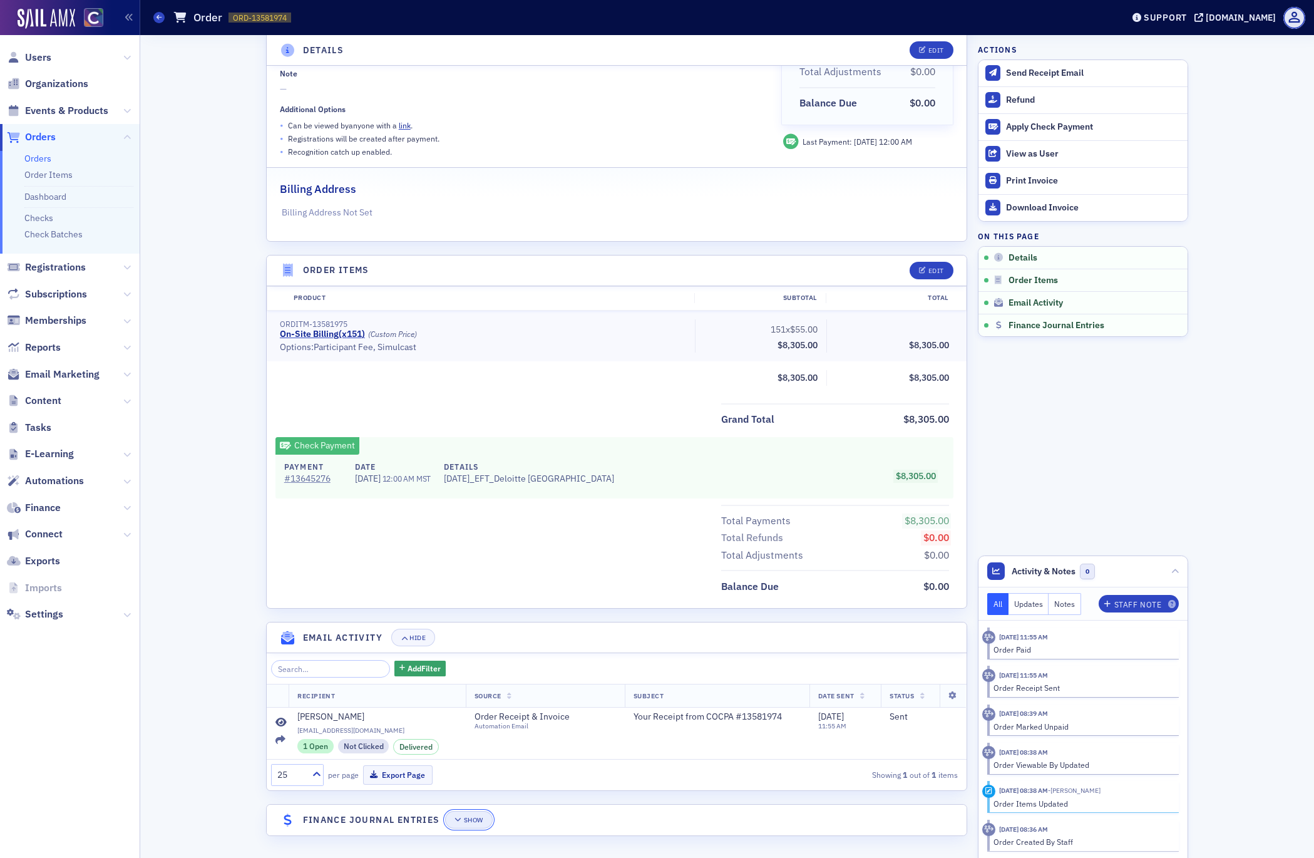
click at [486, 822] on button "Show" at bounding box center [468, 820] width 47 height 18
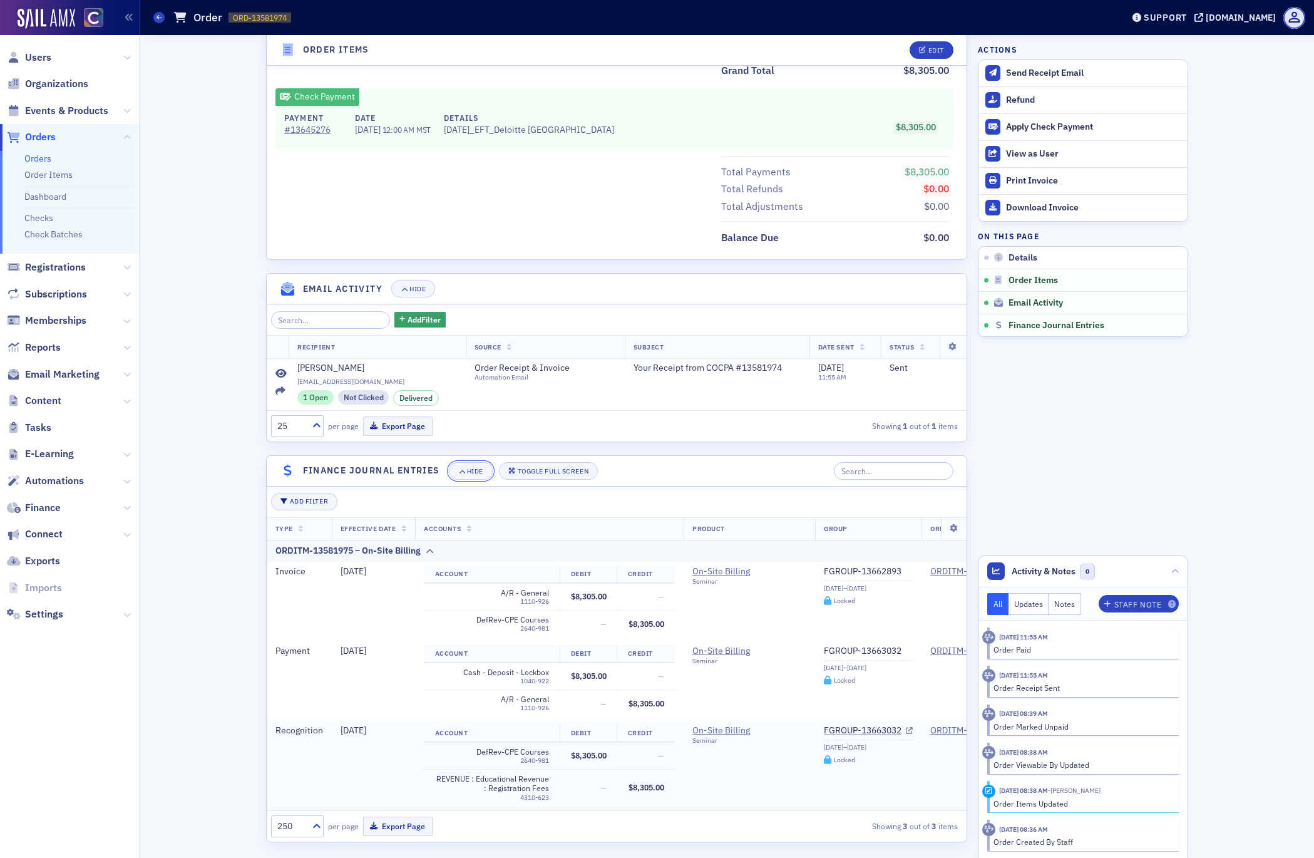
scroll to position [549, 0]
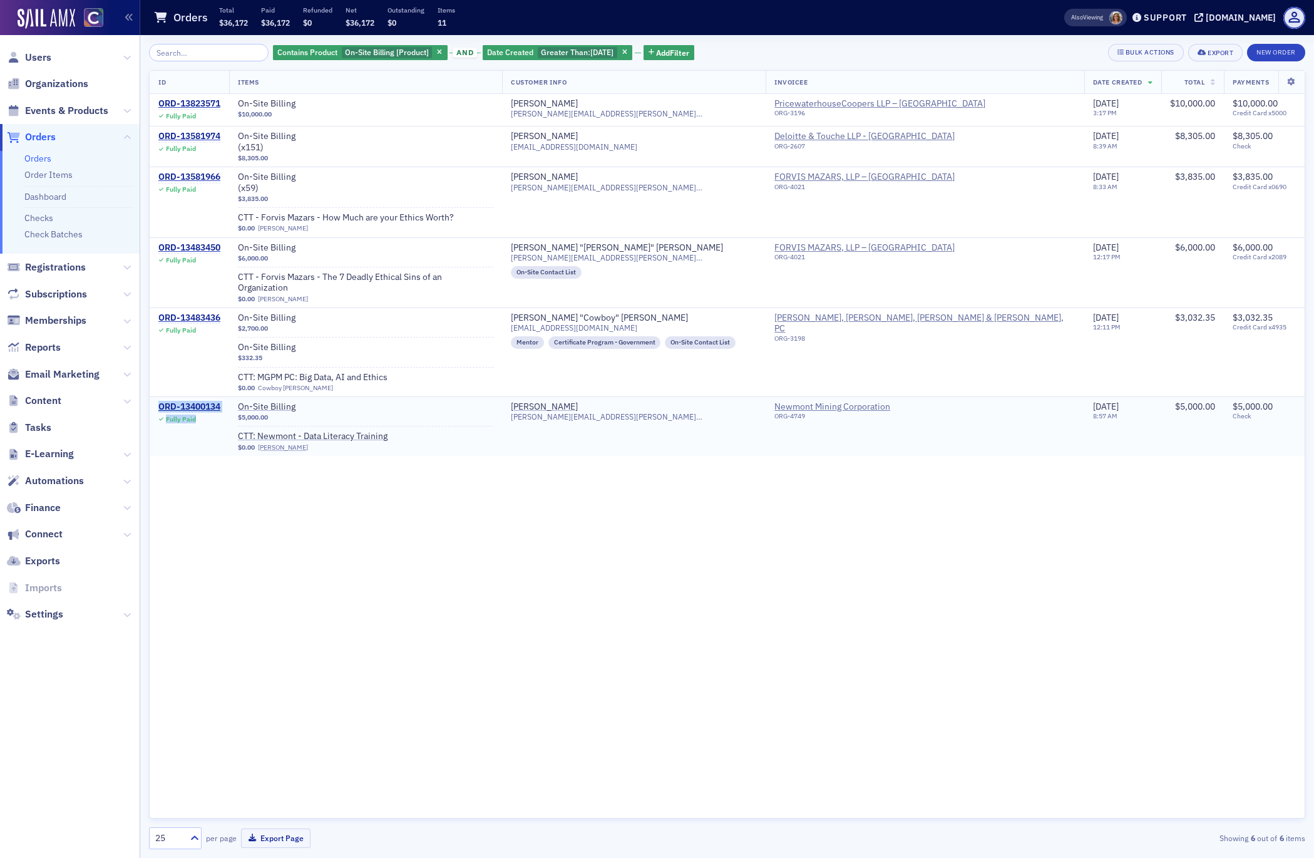
drag, startPoint x: 227, startPoint y: 397, endPoint x: 154, endPoint y: 393, distance: 73.3
click at [154, 396] on td "ORD-13400134 Fully Paid" at bounding box center [189, 425] width 79 height 59
copy div "ORD-13400134 Fully Paid"
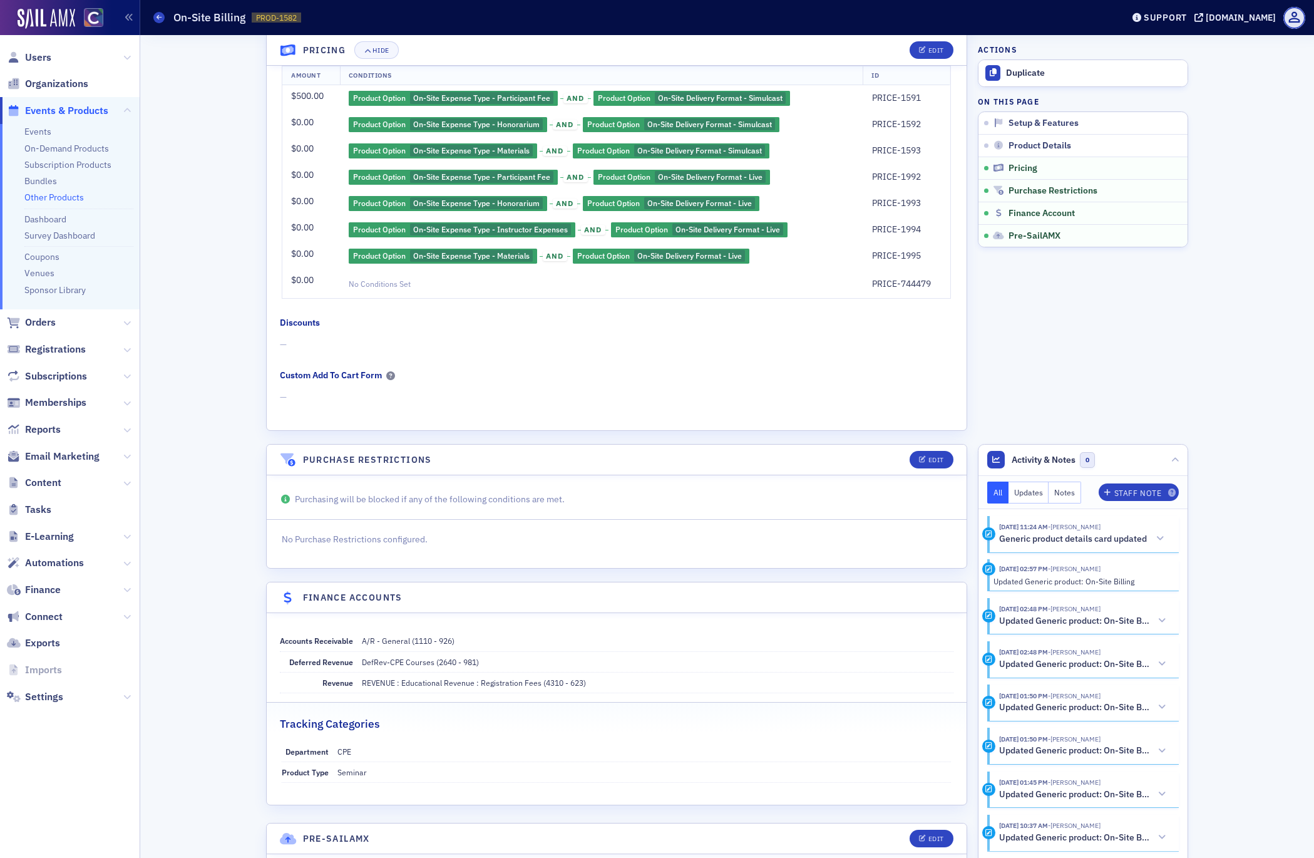
scroll to position [722, 0]
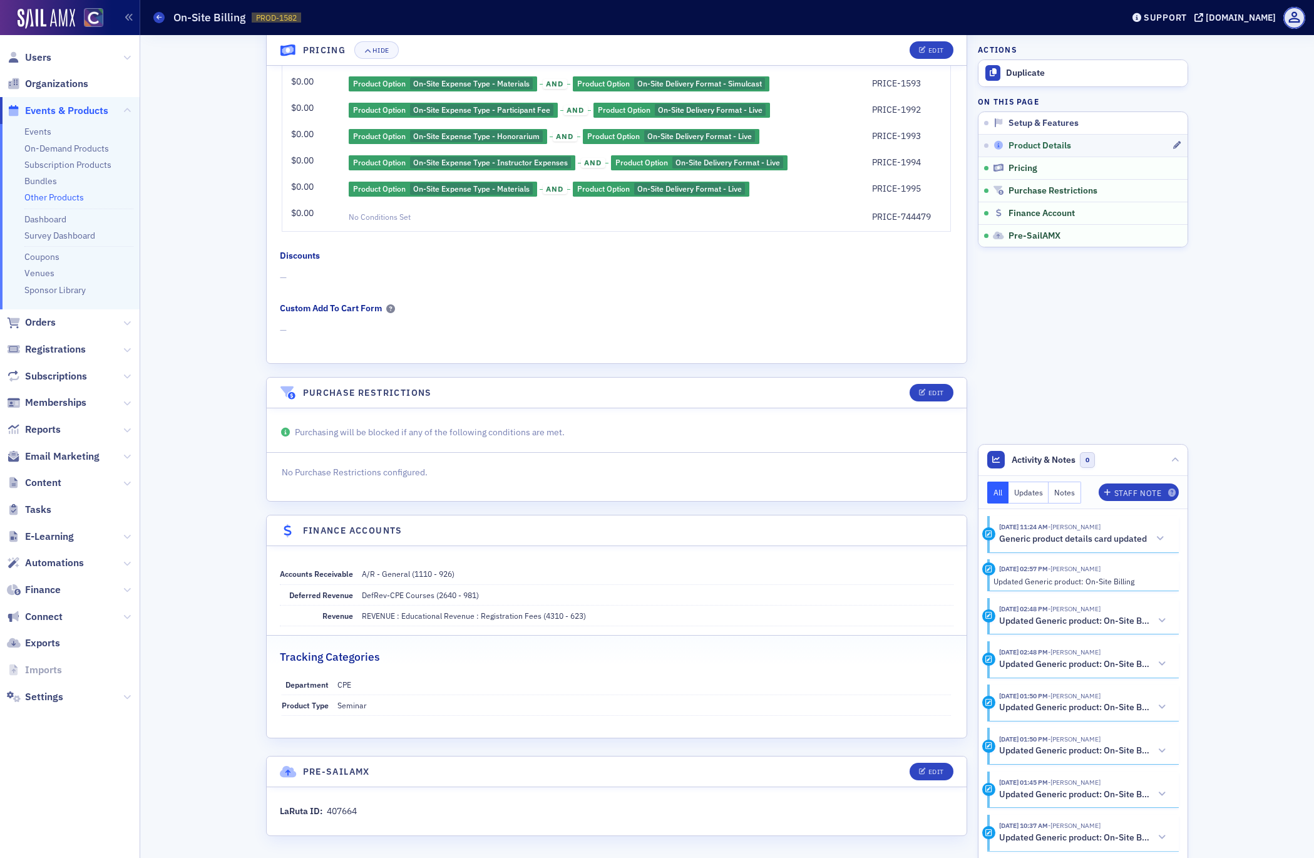
click at [1028, 142] on span "Product Details" at bounding box center [1039, 145] width 63 height 11
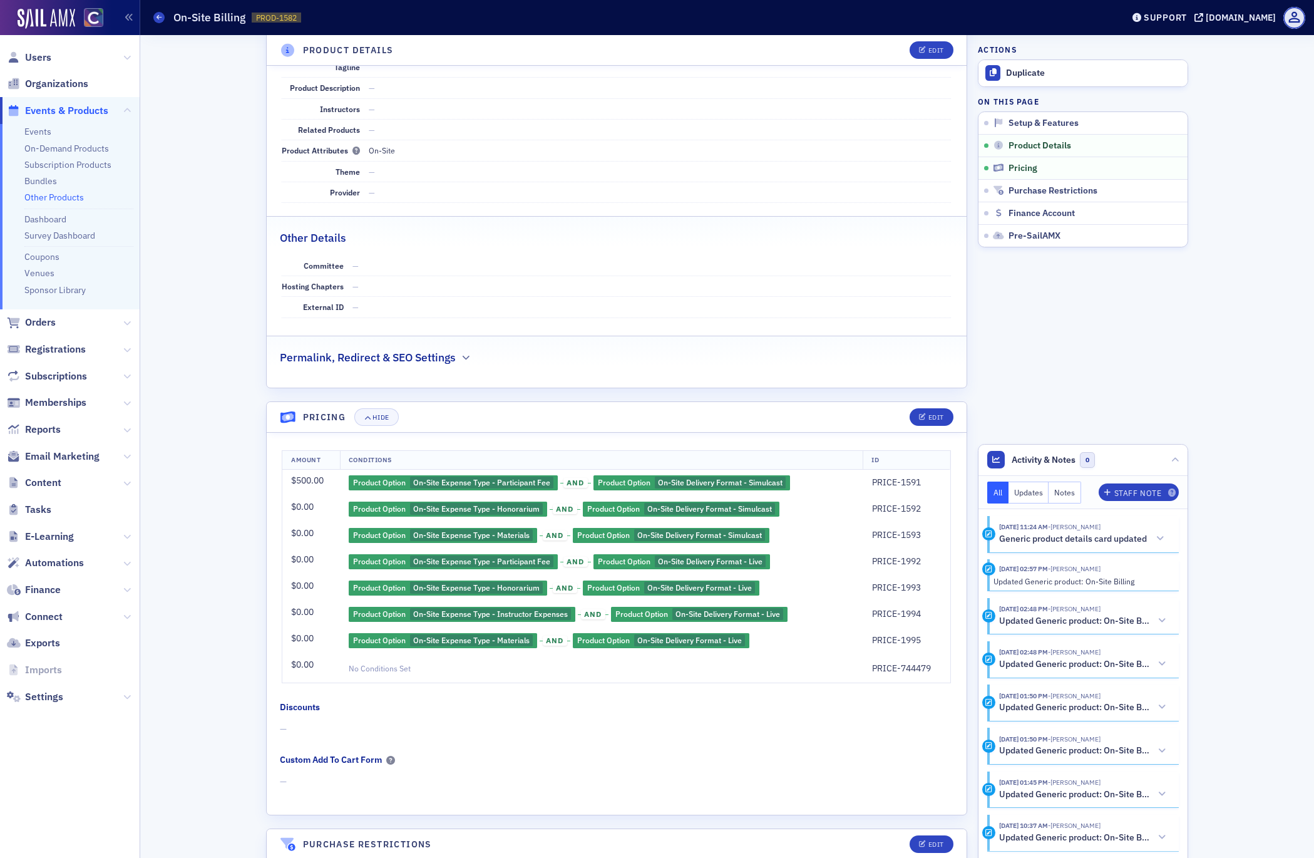
scroll to position [189, 0]
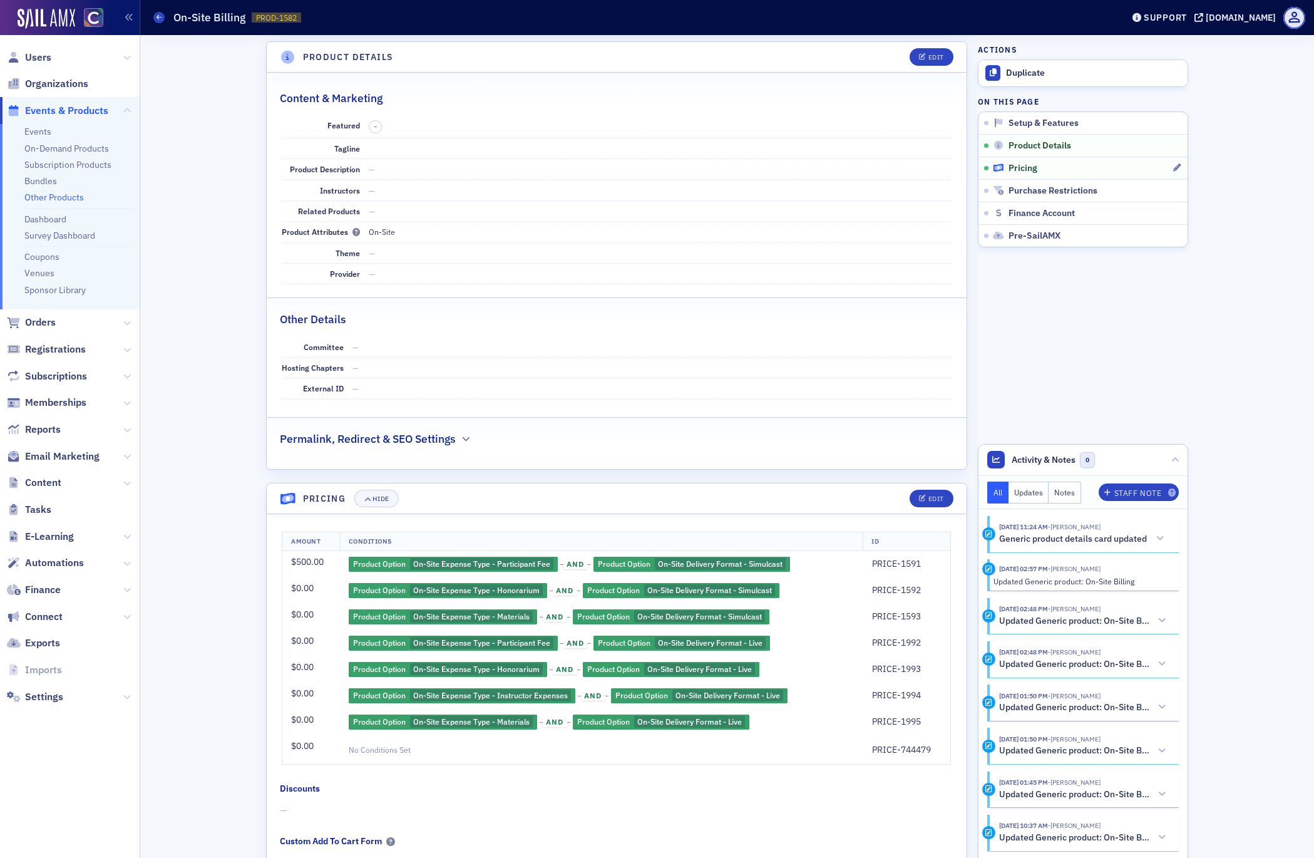
click at [1023, 172] on span "Pricing" at bounding box center [1022, 168] width 29 height 11
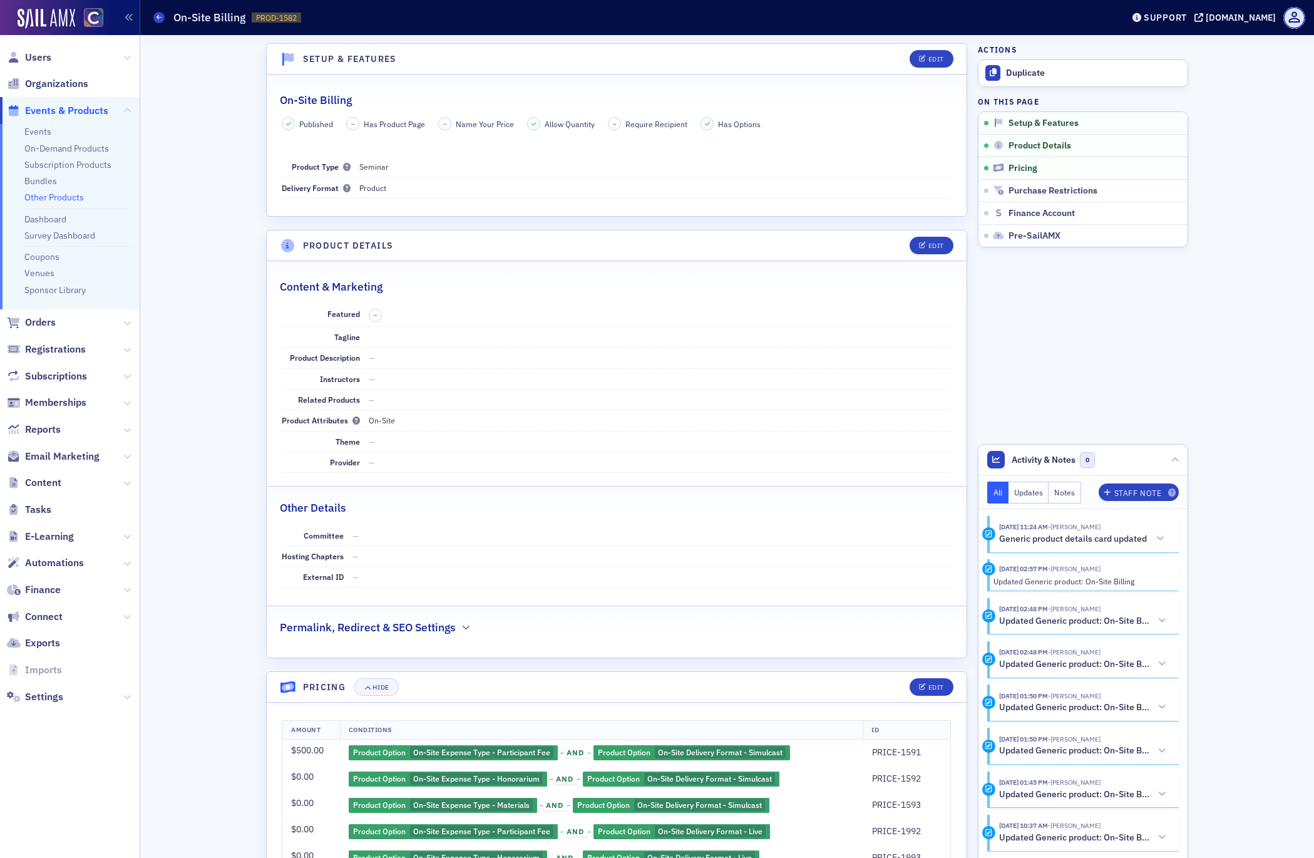
scroll to position [0, 0]
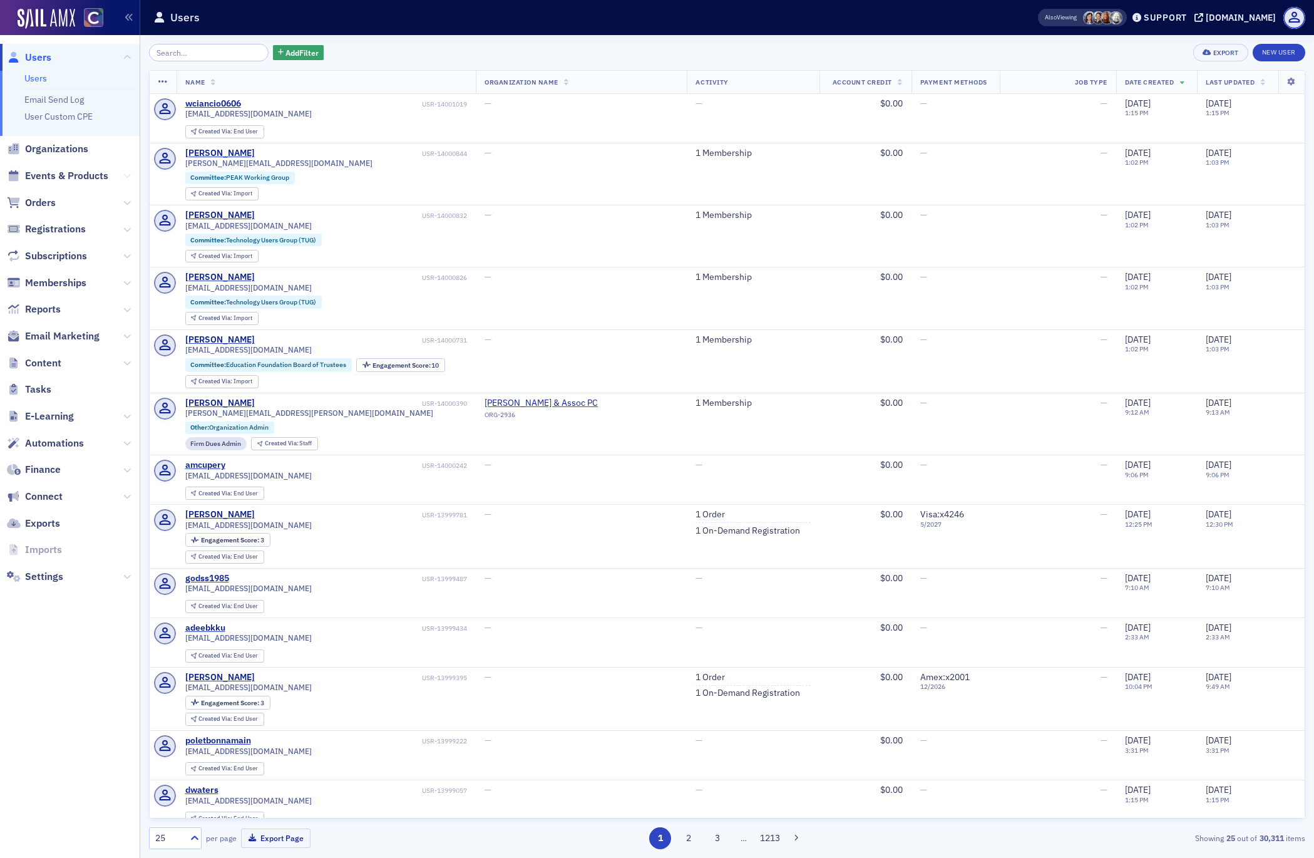
click at [126, 176] on icon at bounding box center [127, 176] width 8 height 8
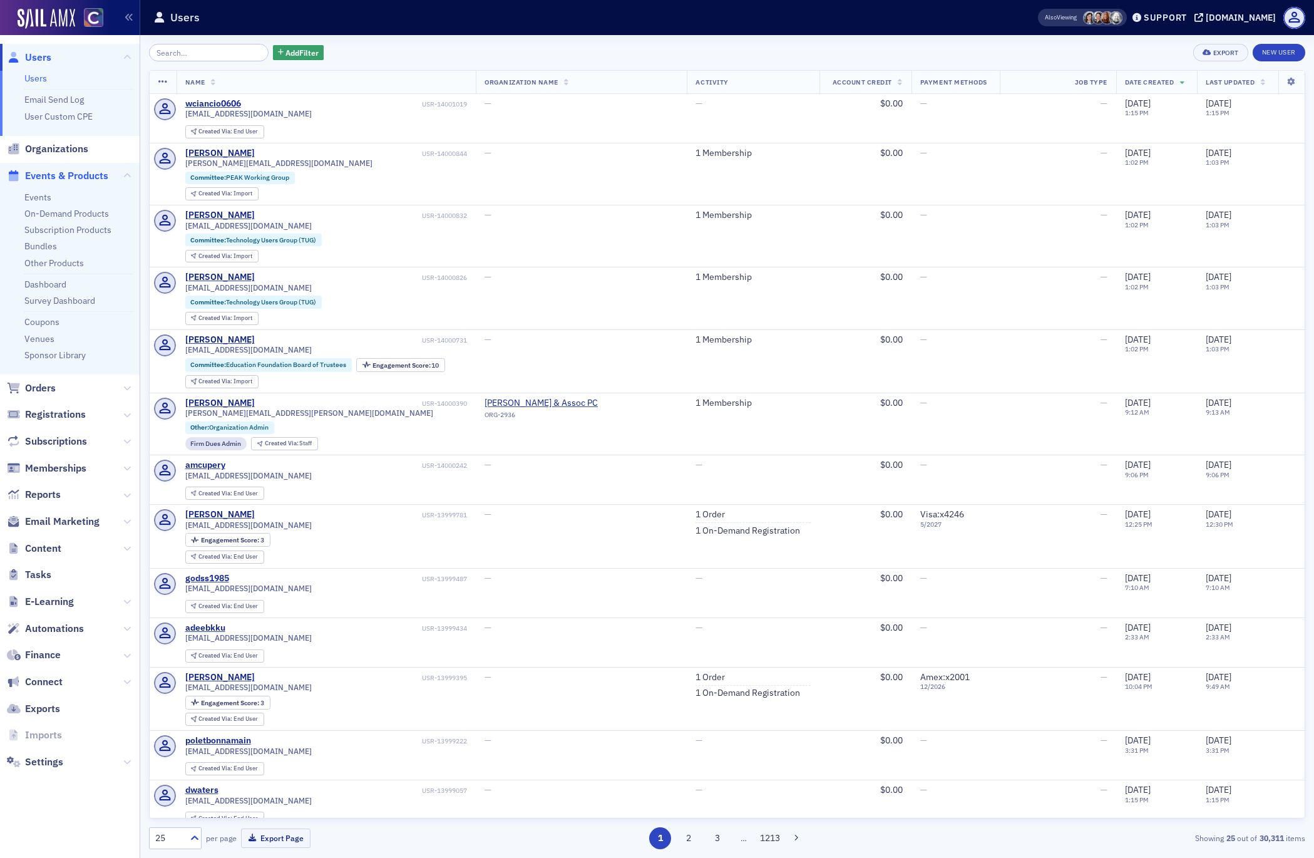
click at [79, 172] on span "Events & Products" at bounding box center [66, 176] width 83 height 14
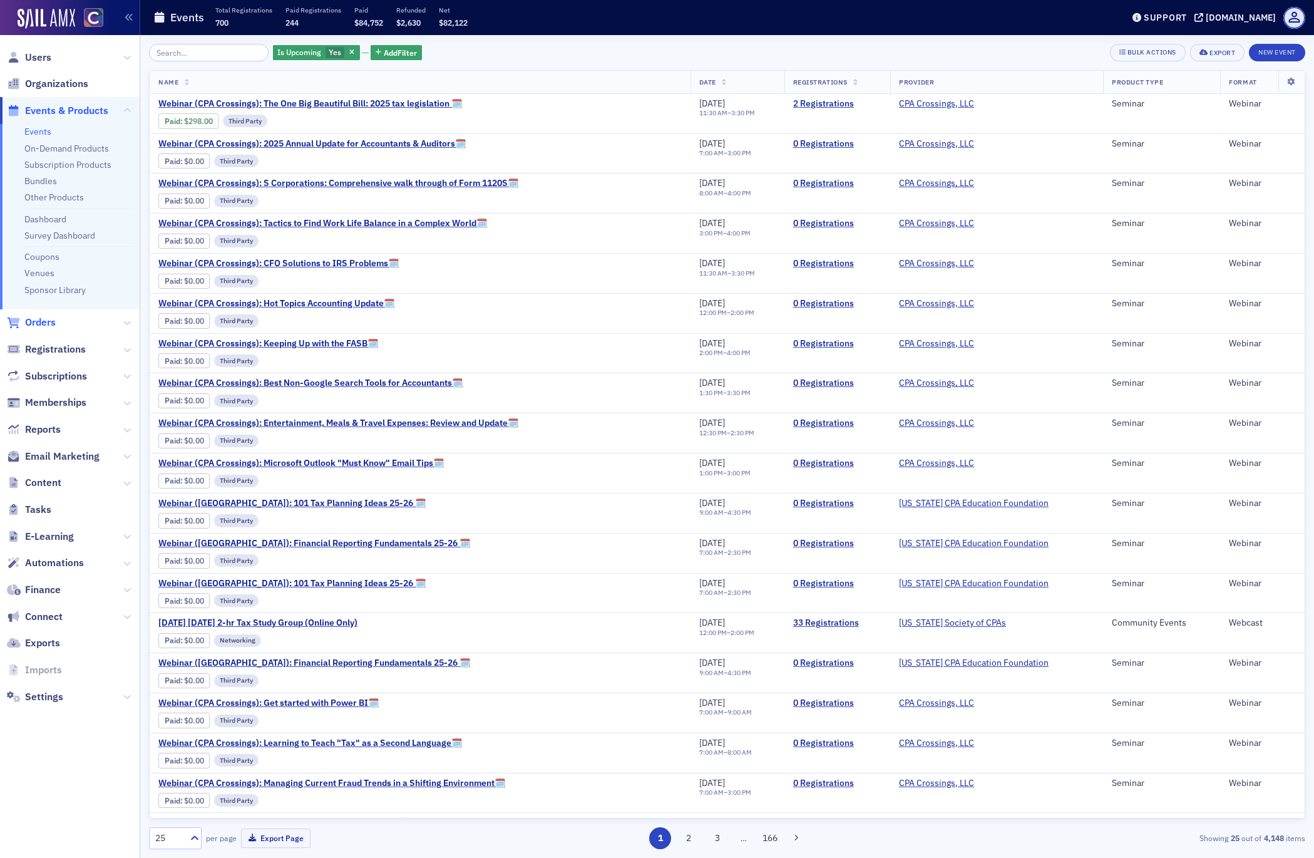
click at [38, 320] on span "Orders" at bounding box center [40, 322] width 31 height 14
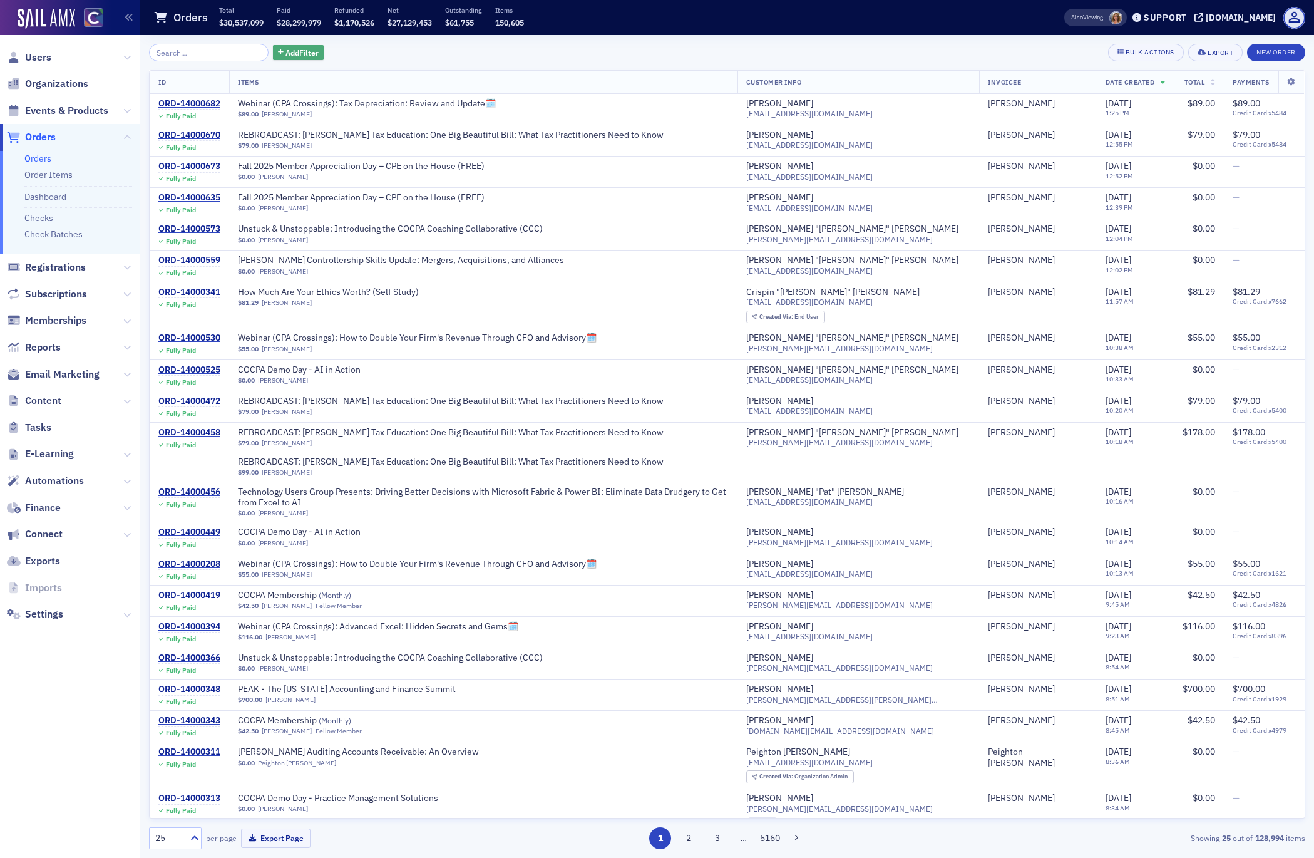
click at [295, 51] on span "Add Filter" at bounding box center [301, 52] width 33 height 11
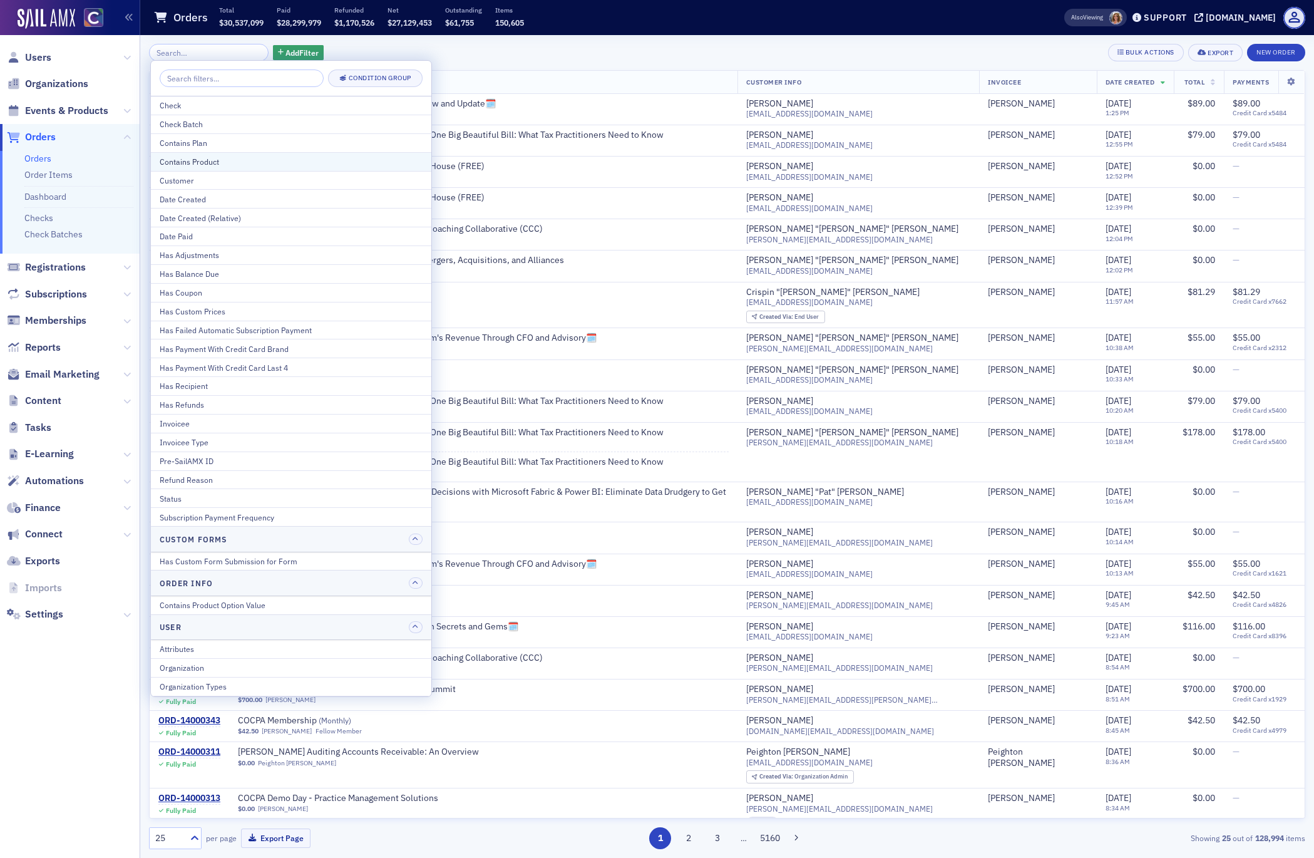
click at [230, 161] on div "Contains Product" at bounding box center [291, 161] width 263 height 11
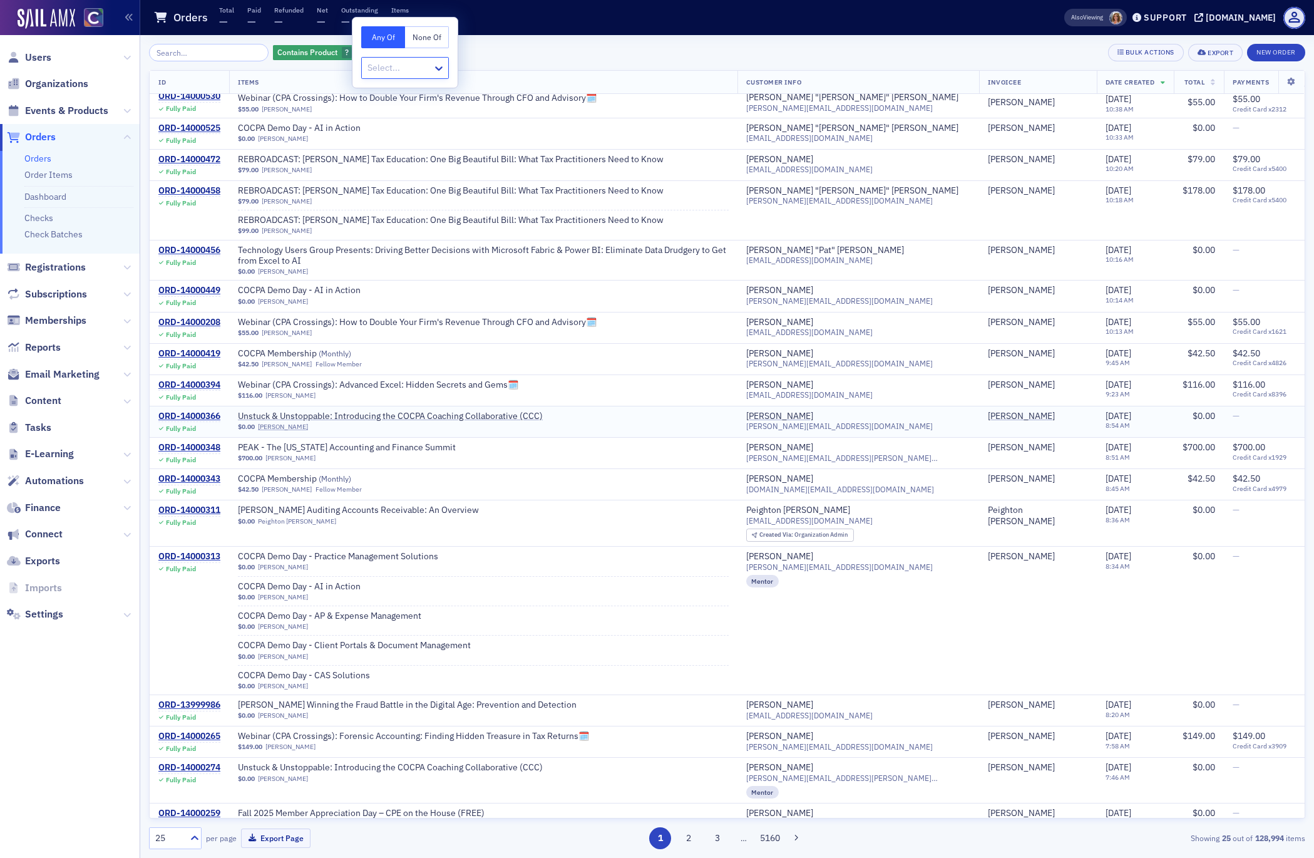
scroll to position [249, 0]
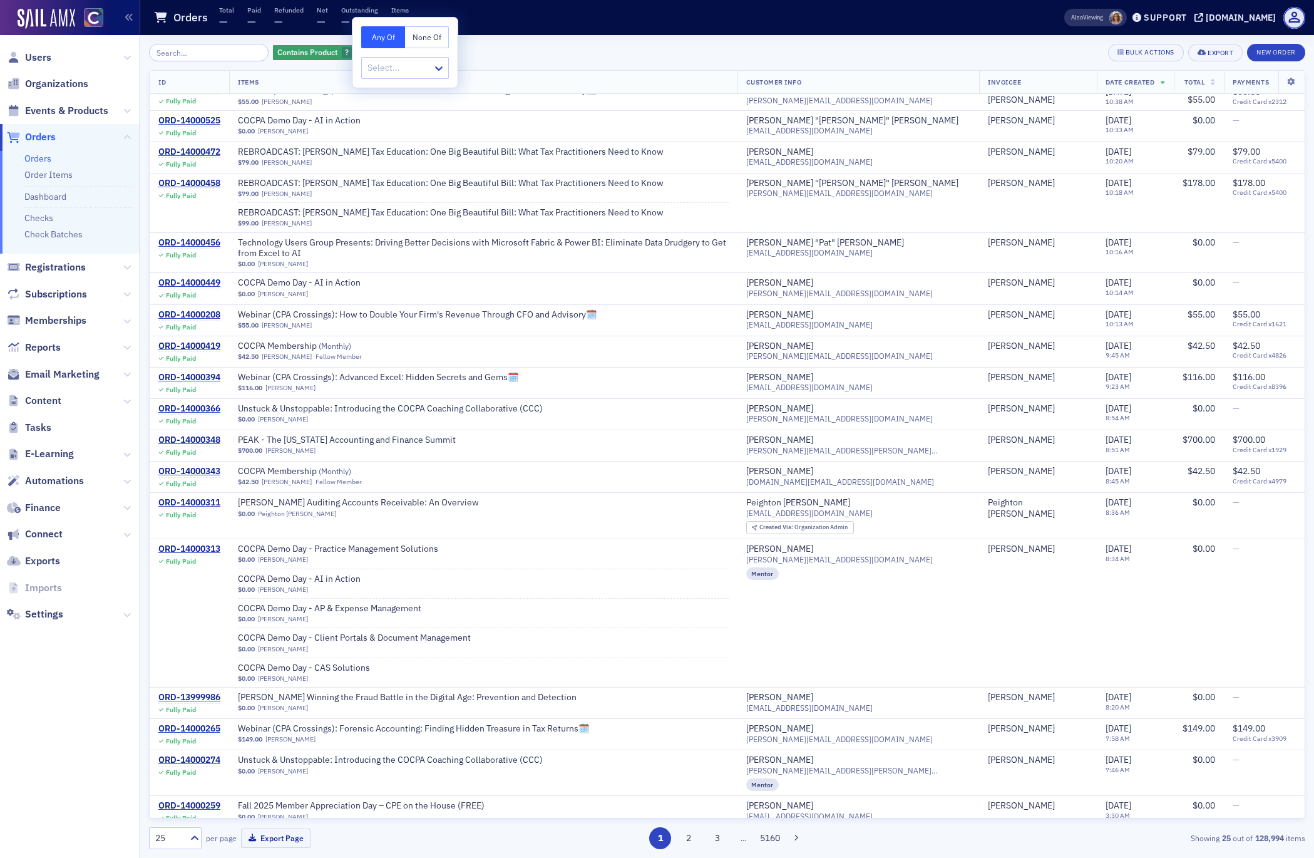
drag, startPoint x: 687, startPoint y: 839, endPoint x: 702, endPoint y: 829, distance: 18.2
click at [687, 839] on button "2" at bounding box center [689, 838] width 22 height 22
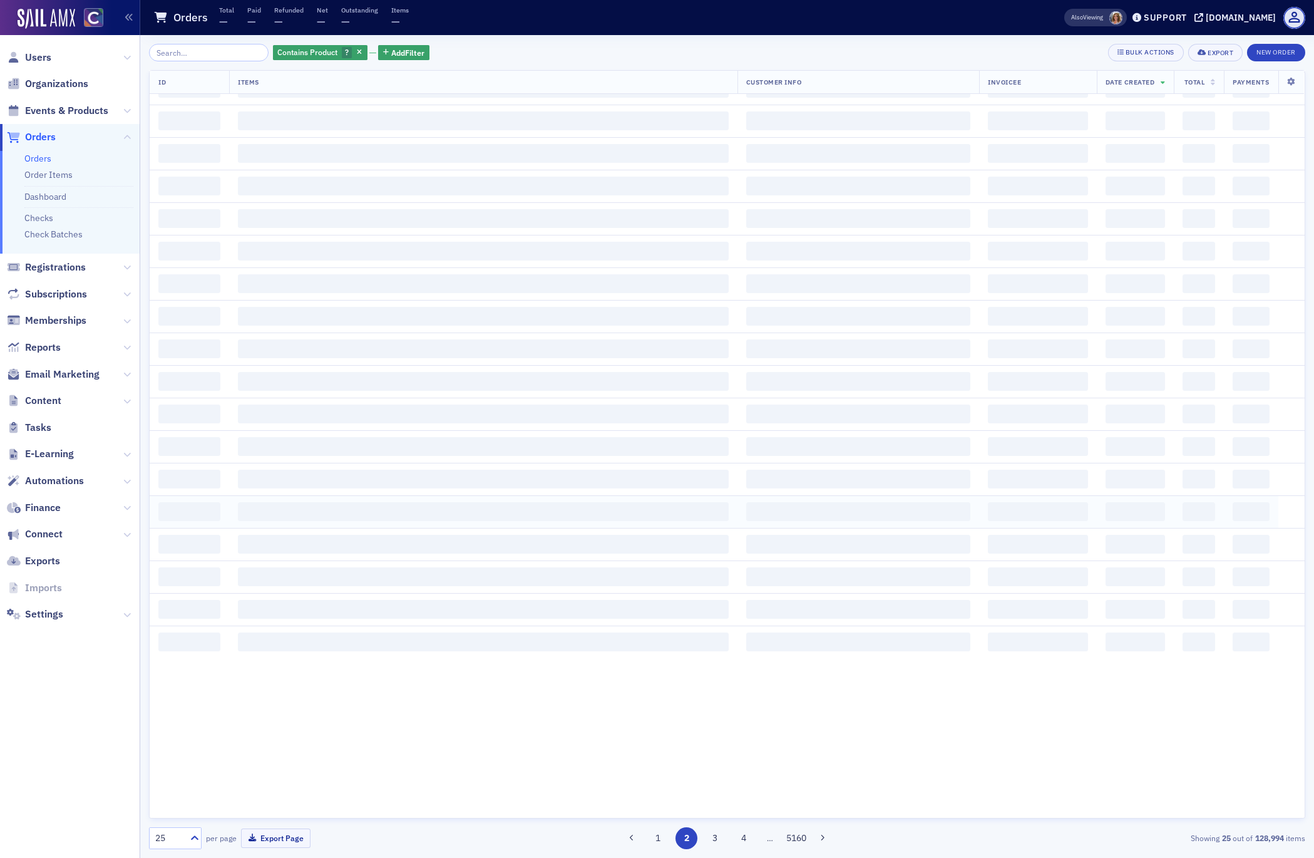
scroll to position [0, 0]
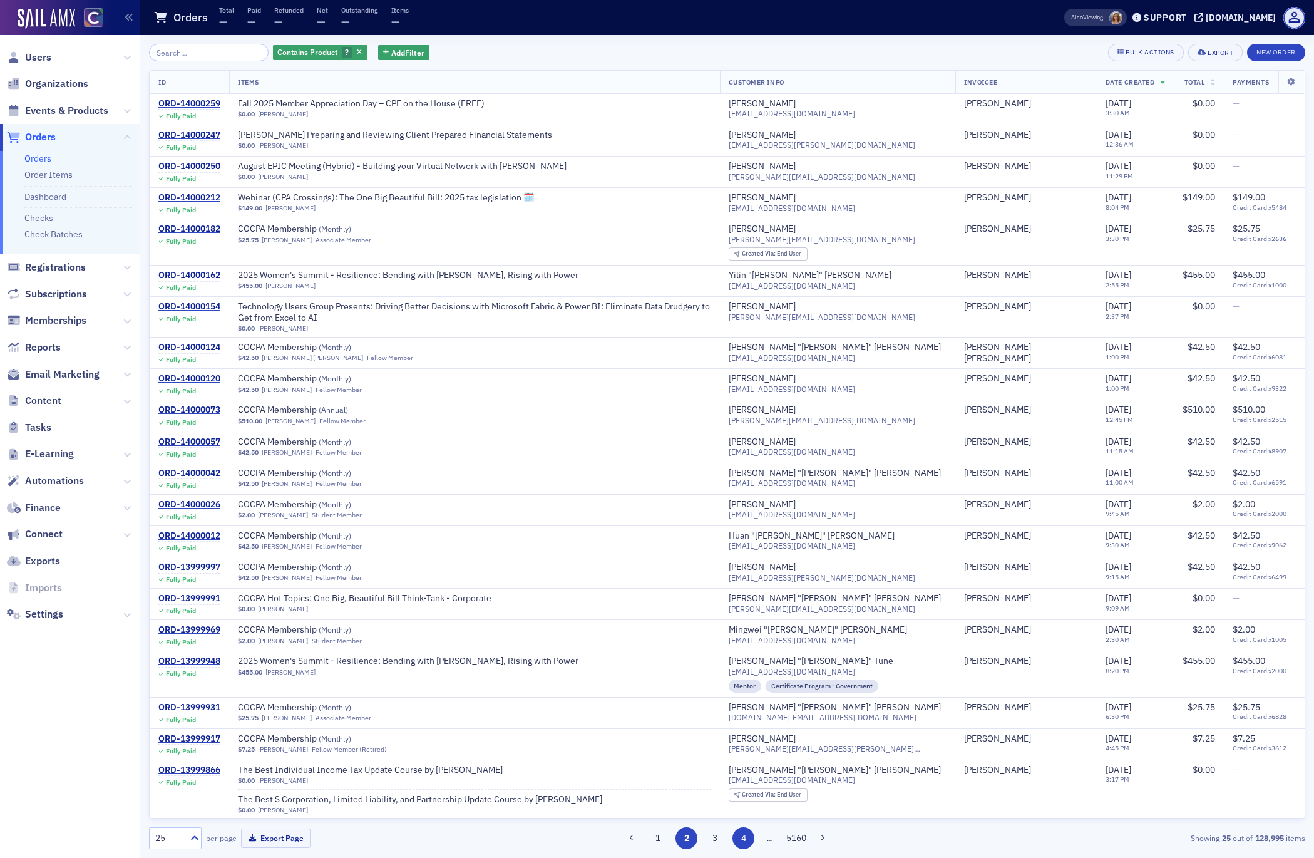
drag, startPoint x: 716, startPoint y: 842, endPoint x: 730, endPoint y: 838, distance: 14.3
click at [716, 843] on button "3" at bounding box center [715, 838] width 22 height 22
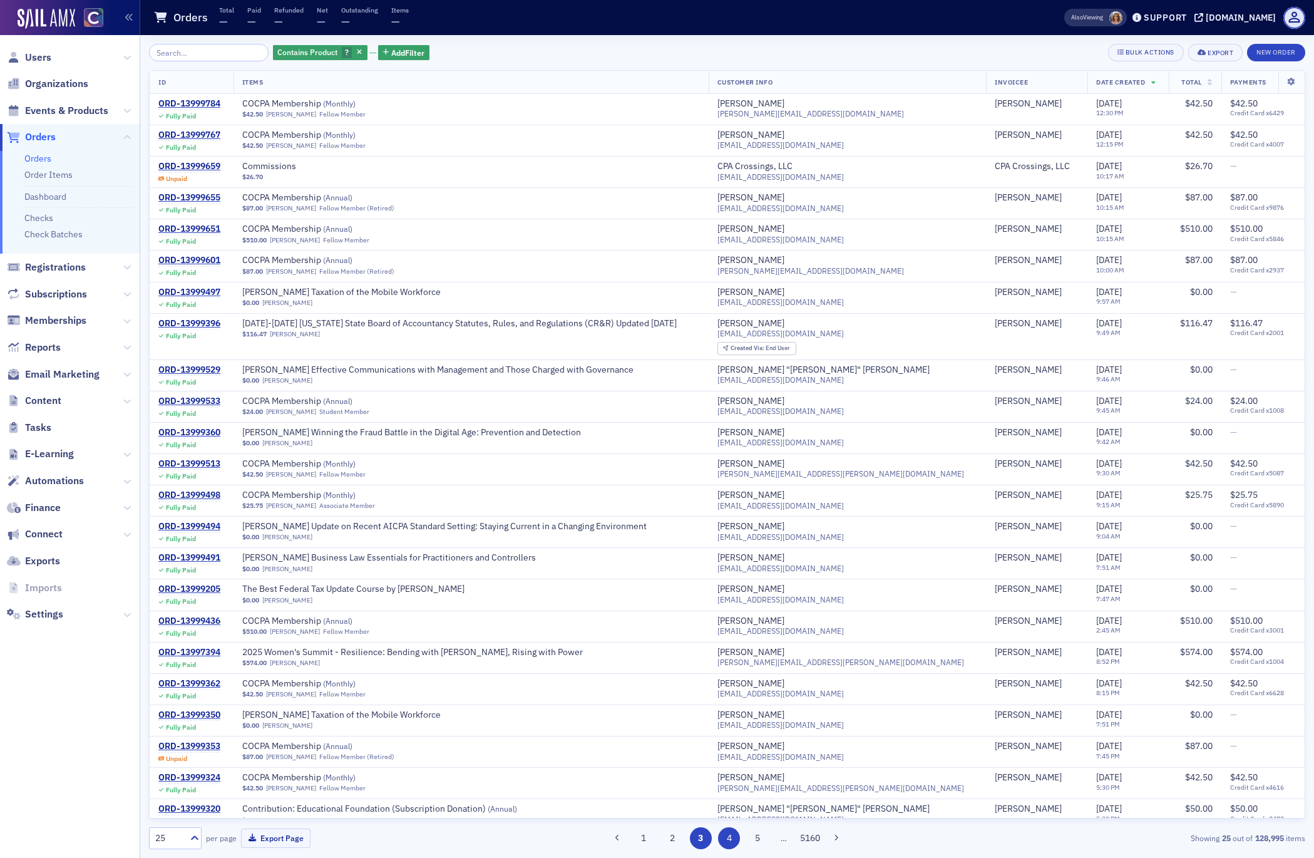
click at [724, 841] on button "4" at bounding box center [729, 838] width 22 height 22
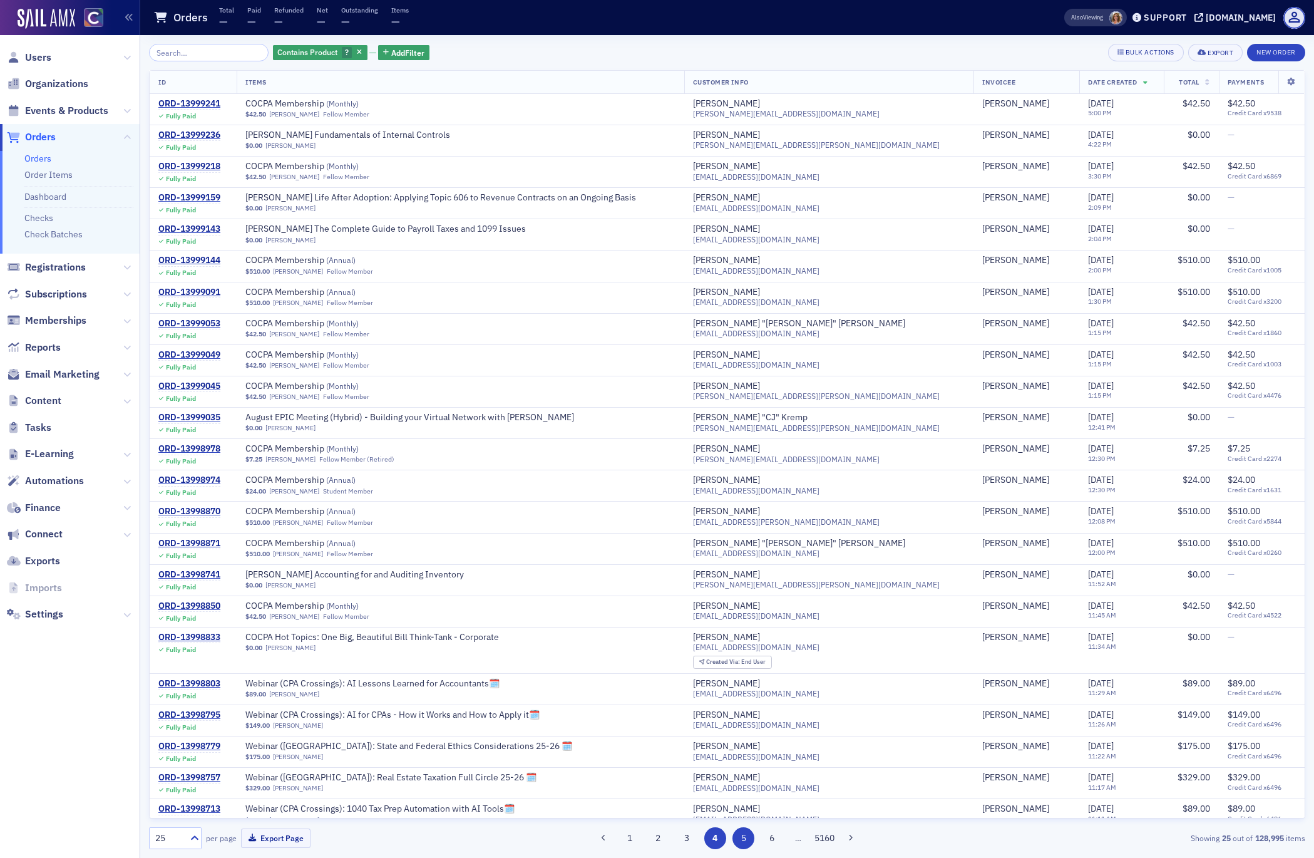
click at [742, 839] on button "5" at bounding box center [743, 838] width 22 height 22
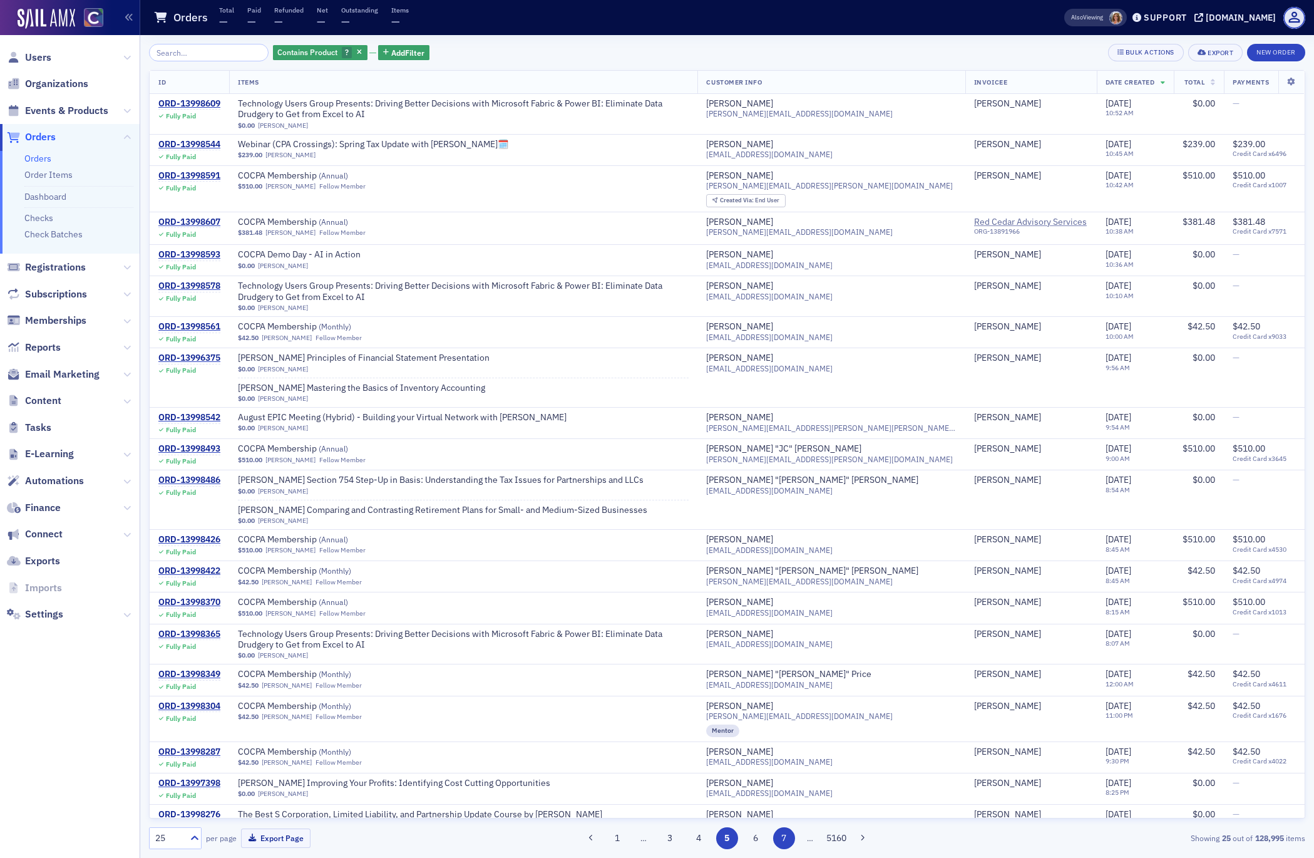
click at [748, 839] on button "6" at bounding box center [755, 838] width 22 height 22
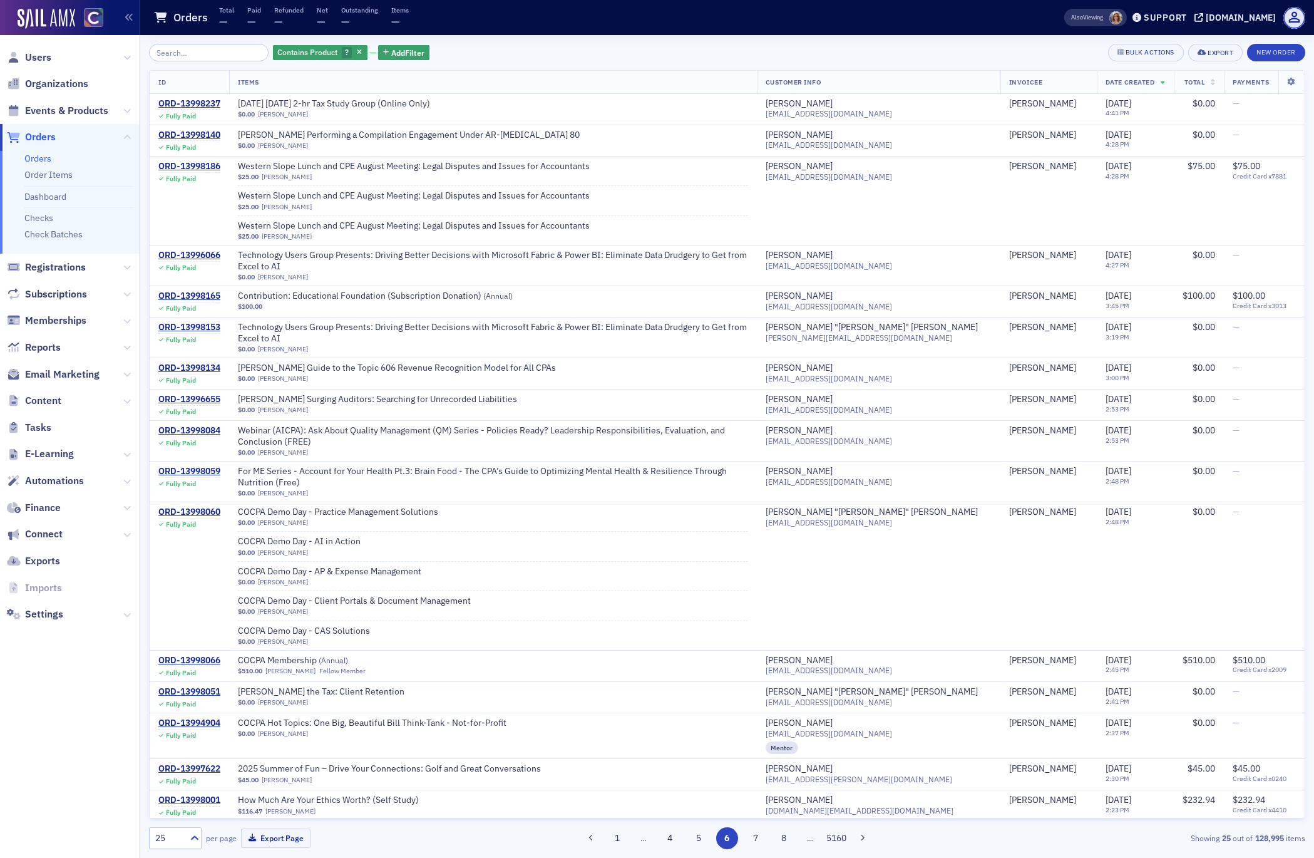
drag, startPoint x: 618, startPoint y: 842, endPoint x: 625, endPoint y: 813, distance: 29.8
click at [618, 842] on button "1" at bounding box center [618, 838] width 22 height 22
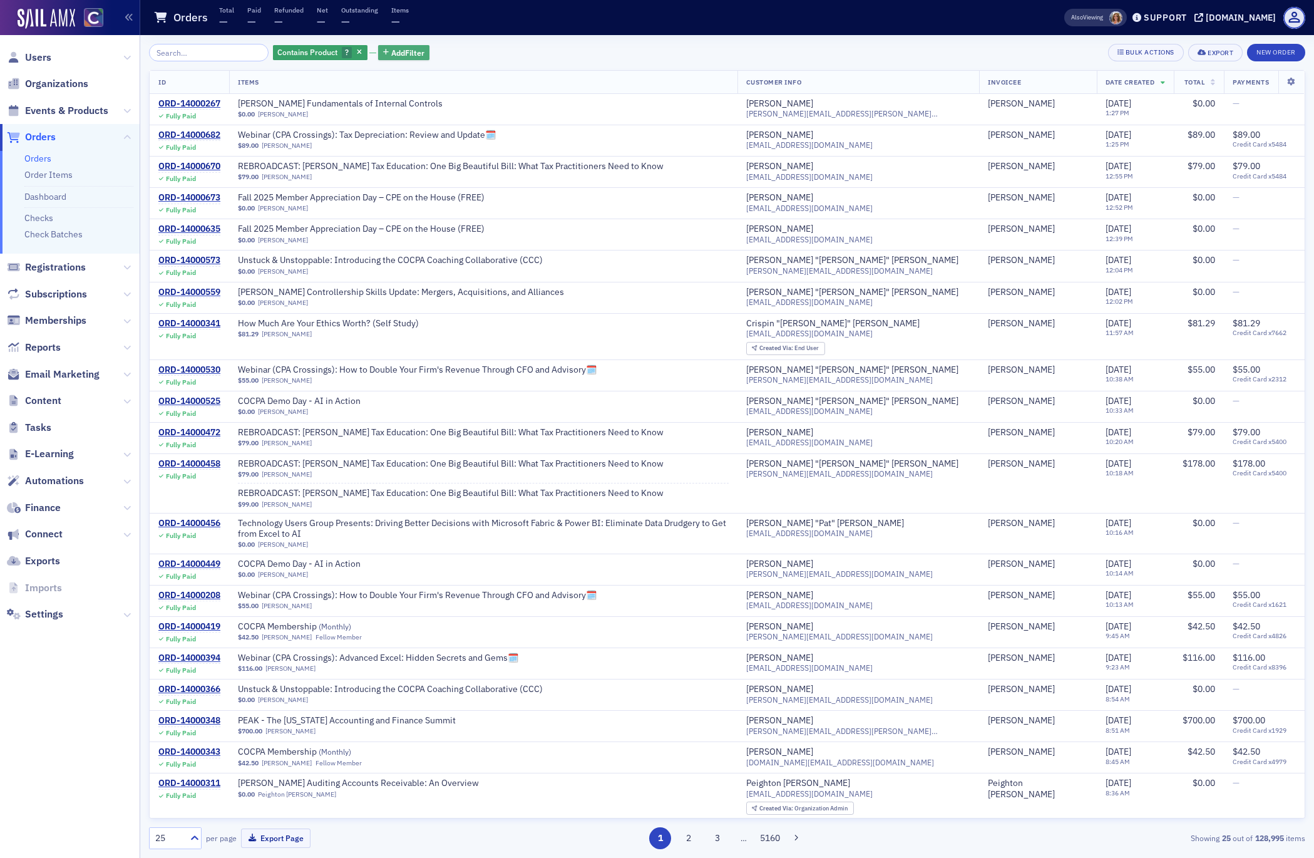
click at [391, 54] on span "Add Filter" at bounding box center [407, 52] width 33 height 11
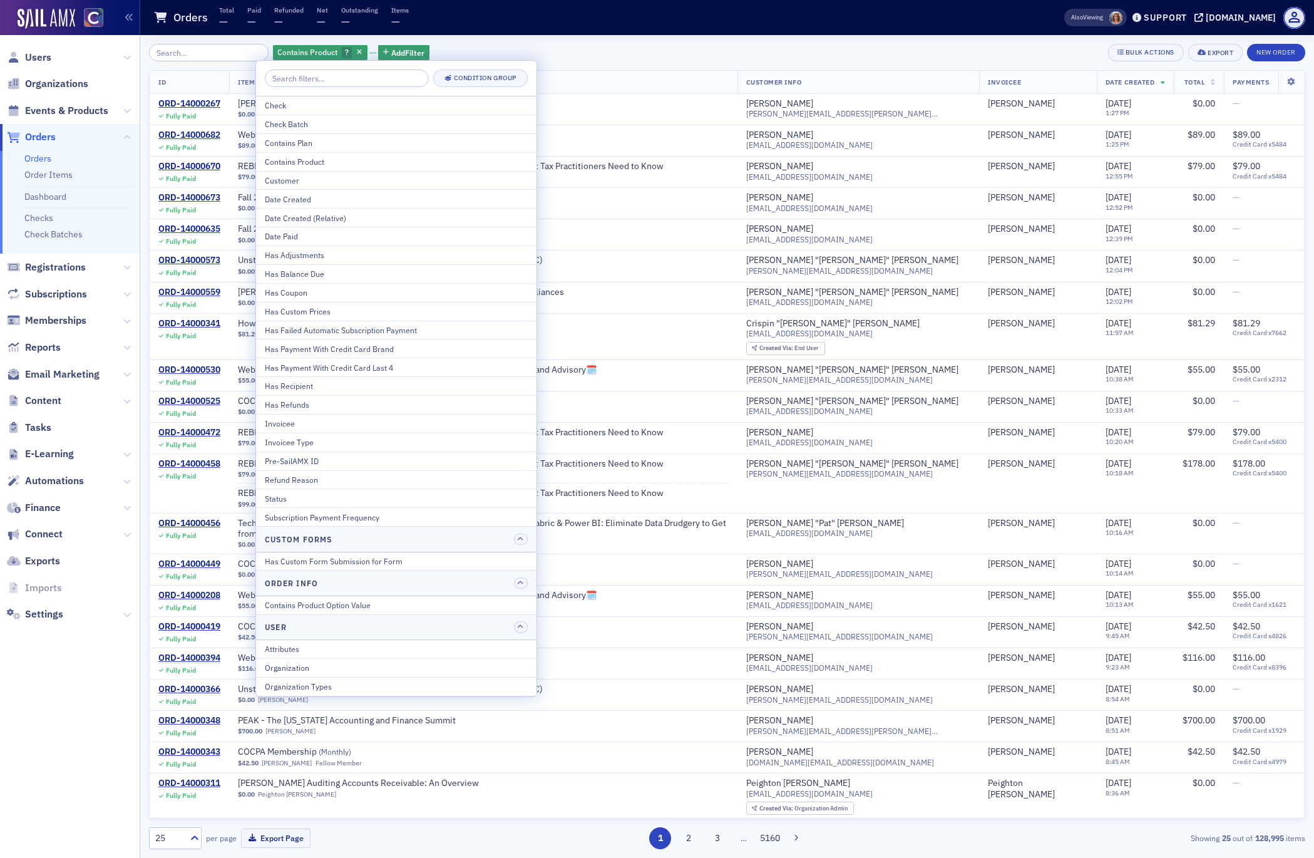
click at [336, 77] on input "search" at bounding box center [347, 78] width 164 height 18
click at [312, 163] on div "Contains Product" at bounding box center [396, 161] width 263 height 11
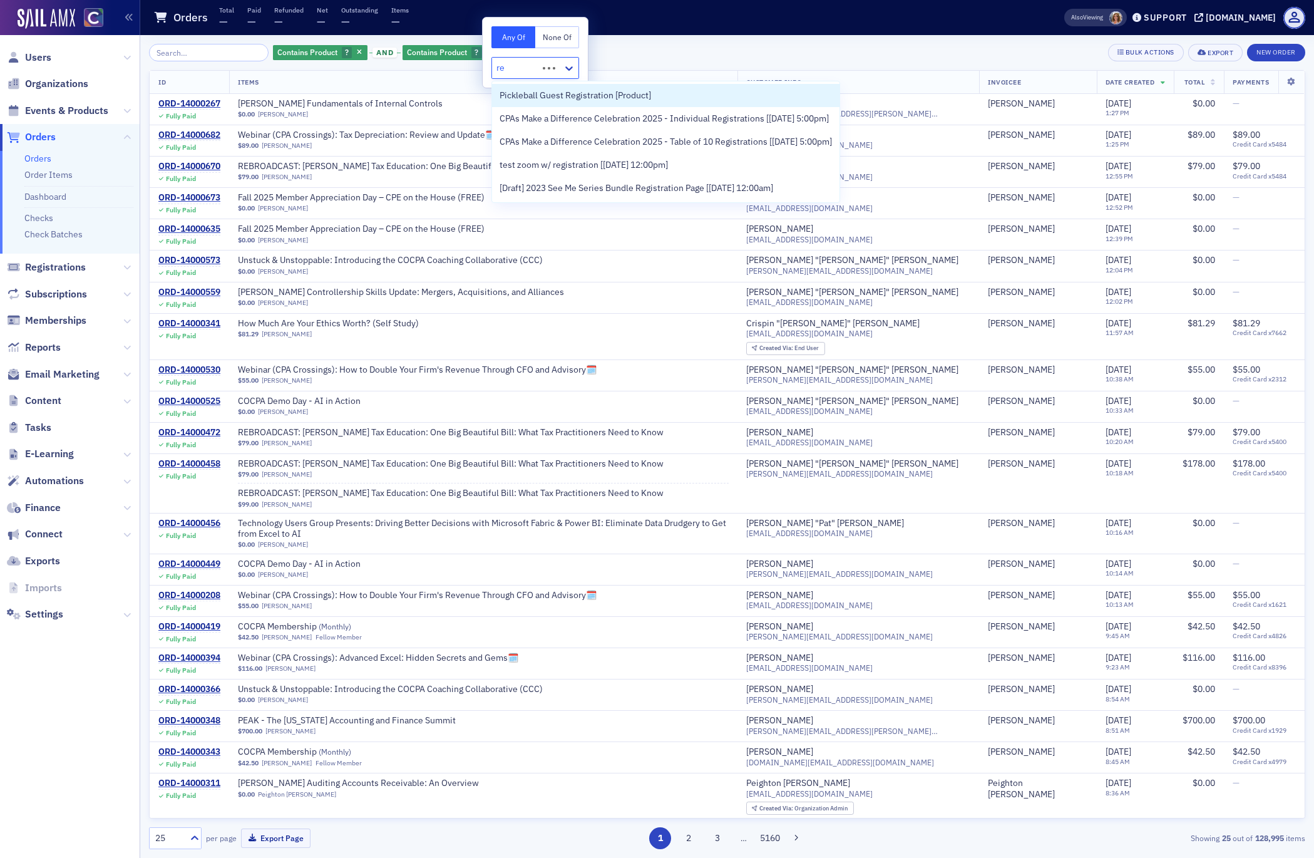
type input "r"
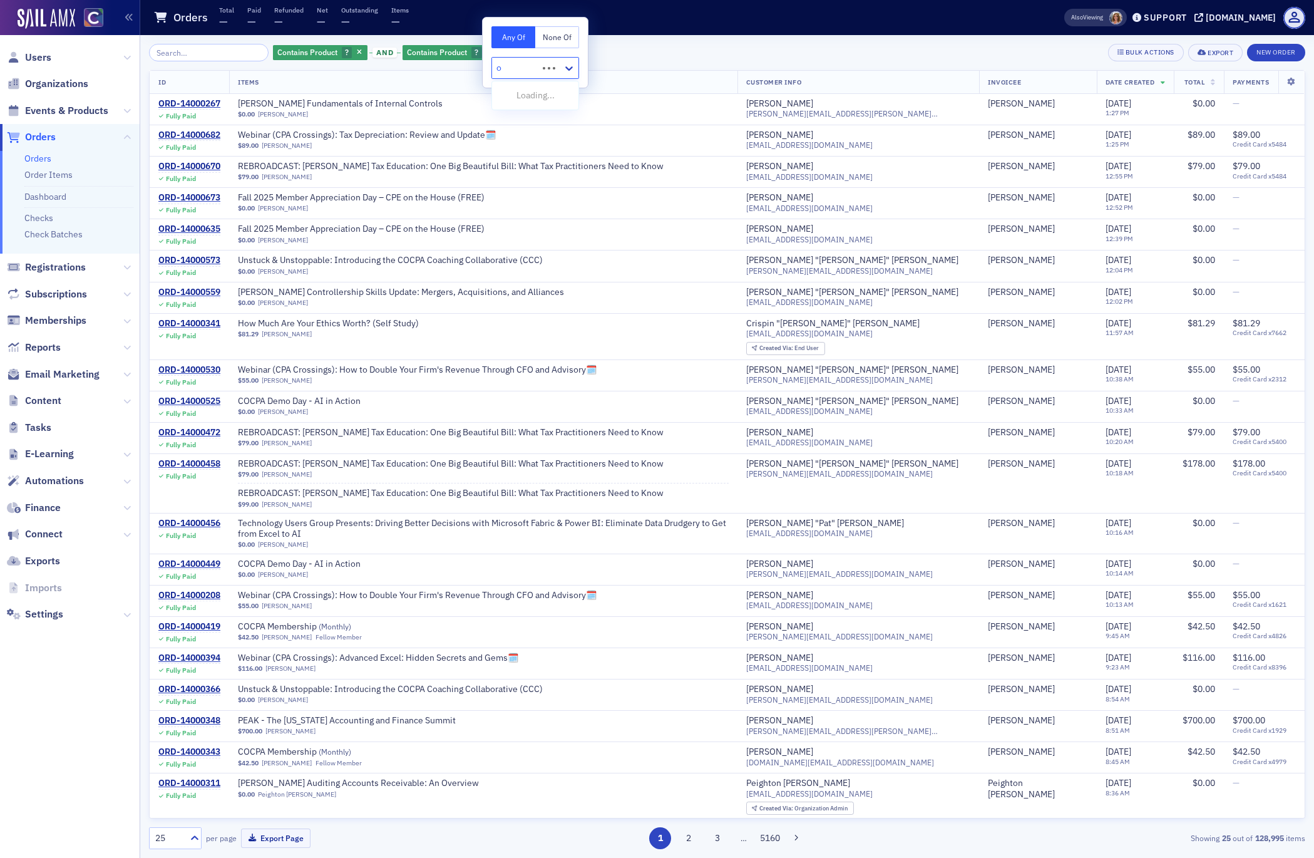
type input "on"
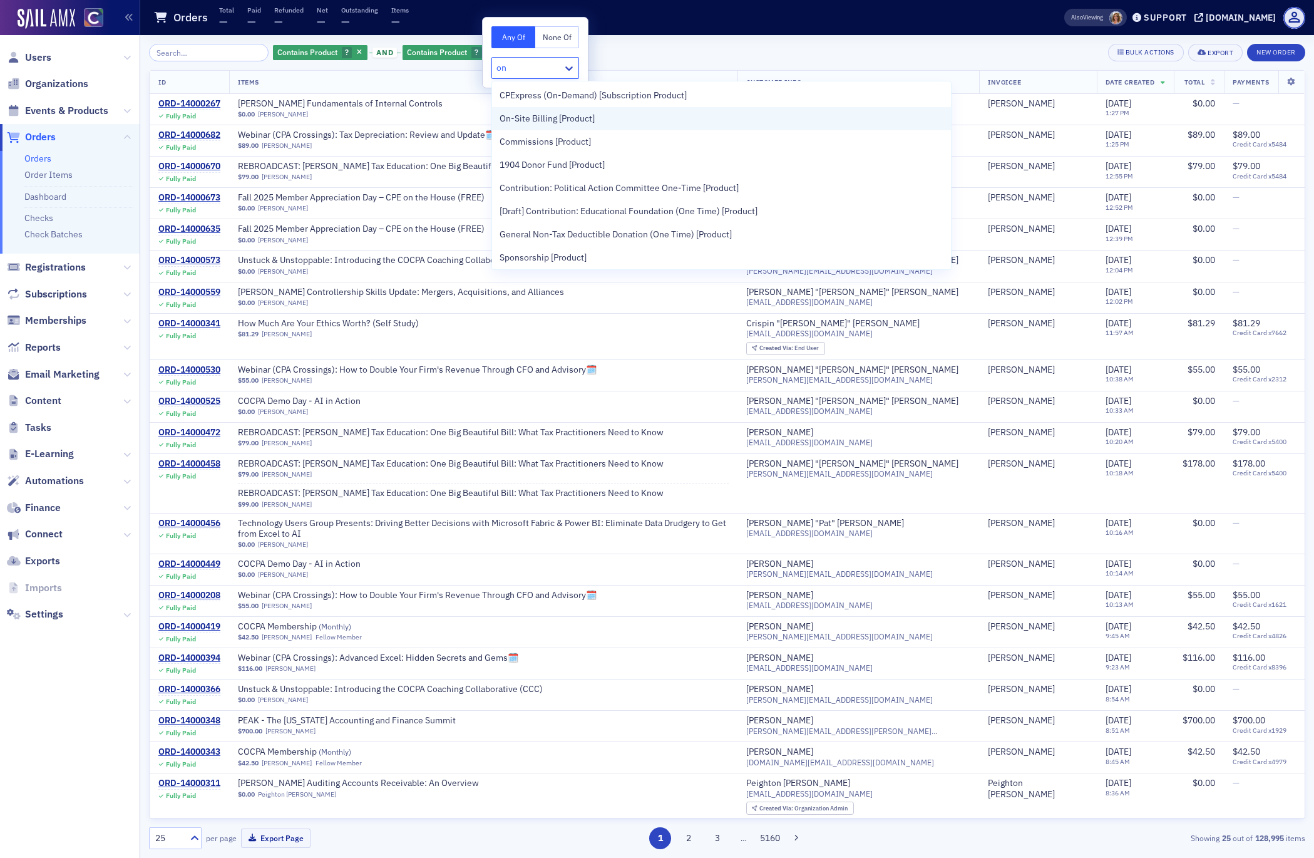
click at [548, 116] on span "On-Site Billing [Product]" at bounding box center [547, 118] width 95 height 13
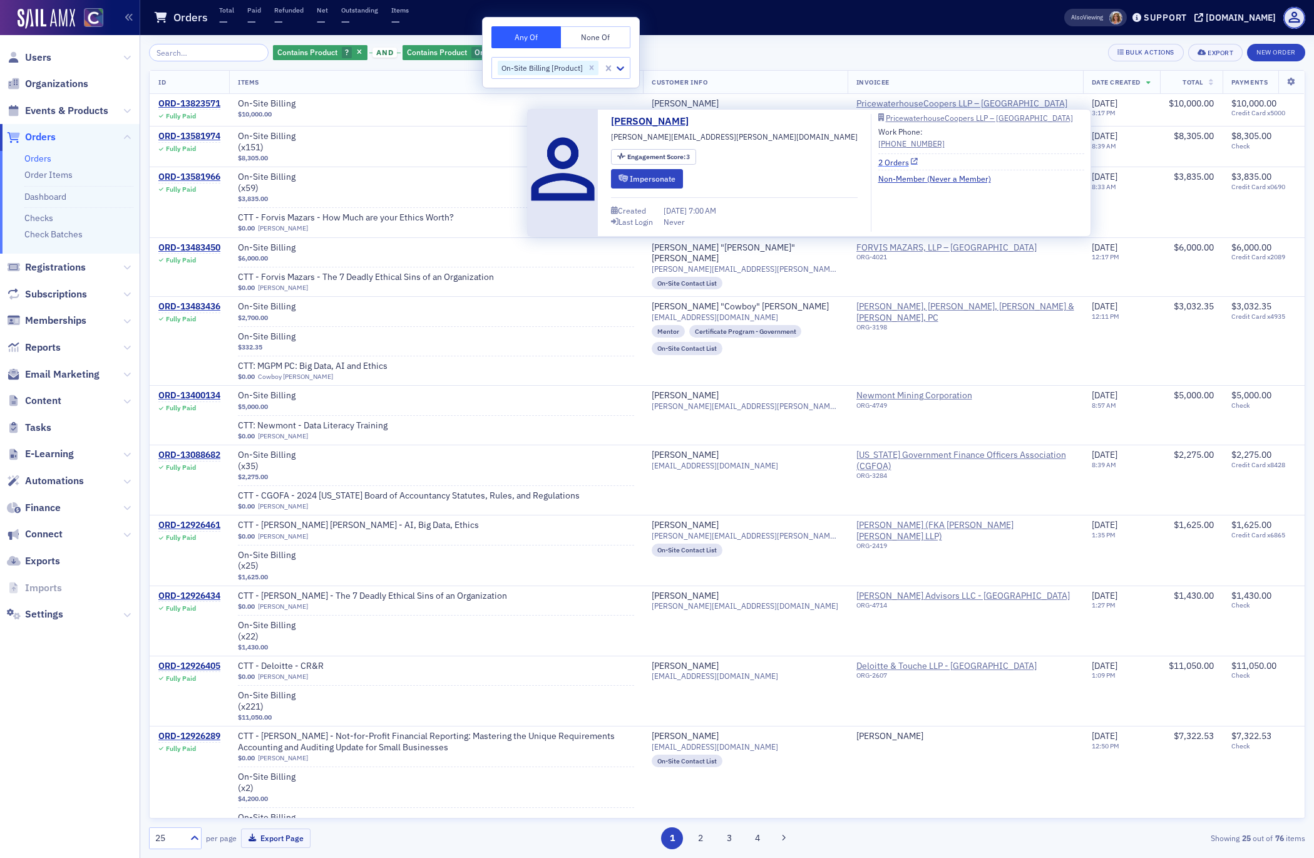
click at [878, 162] on link "2 Orders" at bounding box center [898, 161] width 40 height 11
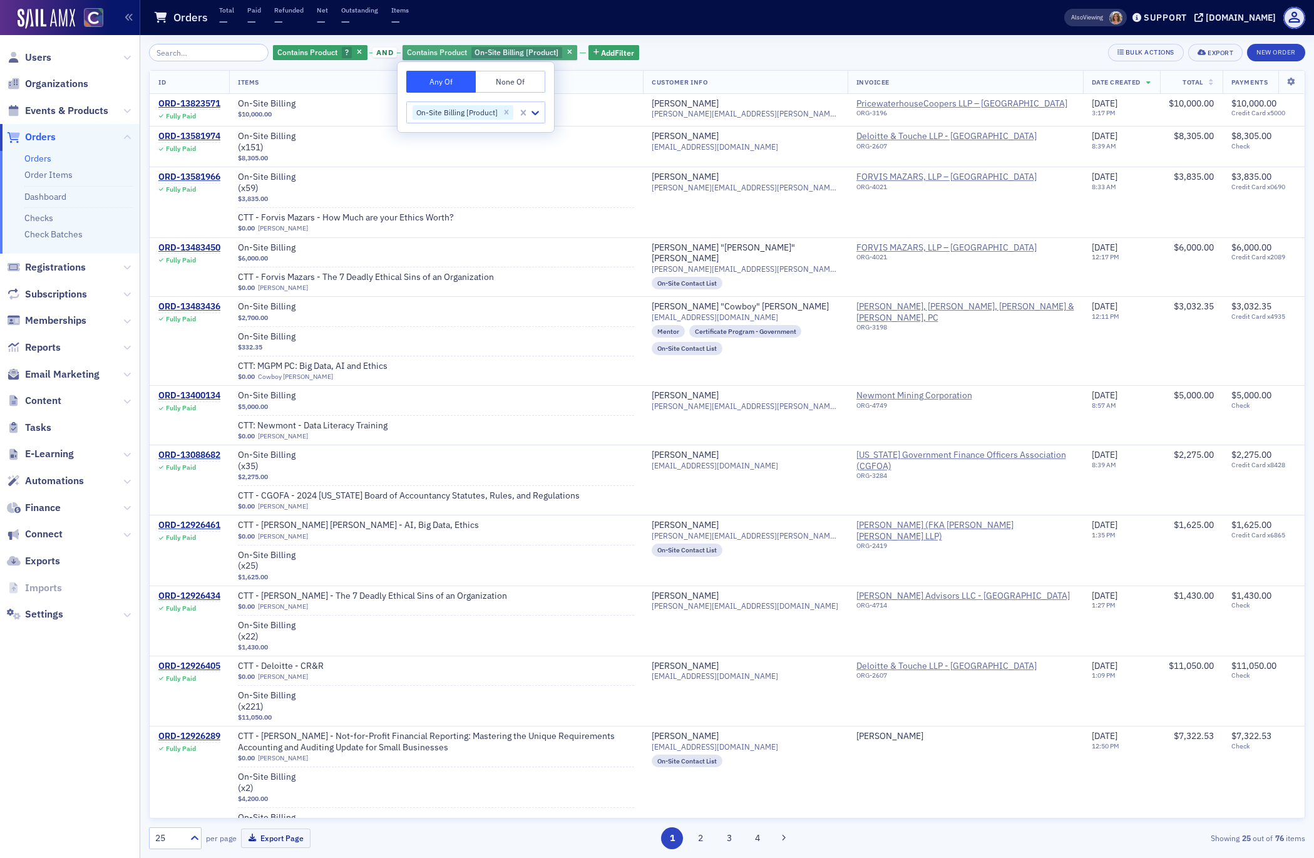
click at [428, 50] on span "Contains Product" at bounding box center [437, 52] width 60 height 10
click at [36, 349] on span "Reports" at bounding box center [43, 348] width 36 height 14
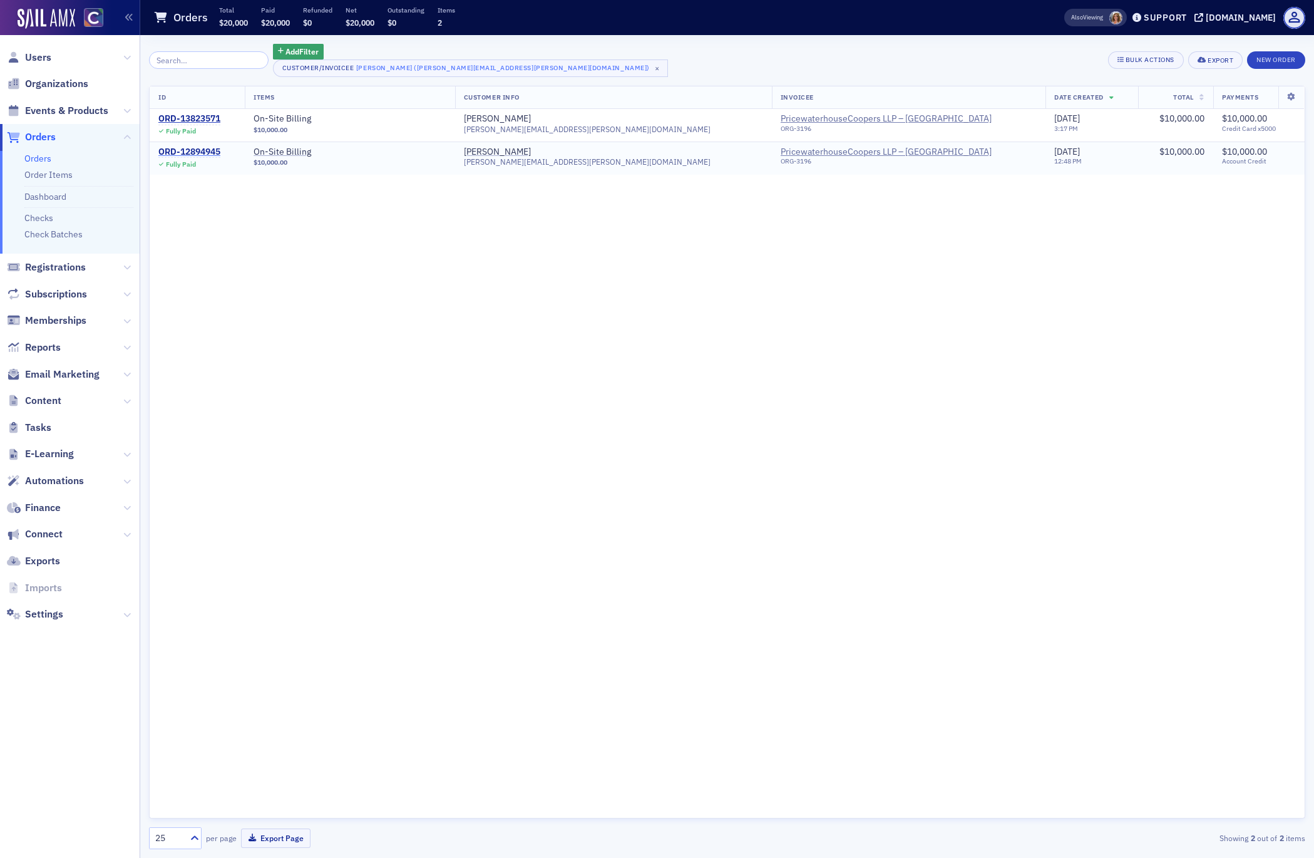
click at [208, 153] on div "ORD-12894945" at bounding box center [189, 151] width 62 height 11
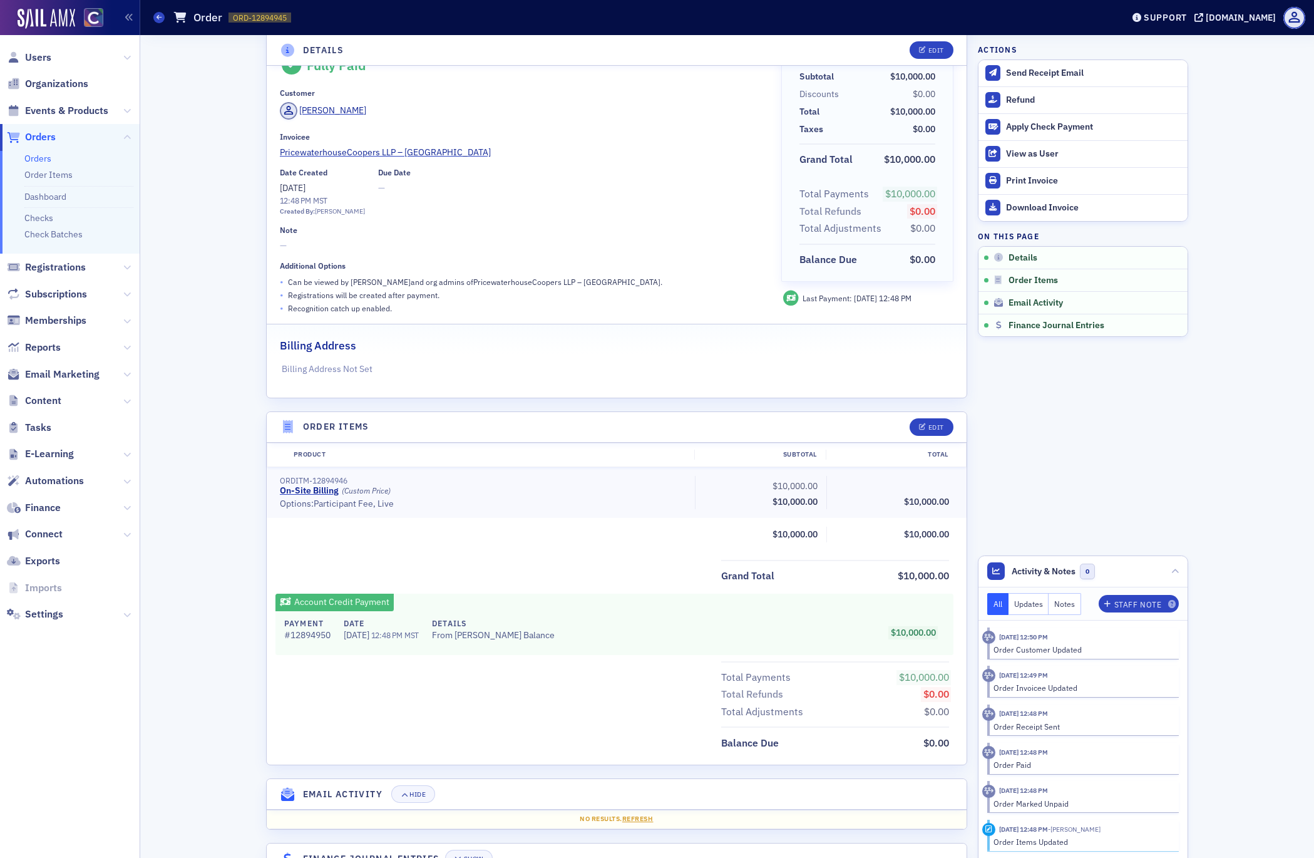
scroll to position [76, 0]
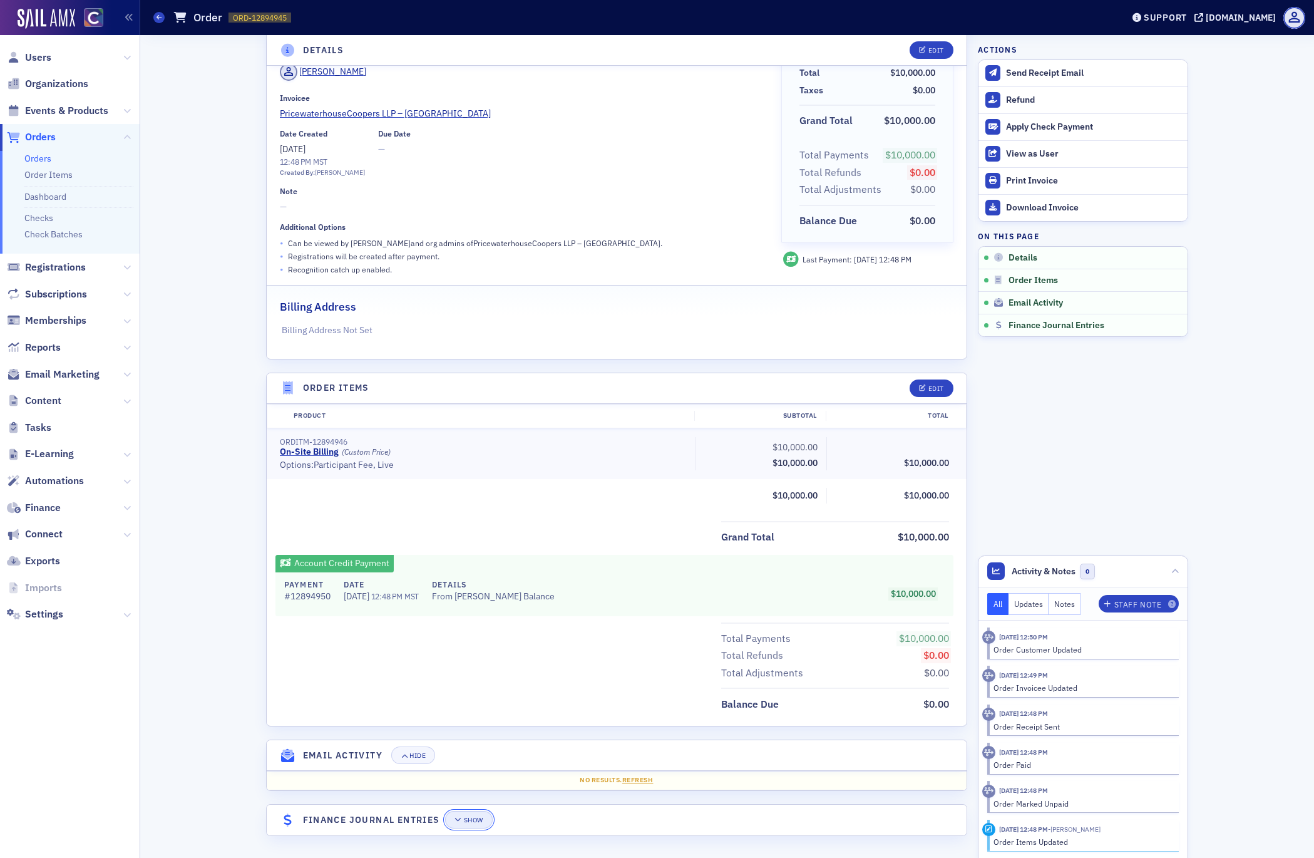
click at [476, 817] on div "Show" at bounding box center [473, 819] width 19 height 7
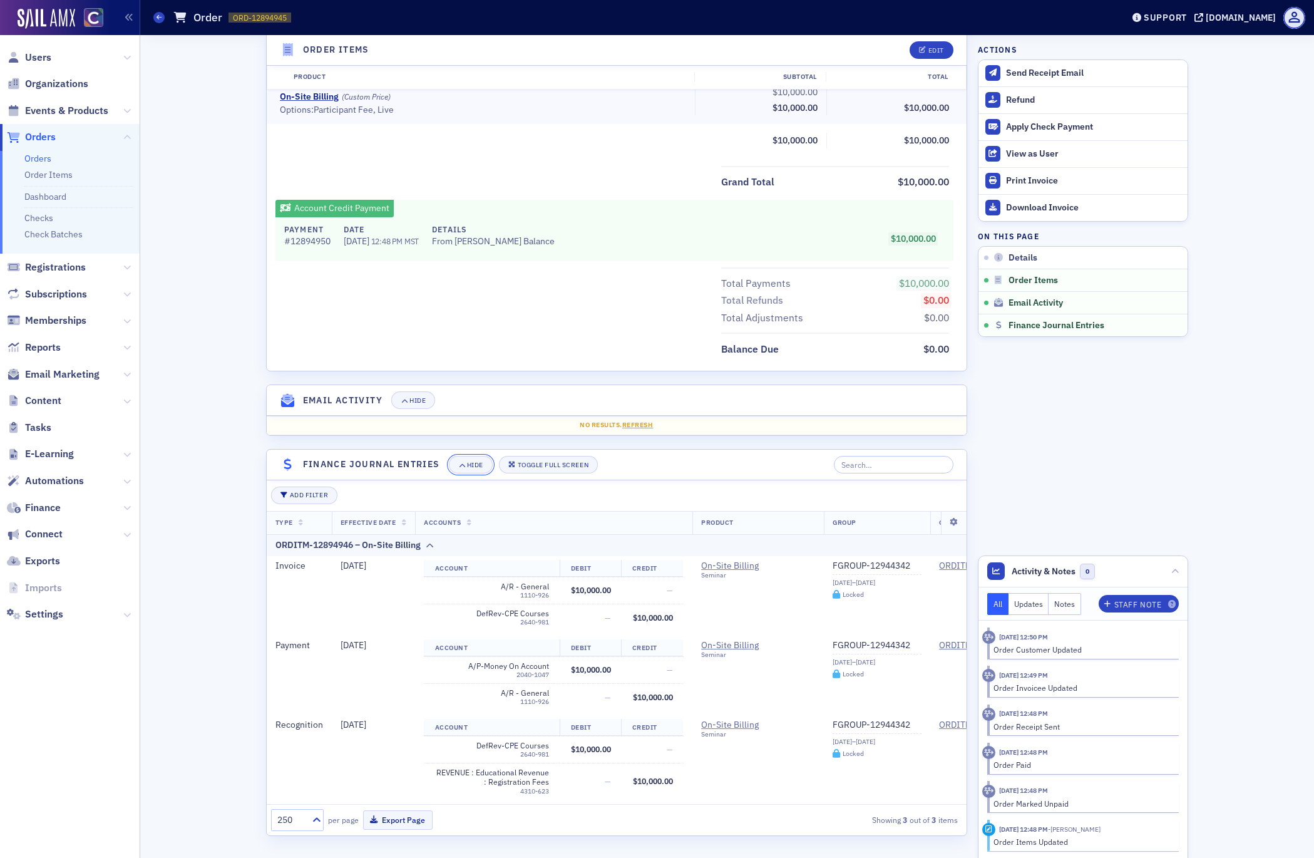
scroll to position [431, 0]
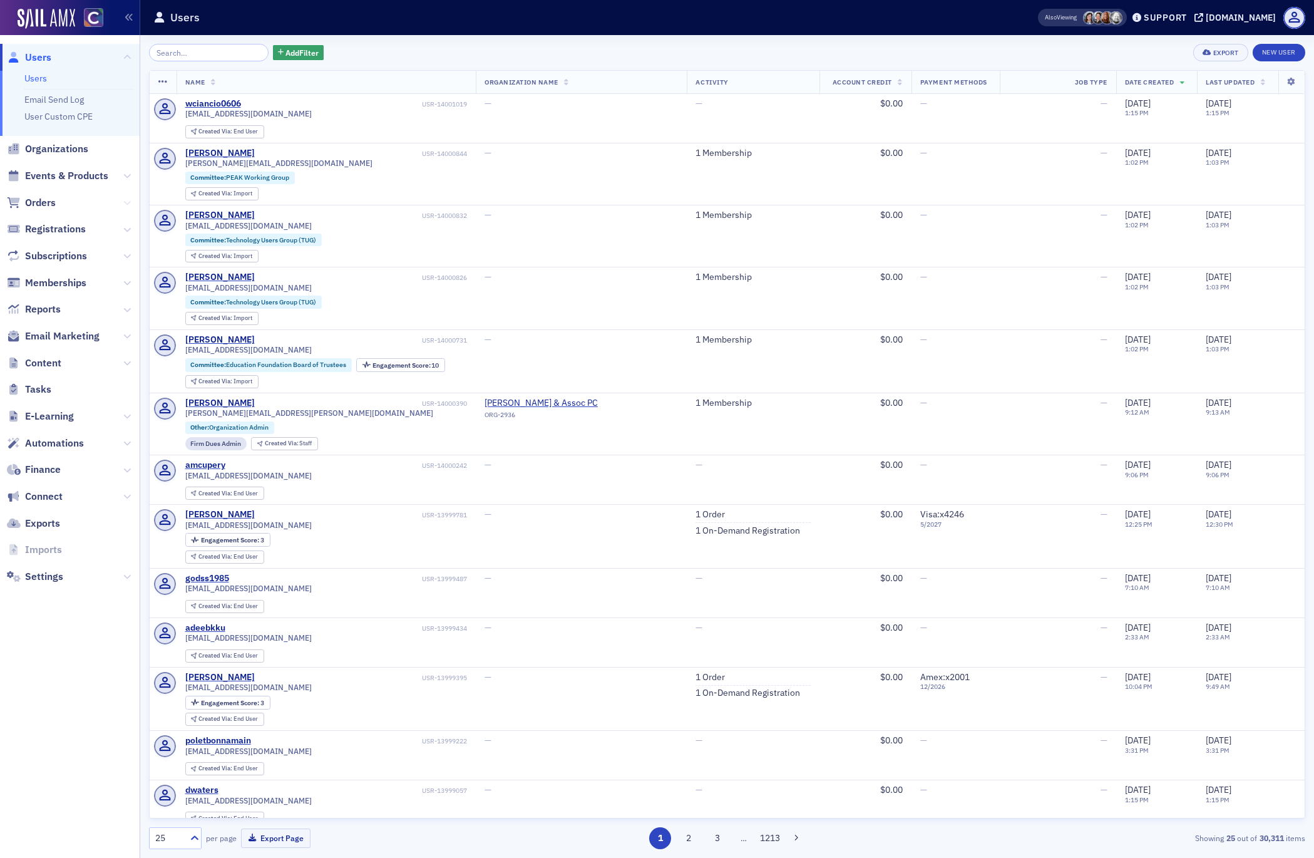
click at [128, 203] on icon at bounding box center [127, 203] width 8 height 8
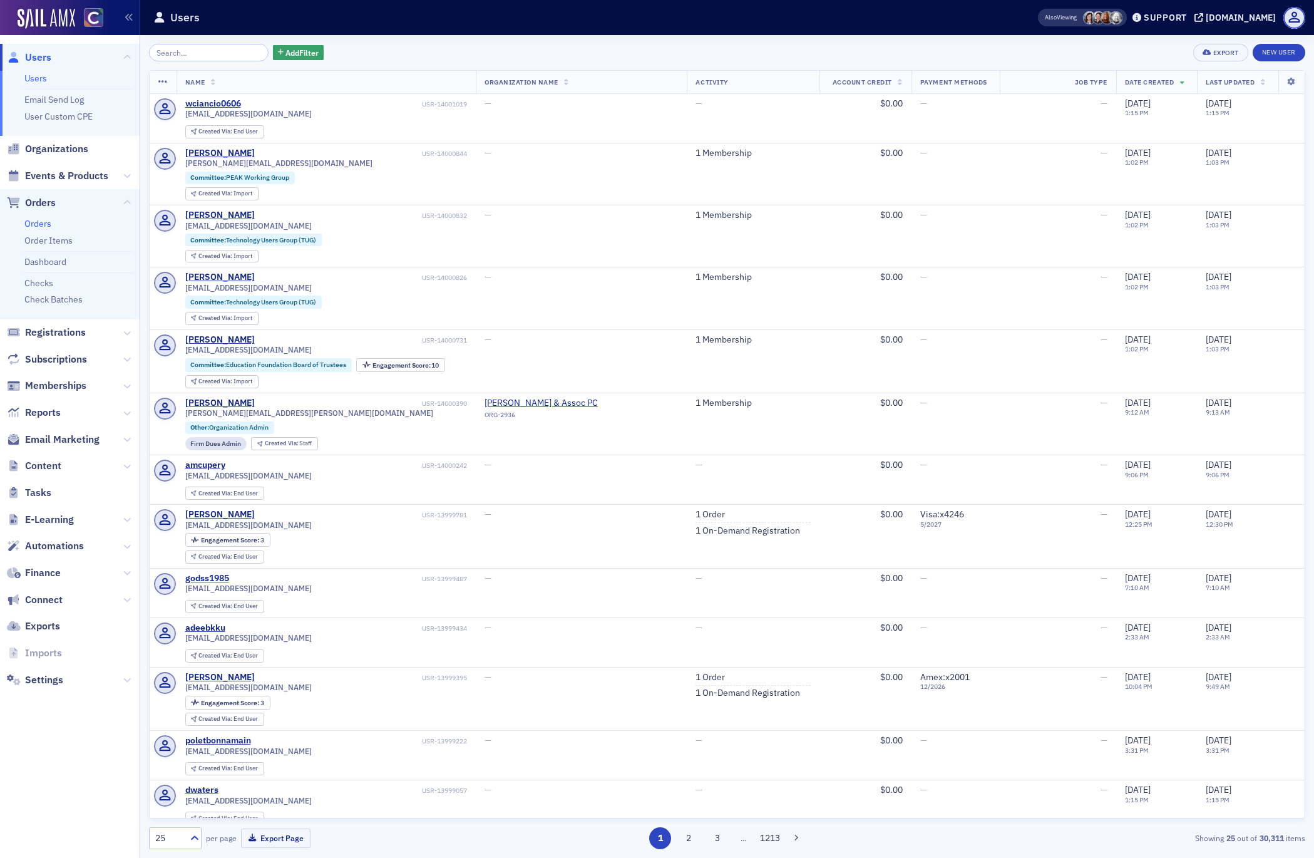
click at [43, 223] on link "Orders" at bounding box center [37, 223] width 27 height 11
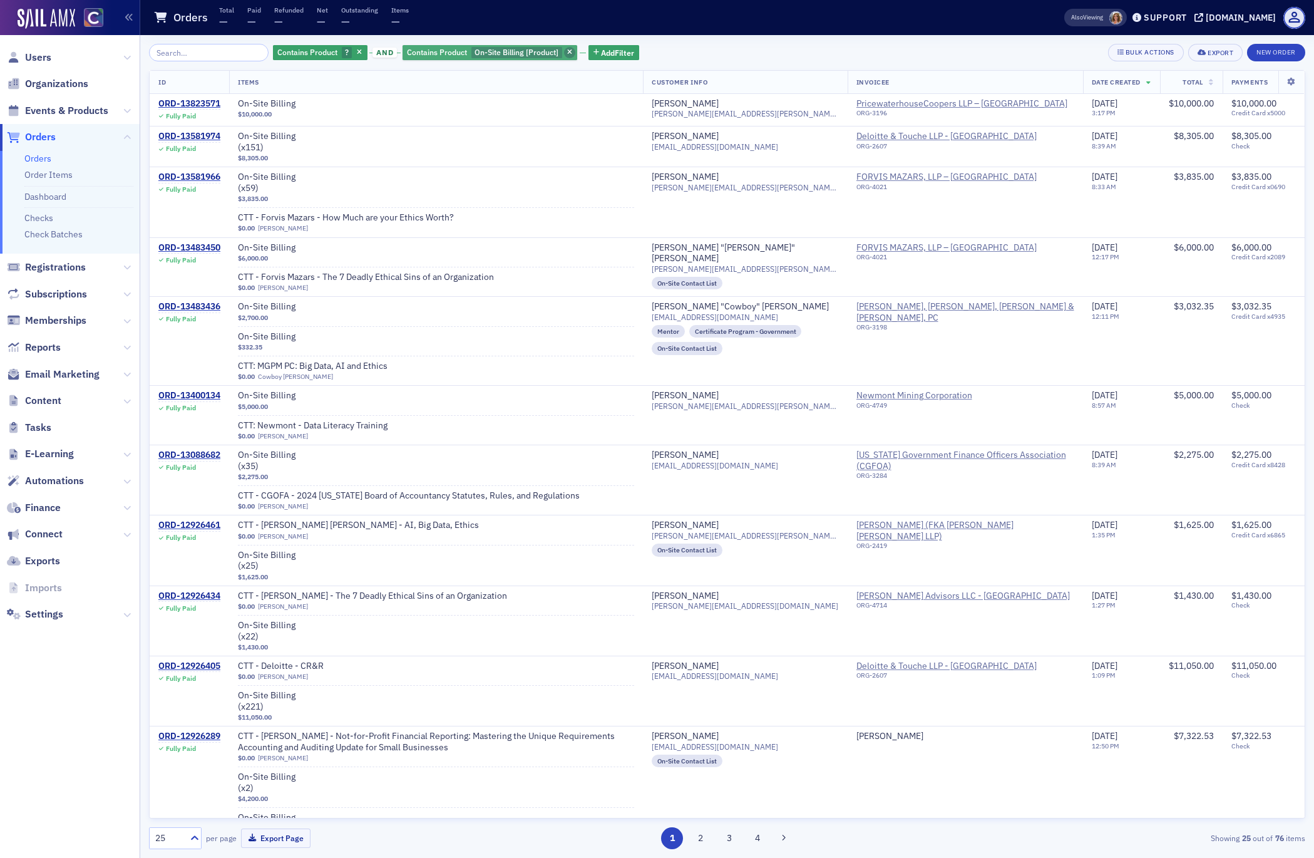
click at [567, 51] on icon "button" at bounding box center [569, 52] width 5 height 7
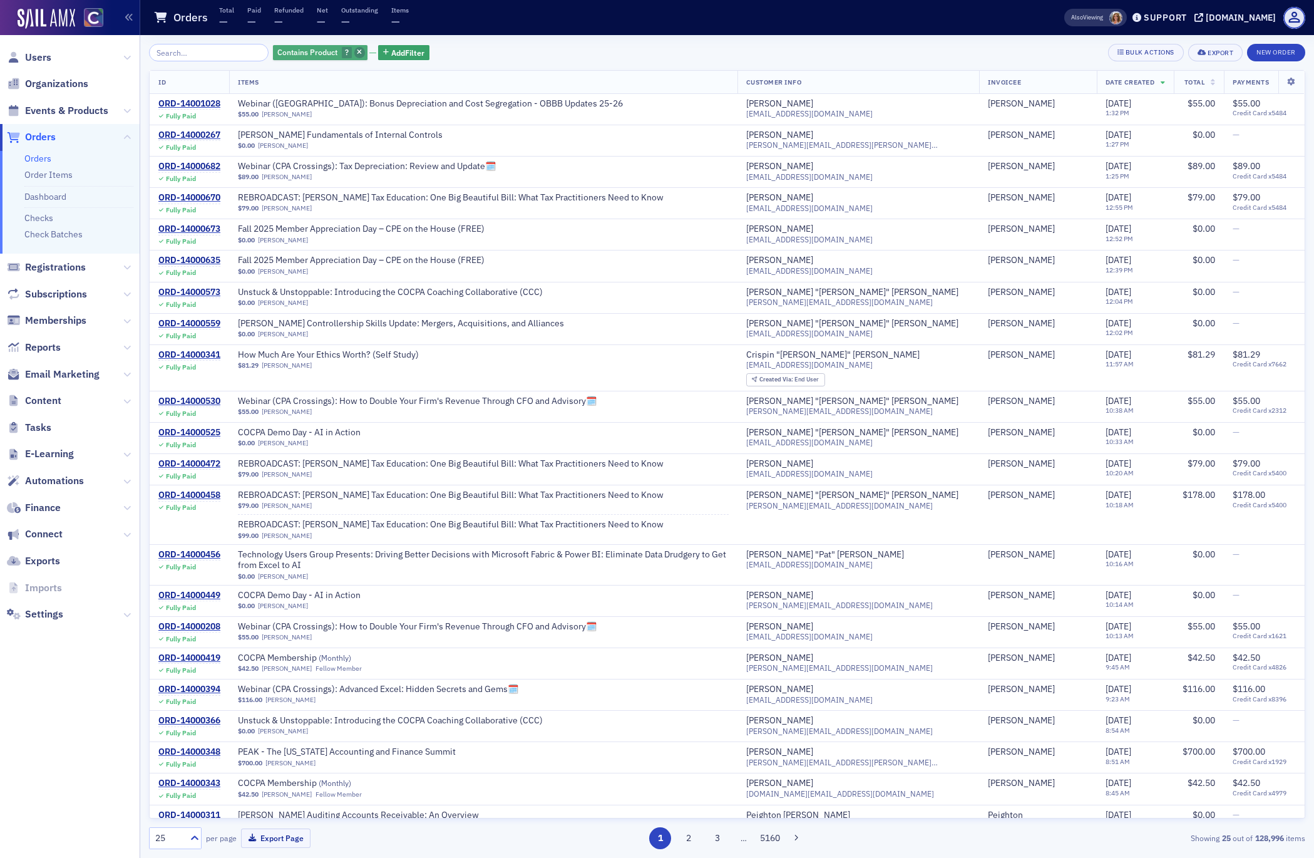
click at [357, 49] on icon "button" at bounding box center [359, 52] width 5 height 7
click at [293, 51] on span "Add Filter" at bounding box center [301, 52] width 33 height 11
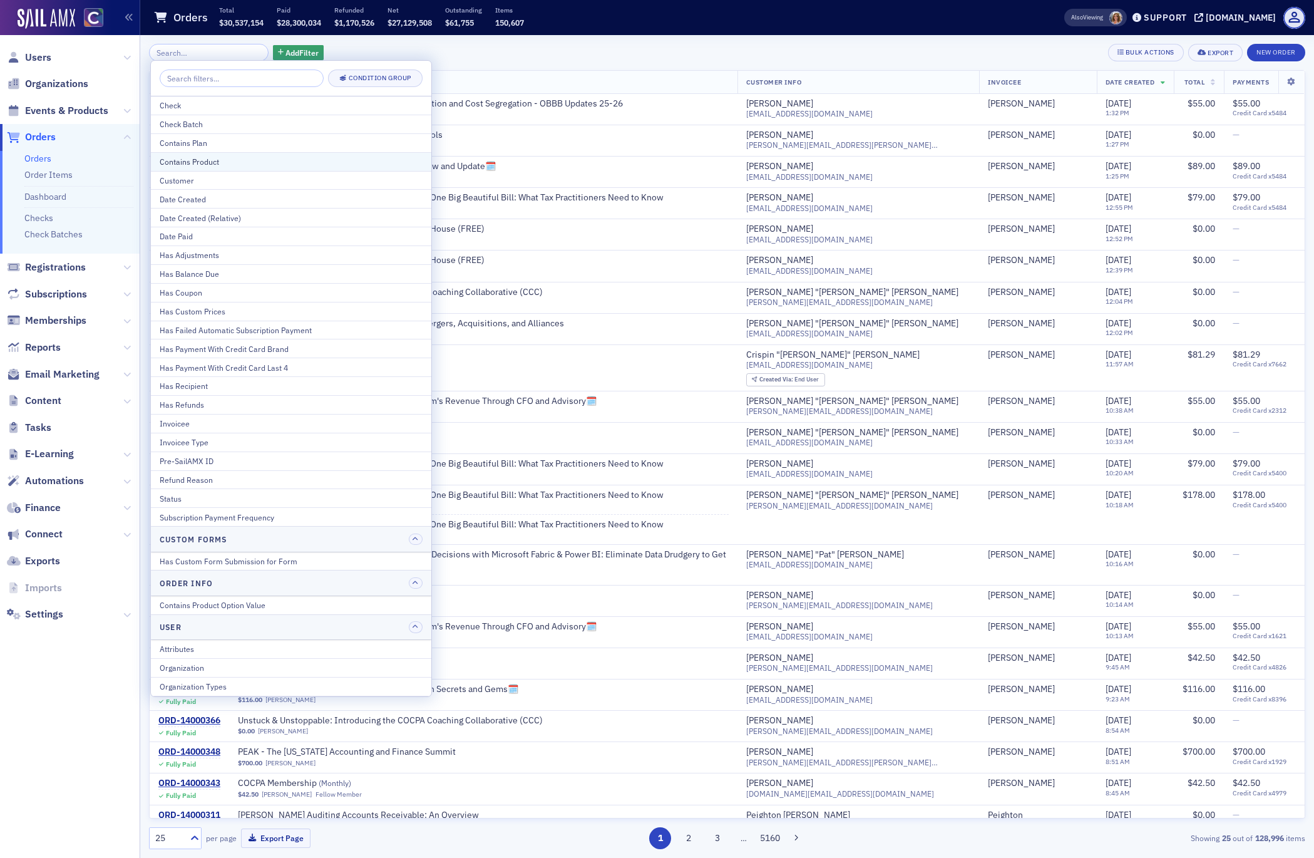
click at [209, 157] on div "Contains Product" at bounding box center [291, 161] width 263 height 11
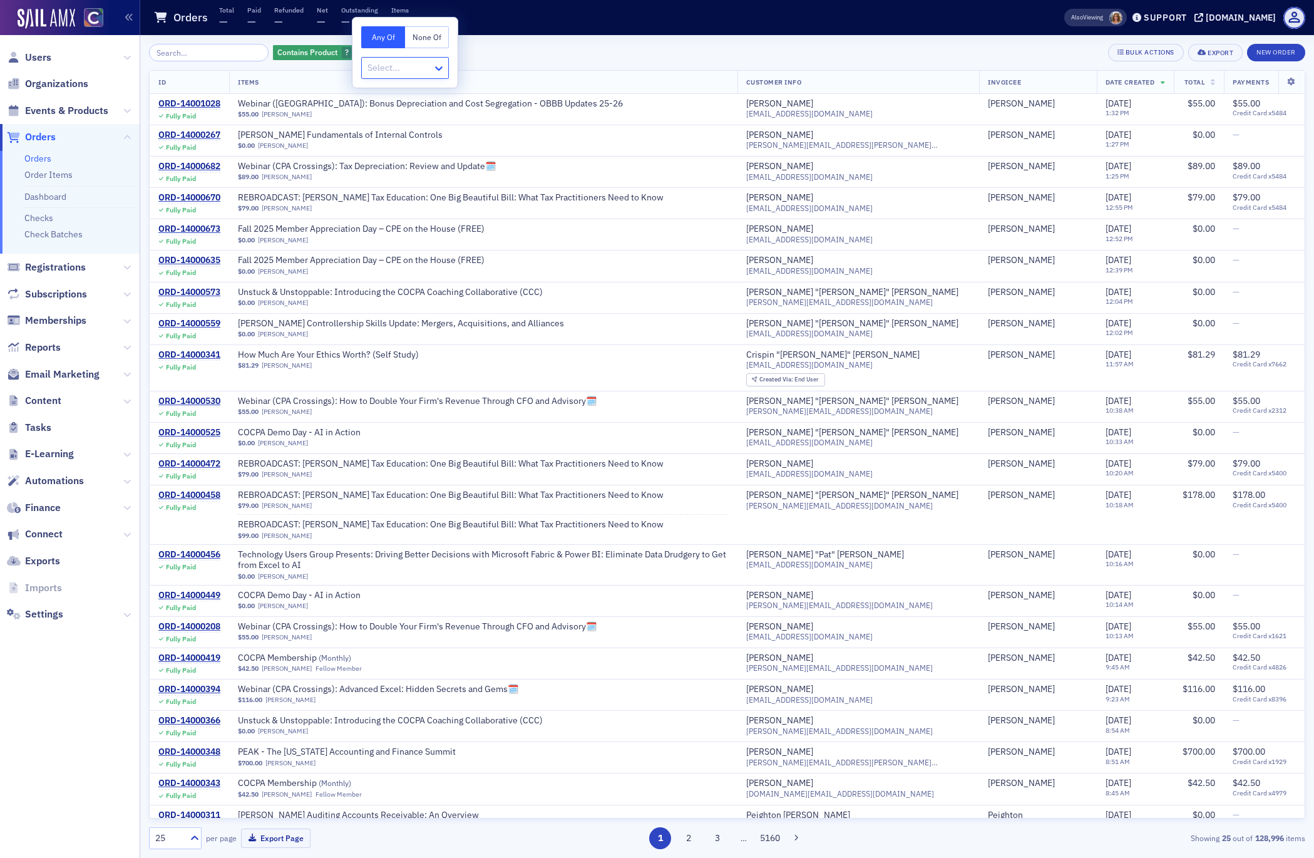
click at [438, 68] on icon at bounding box center [439, 68] width 13 height 13
click at [391, 69] on div at bounding box center [398, 68] width 65 height 16
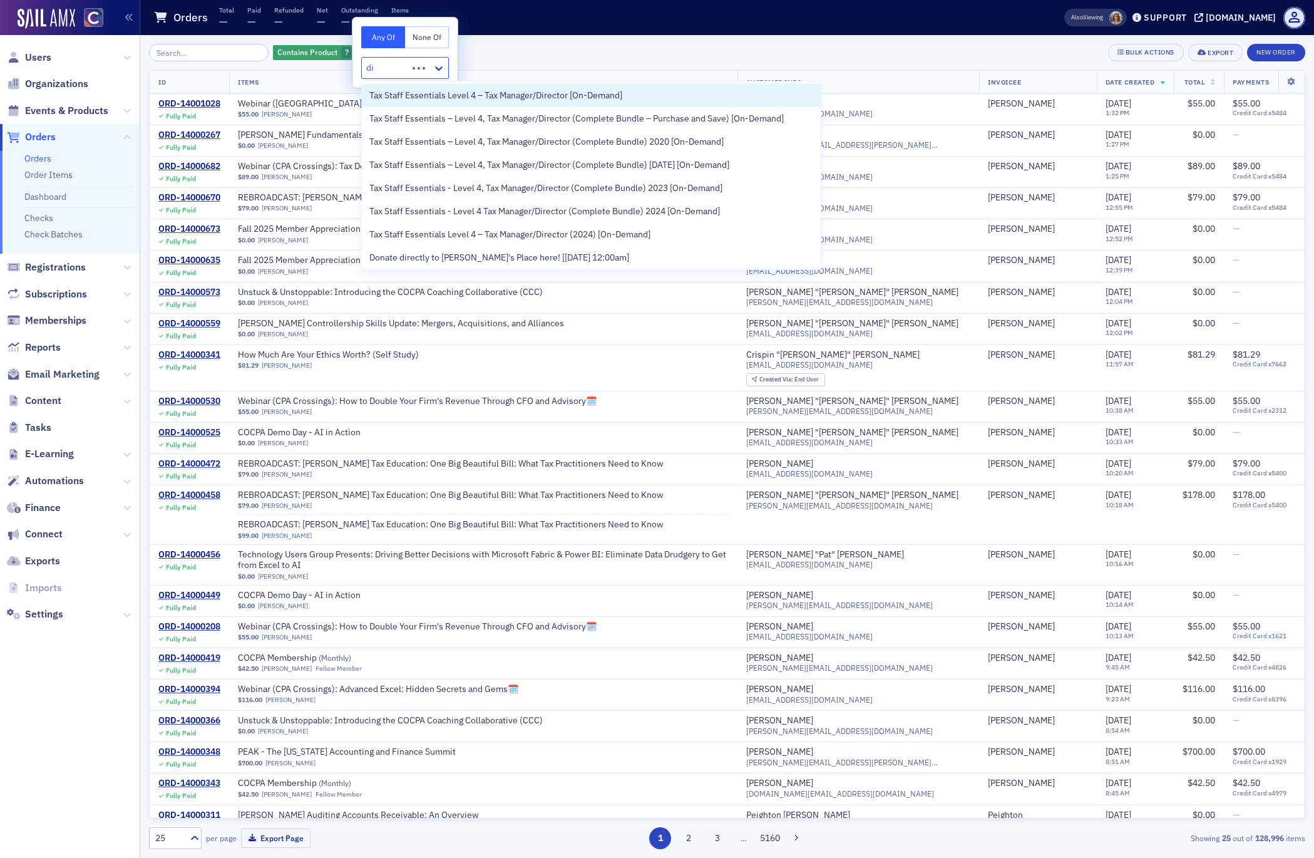
type input "d"
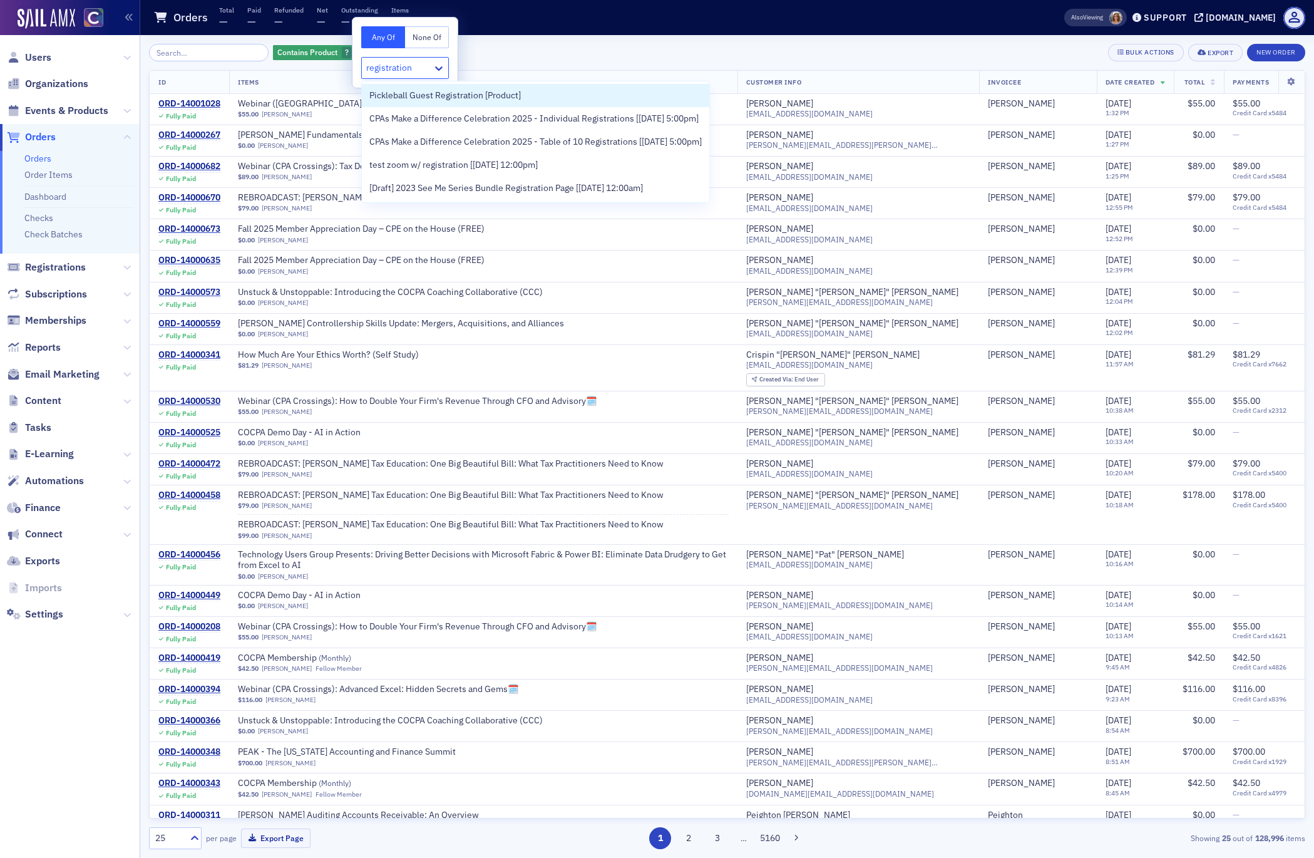
type input "registration"
